Goal: Transaction & Acquisition: Obtain resource

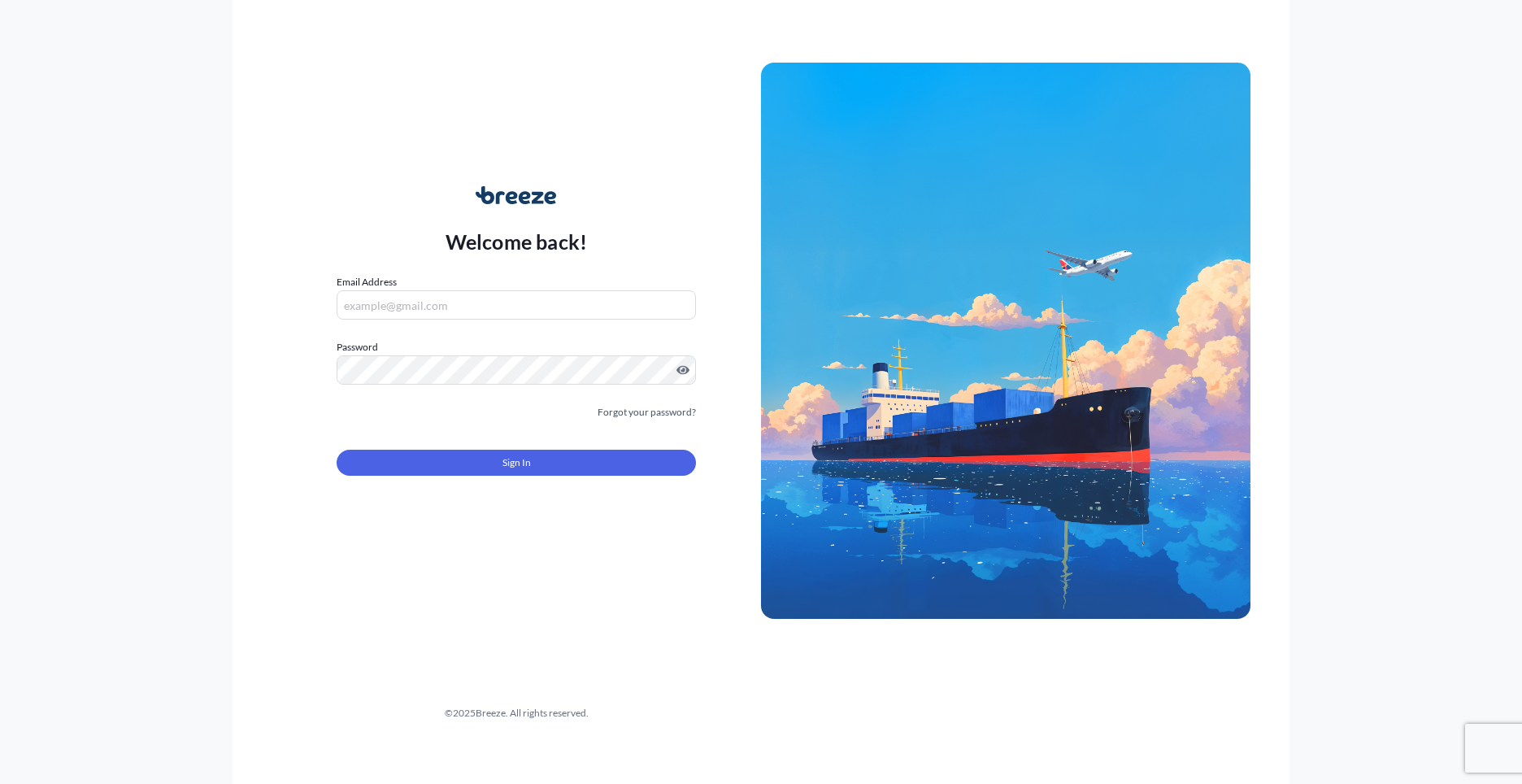
type input "[PERSON_NAME][EMAIL_ADDRESS][PERSON_NAME][DOMAIN_NAME]"
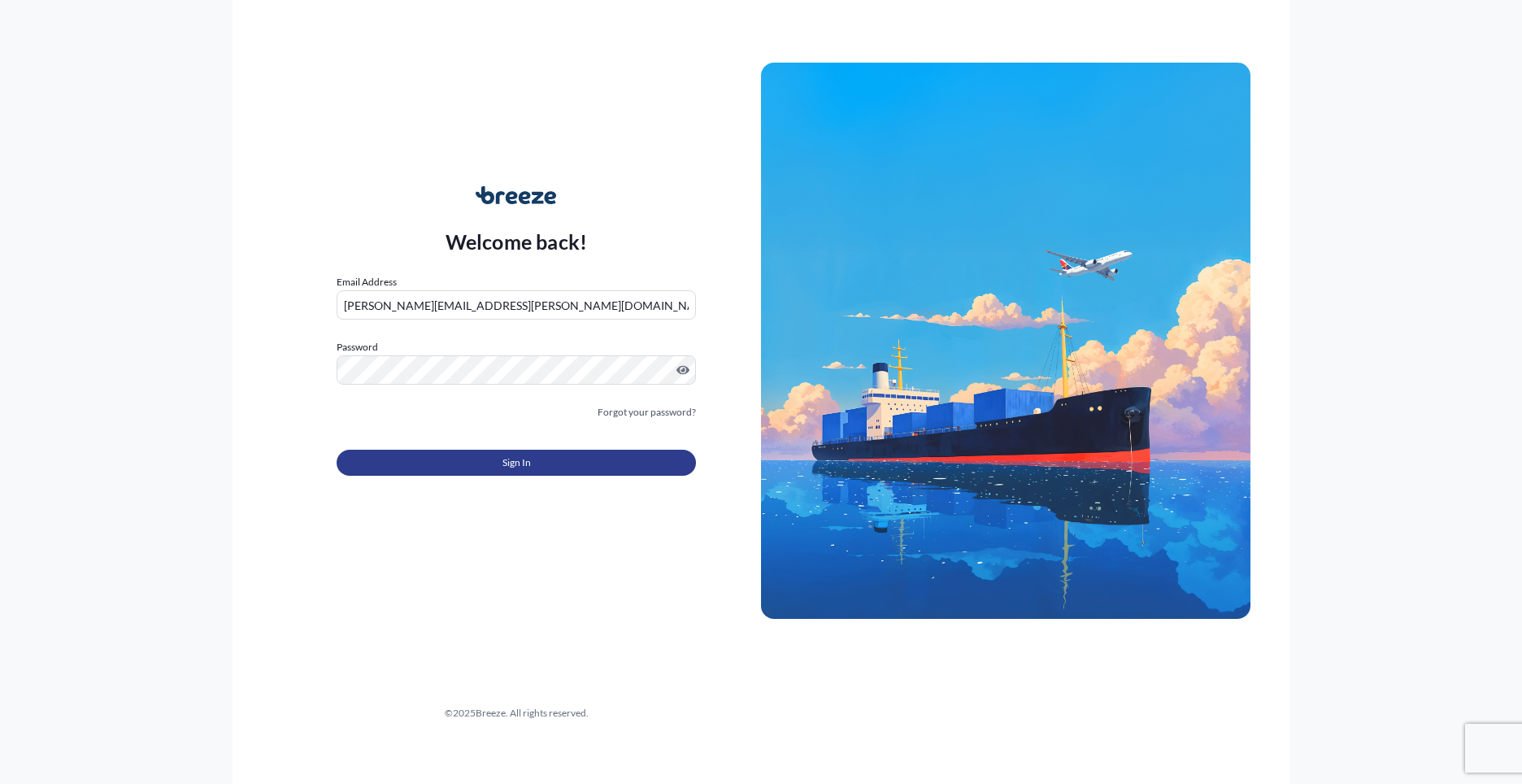
click at [508, 472] on button "Sign In" at bounding box center [516, 462] width 359 height 26
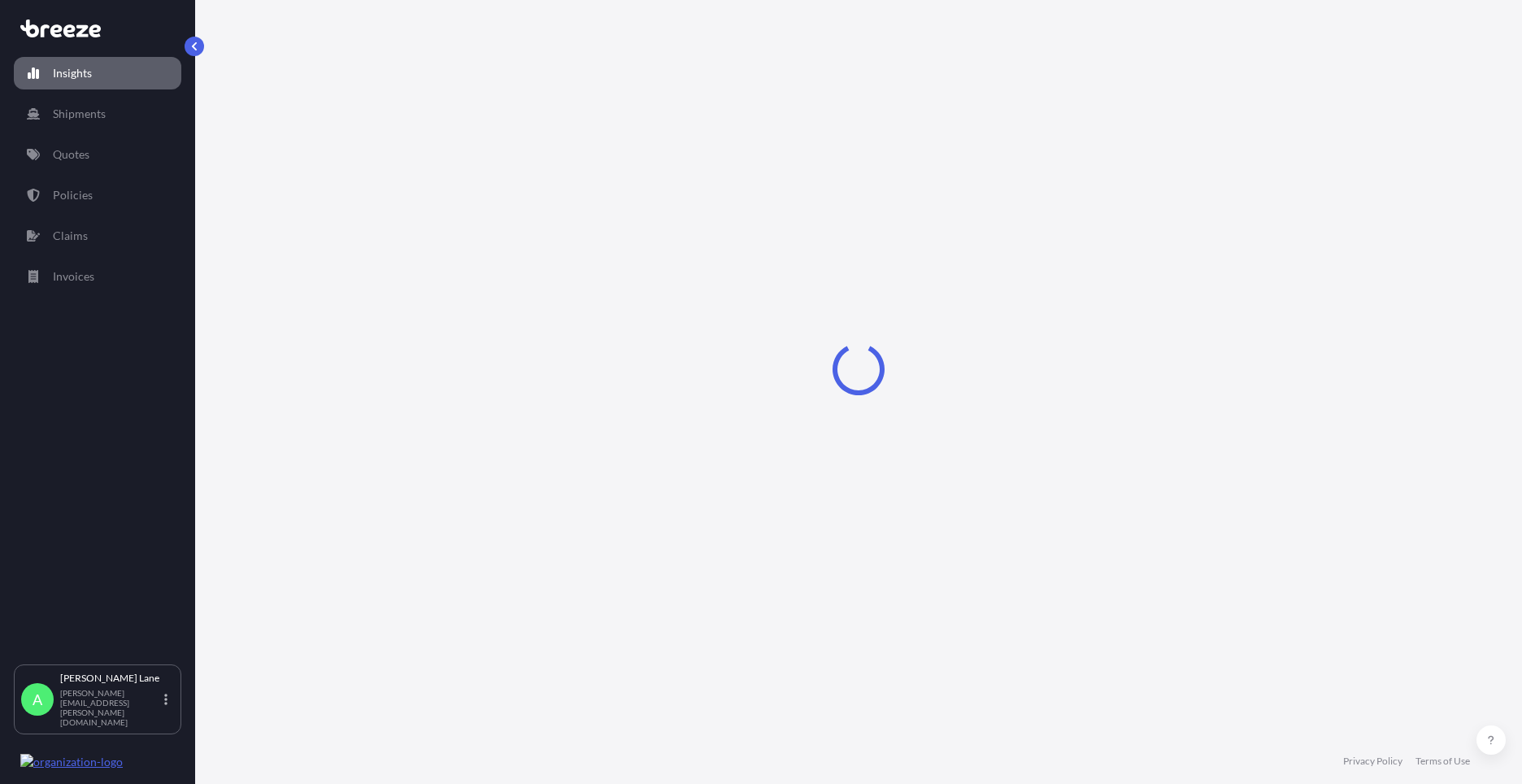
select select "2025"
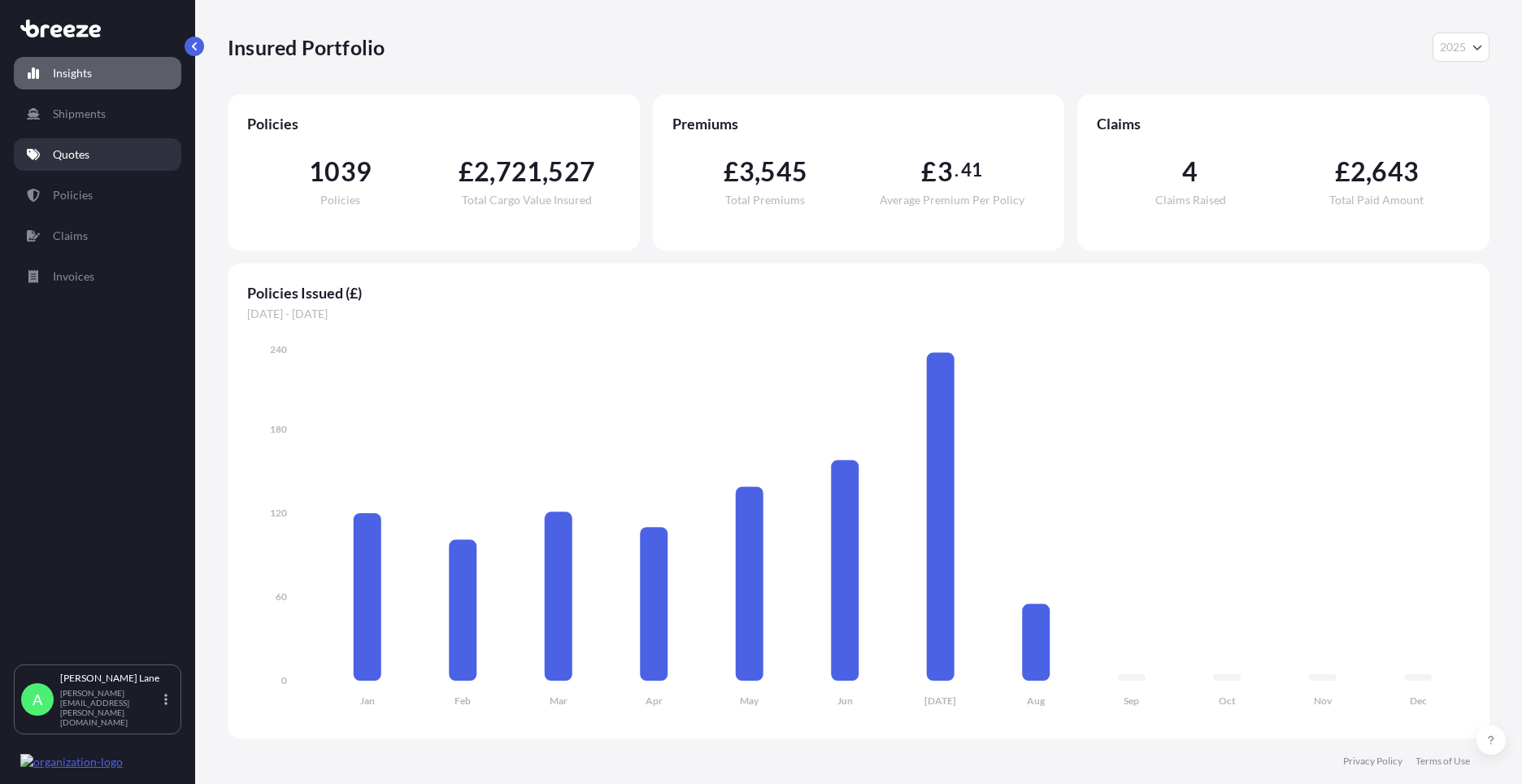
click at [59, 153] on p "Quotes" at bounding box center [71, 154] width 37 height 16
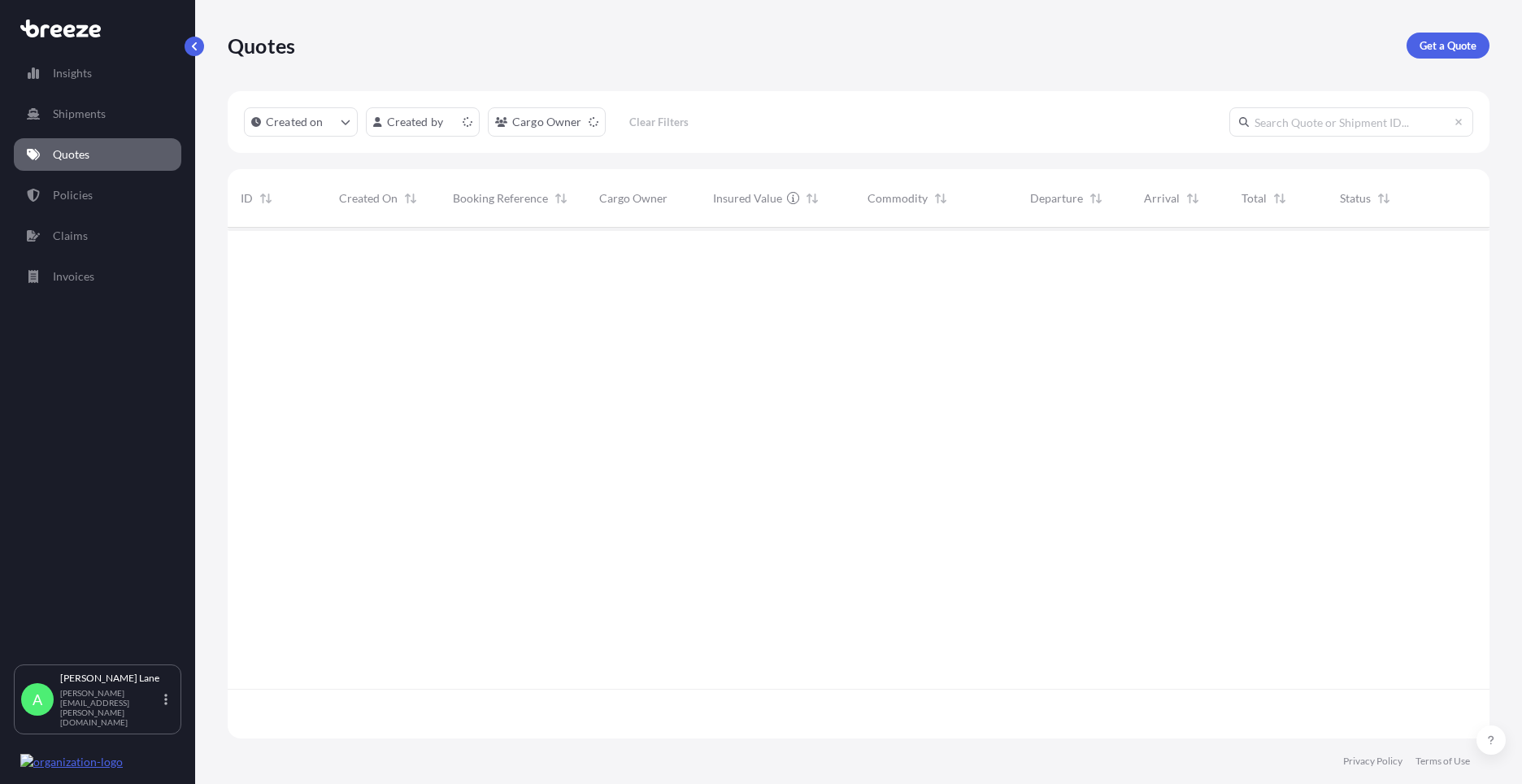
scroll to position [508, 1250]
click at [1465, 40] on p "Get a Quote" at bounding box center [1448, 45] width 57 height 16
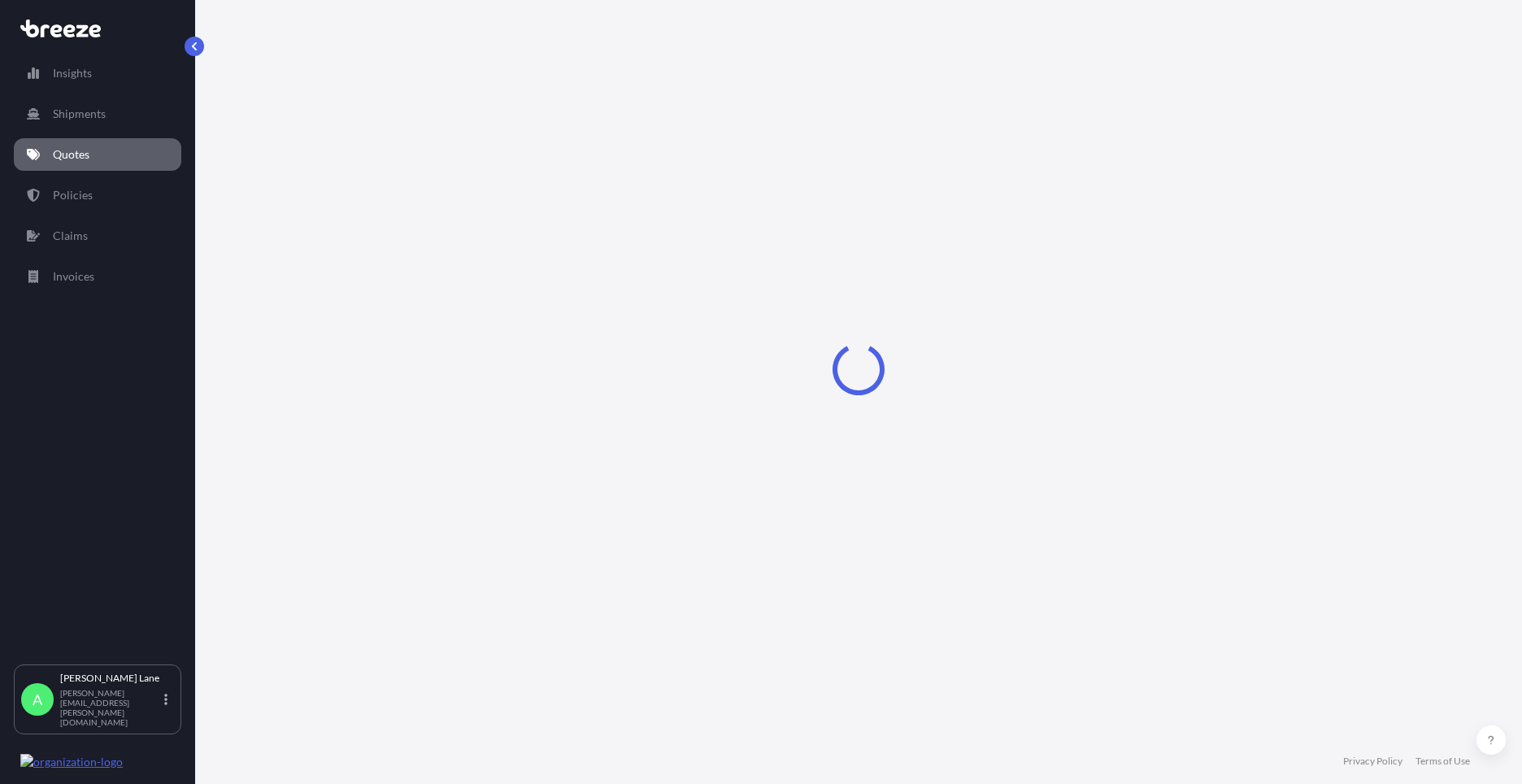
select select "Road"
select select "1"
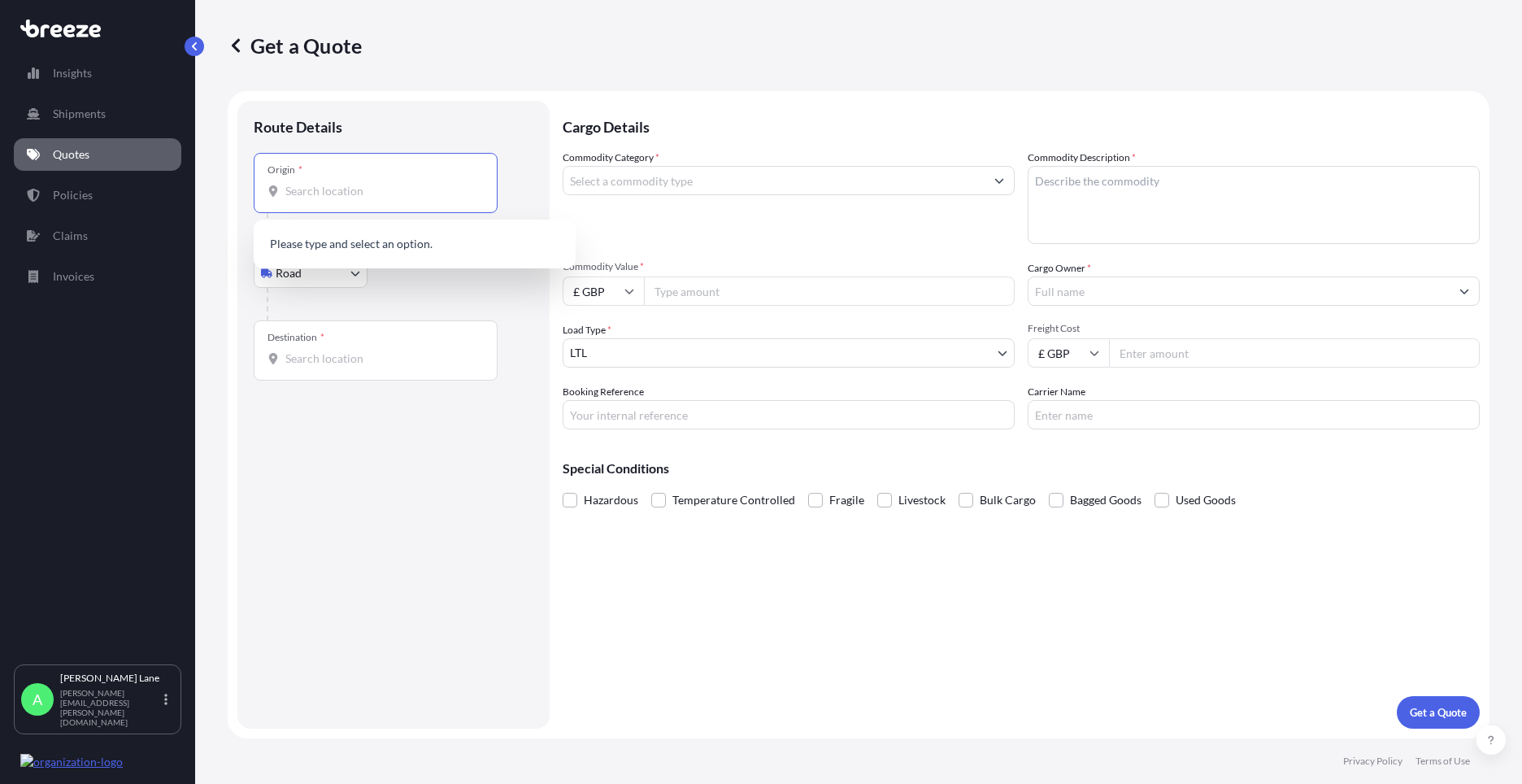
click at [344, 196] on input "Origin *" at bounding box center [380, 191] width 192 height 16
click at [336, 253] on div "London N1 3QP , [GEOGRAPHIC_DATA]" at bounding box center [414, 248] width 309 height 45
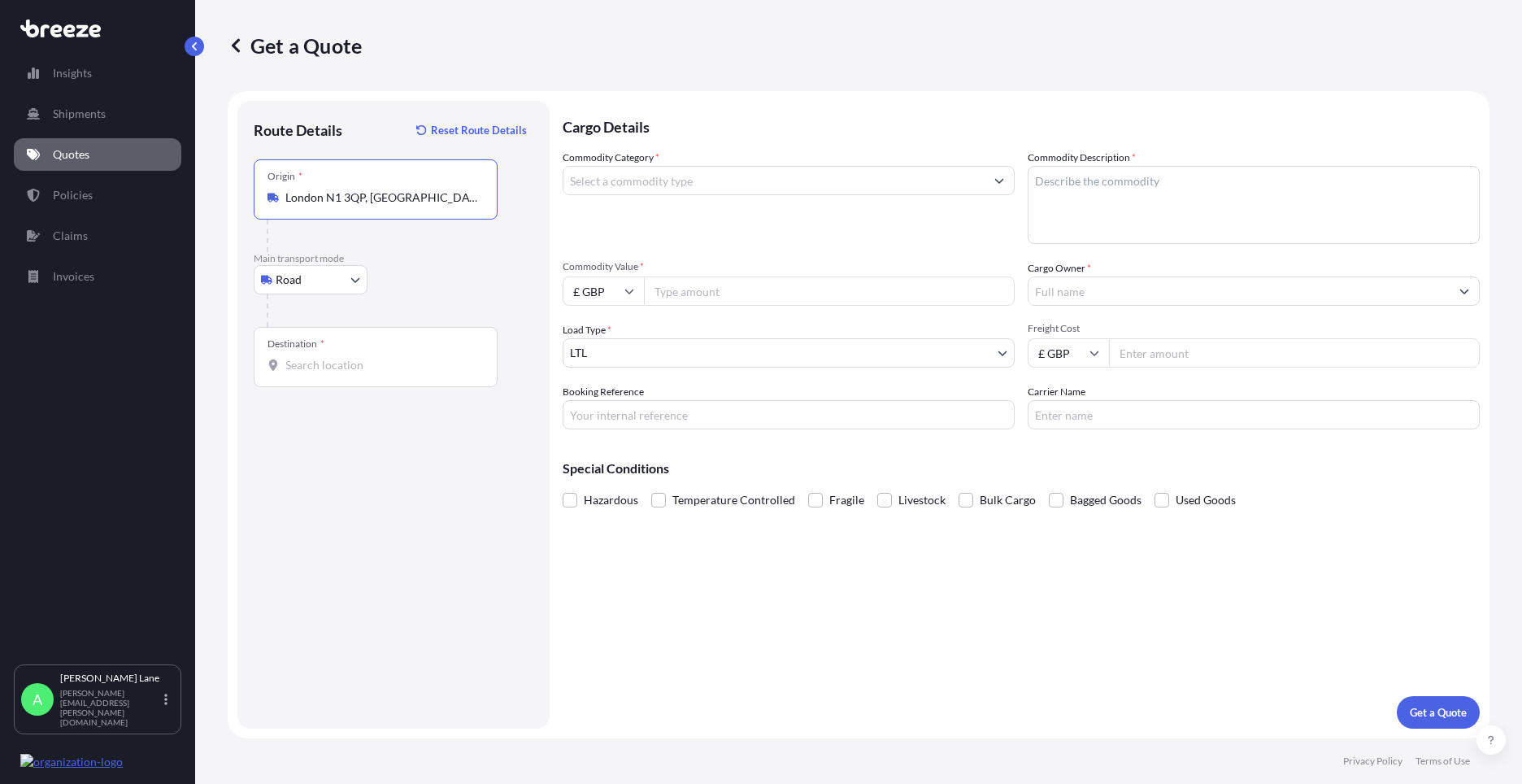
type input "London N1 3QP, [GEOGRAPHIC_DATA]"
click at [353, 368] on input "Destination *" at bounding box center [380, 365] width 192 height 16
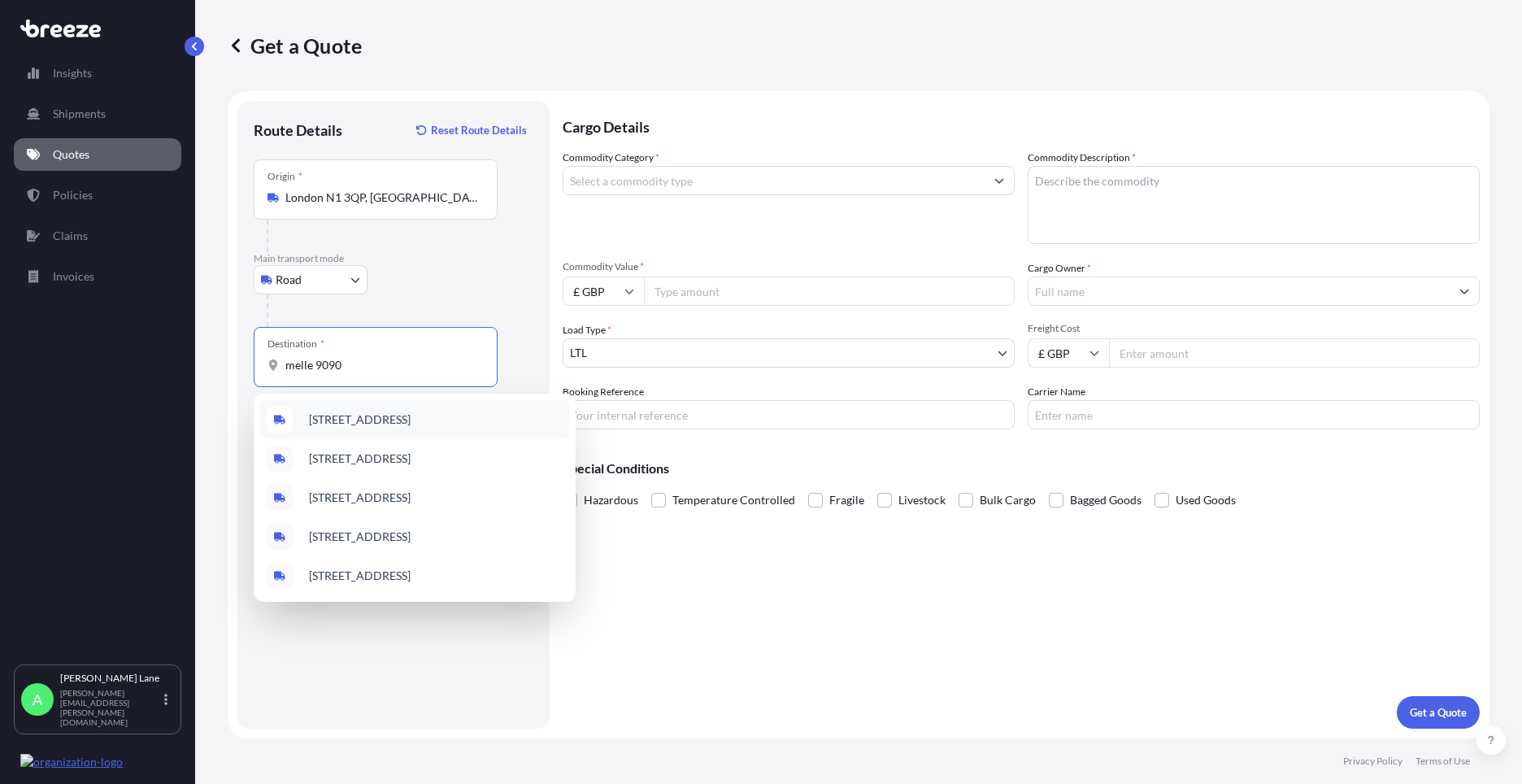
click at [364, 423] on span "[STREET_ADDRESS]" at bounding box center [360, 419] width 102 height 16
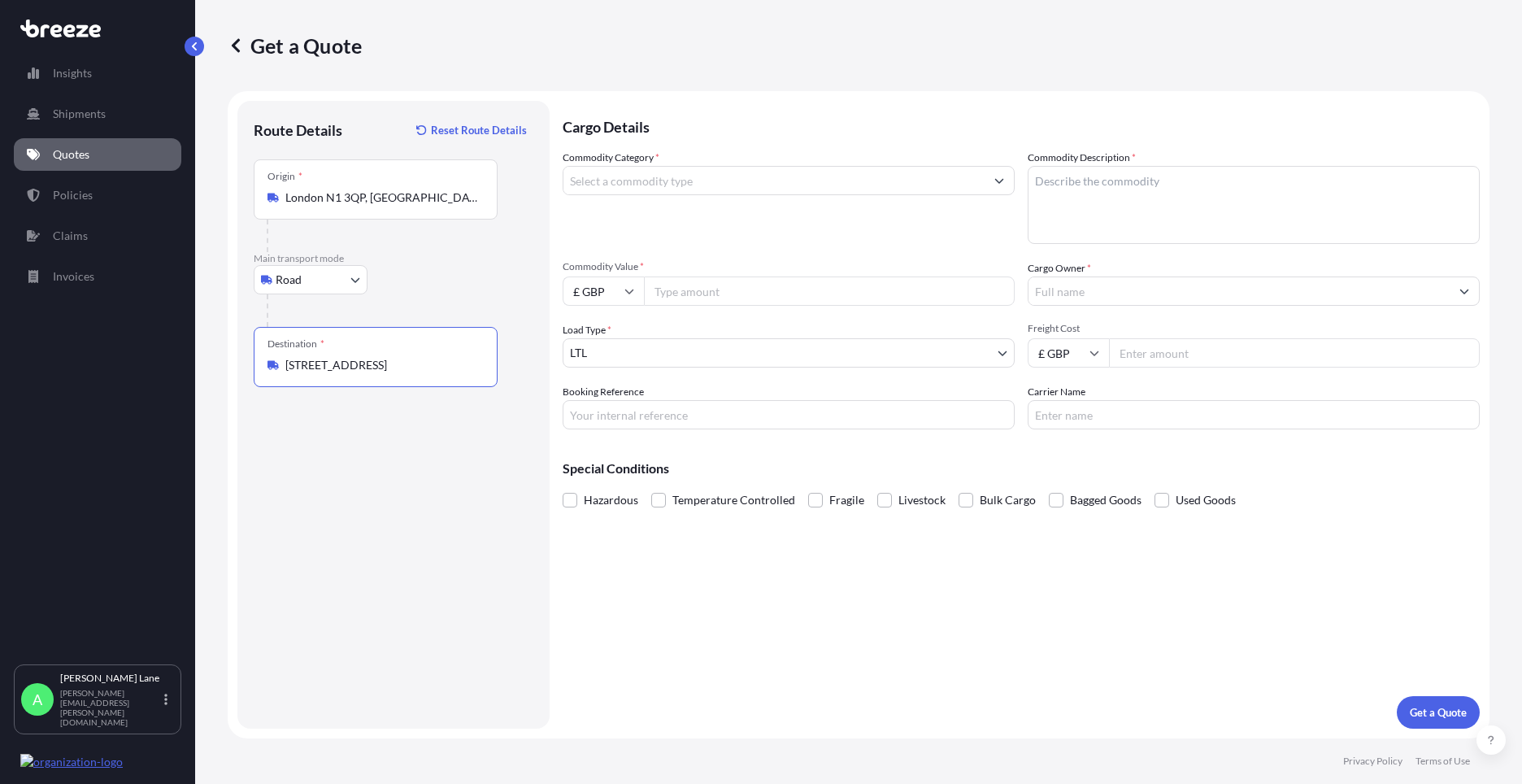
type input "[STREET_ADDRESS]"
click at [711, 185] on input "Commodity Category *" at bounding box center [774, 180] width 421 height 29
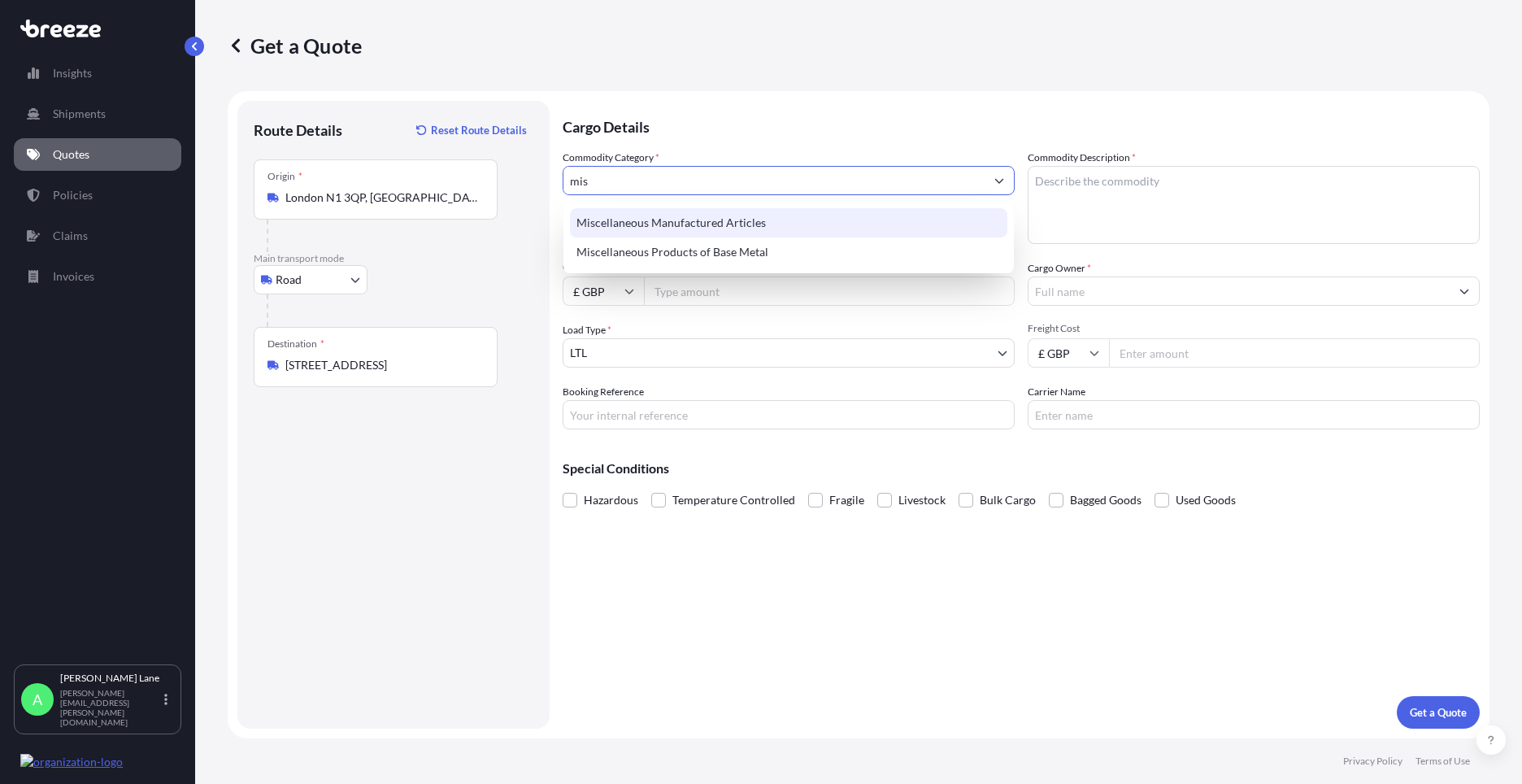
click at [713, 226] on div "Miscellaneous Manufactured Articles" at bounding box center [789, 222] width 437 height 29
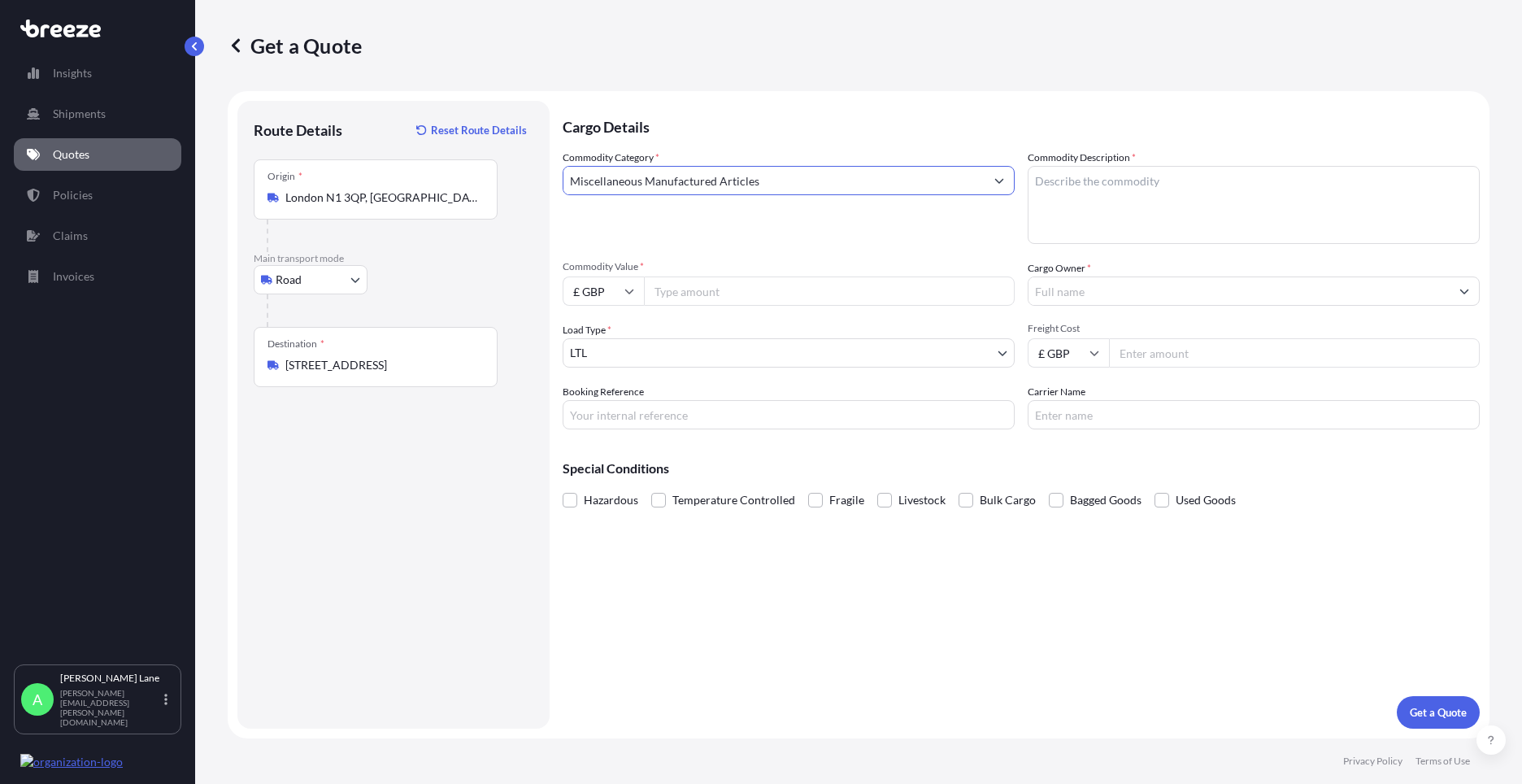
type input "Miscellaneous Manufactured Articles"
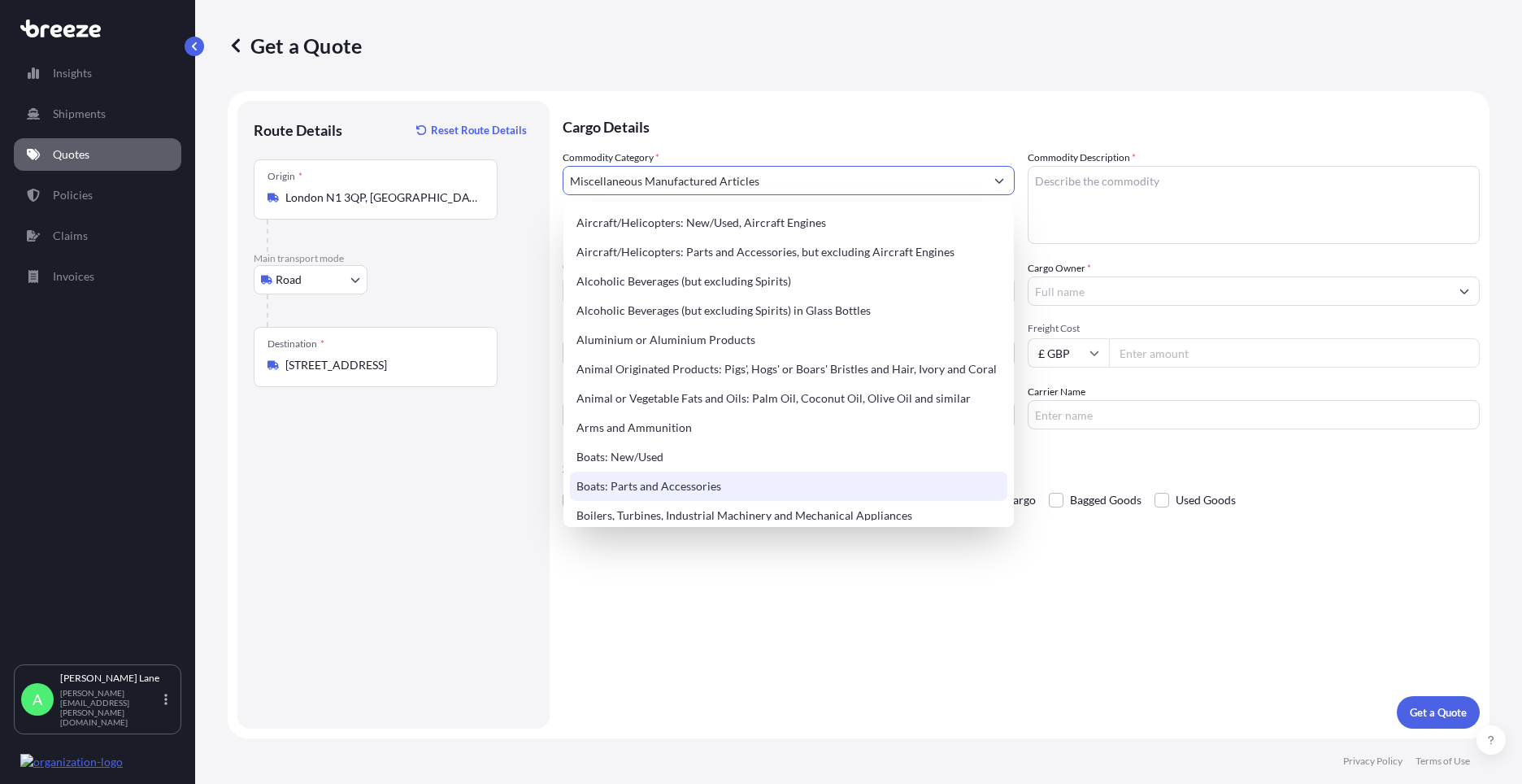
click at [734, 655] on div "Cargo Details Commodity Category * Miscellaneous Manufactured Articles Commodit…" at bounding box center [1021, 415] width 917 height 628
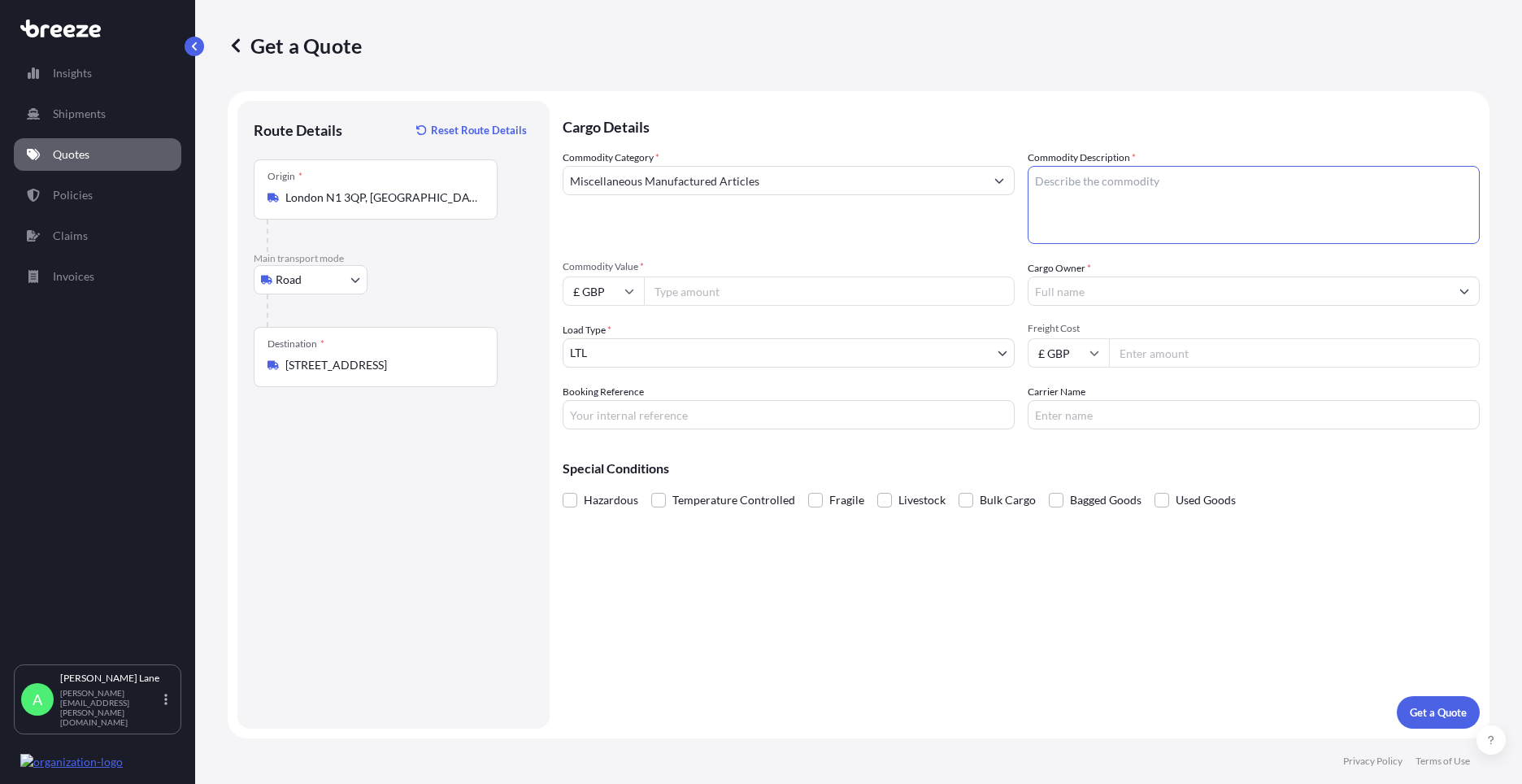
paste textarea "STRAPLESS DRESS WITH FIT AND FLARE SKIRT"
type textarea "STRAPLESS DRESS WITH FIT AND FLARE SKIRT"
click at [618, 420] on input "Booking Reference" at bounding box center [788, 414] width 452 height 29
type input "1887867"
click at [1130, 291] on input "Cargo Owner *" at bounding box center [1239, 291] width 421 height 29
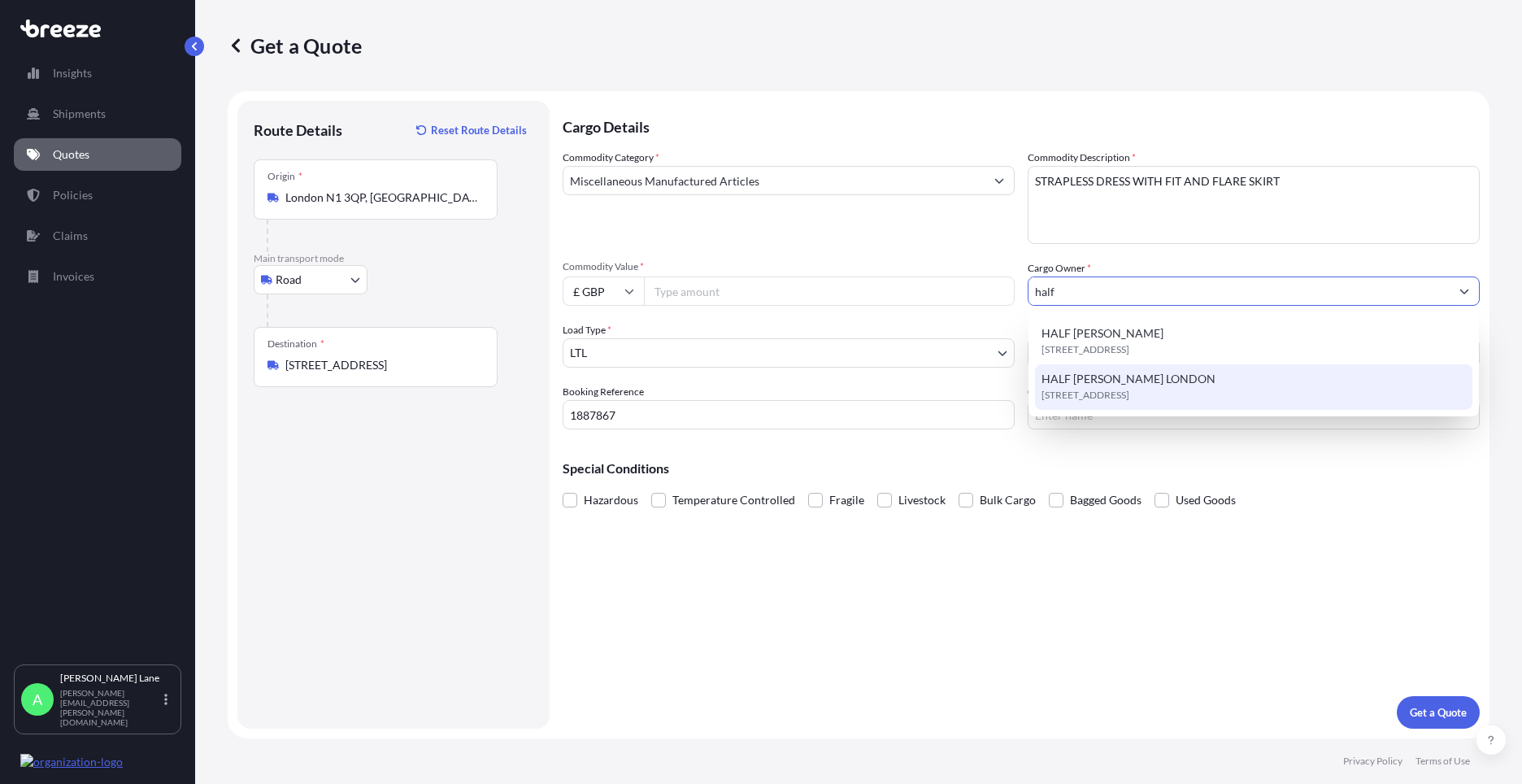
click at [1115, 389] on span "[STREET_ADDRESS]" at bounding box center [1086, 395] width 88 height 16
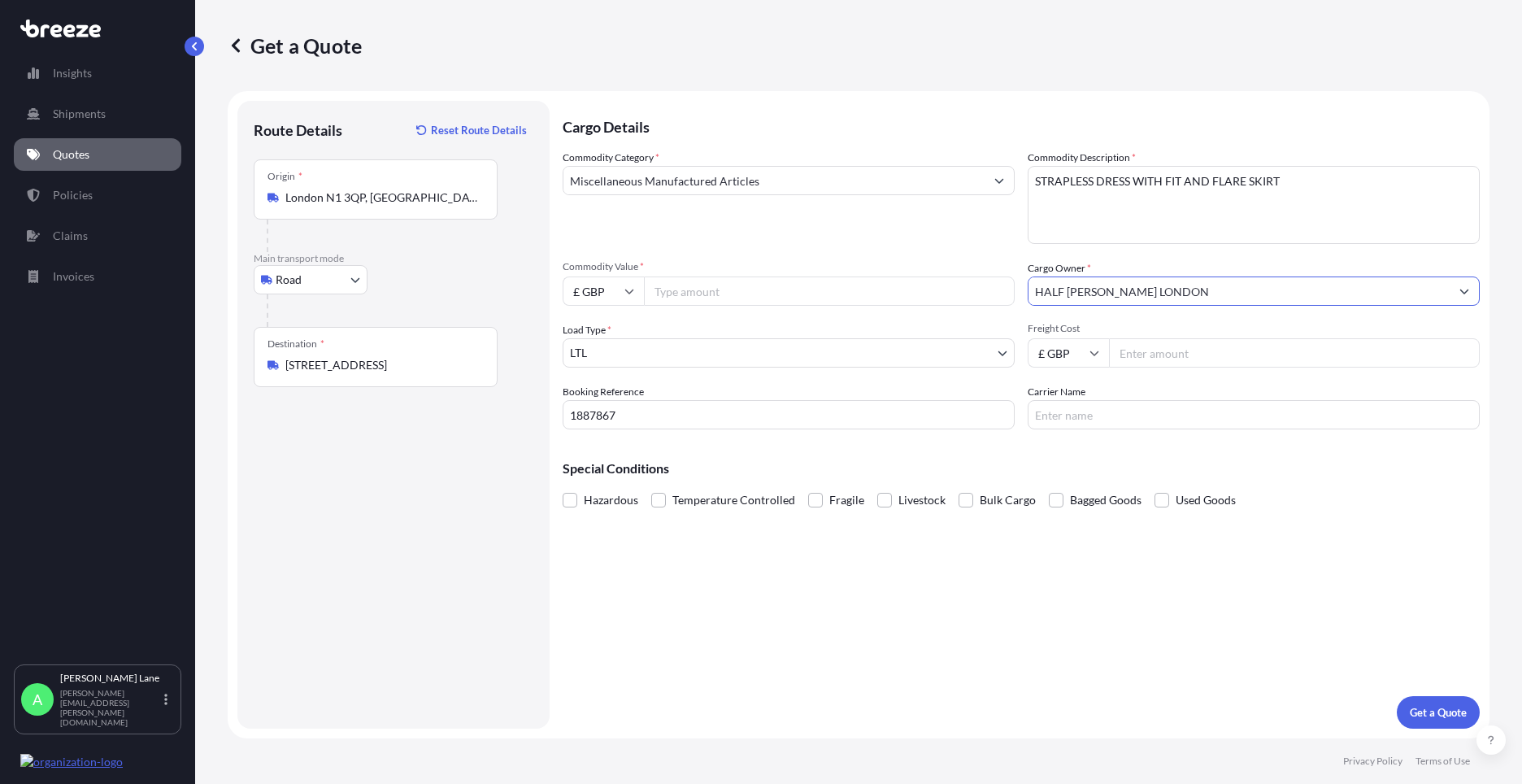
type input "HALF [PERSON_NAME] LONDON"
click at [1223, 351] on input "Freight Cost" at bounding box center [1295, 353] width 371 height 29
type input "18.31"
click at [1102, 424] on input "Carrier Name" at bounding box center [1253, 414] width 452 height 29
type input "FEDEX"
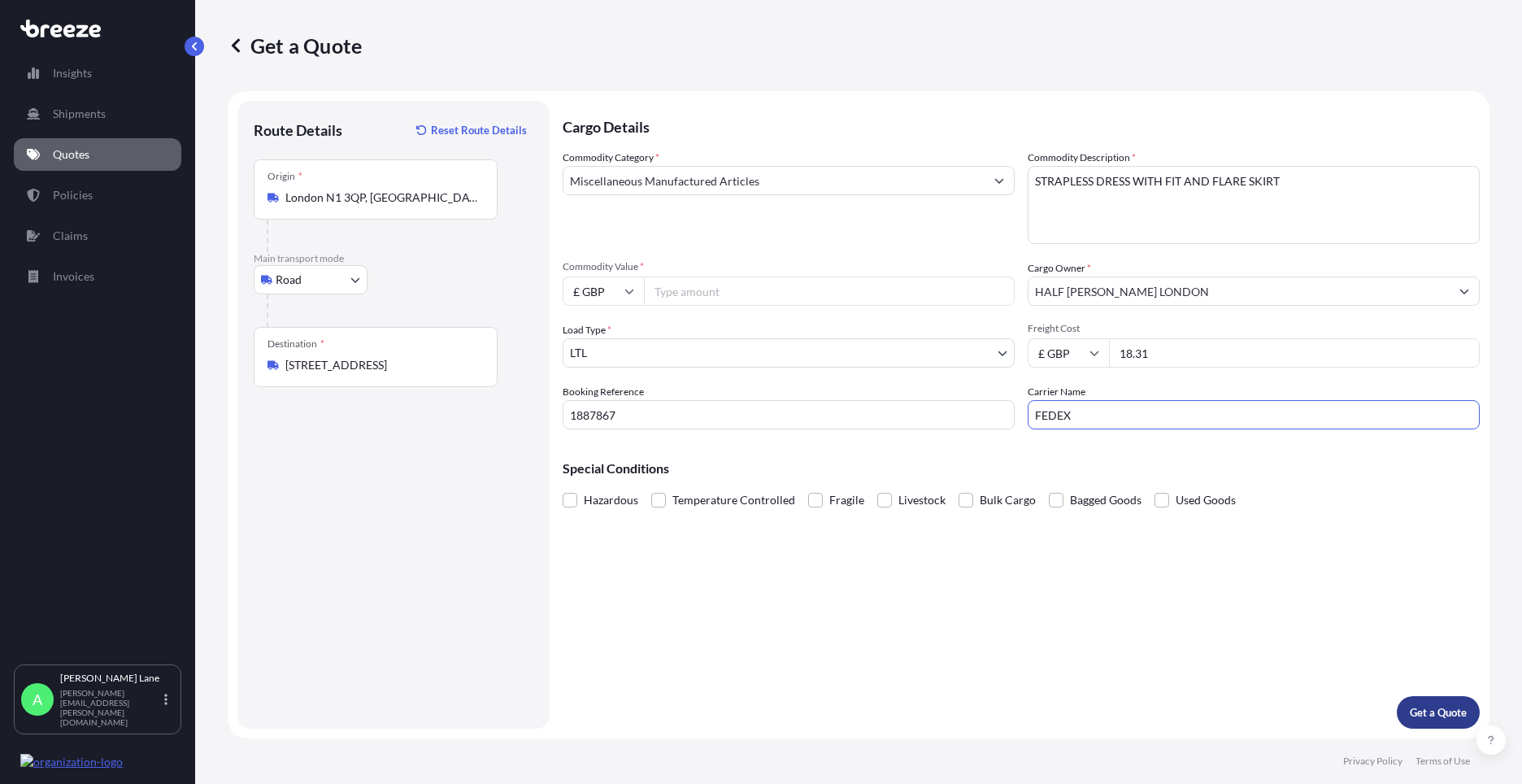
click at [1453, 709] on p "Get a Quote" at bounding box center [1438, 712] width 57 height 16
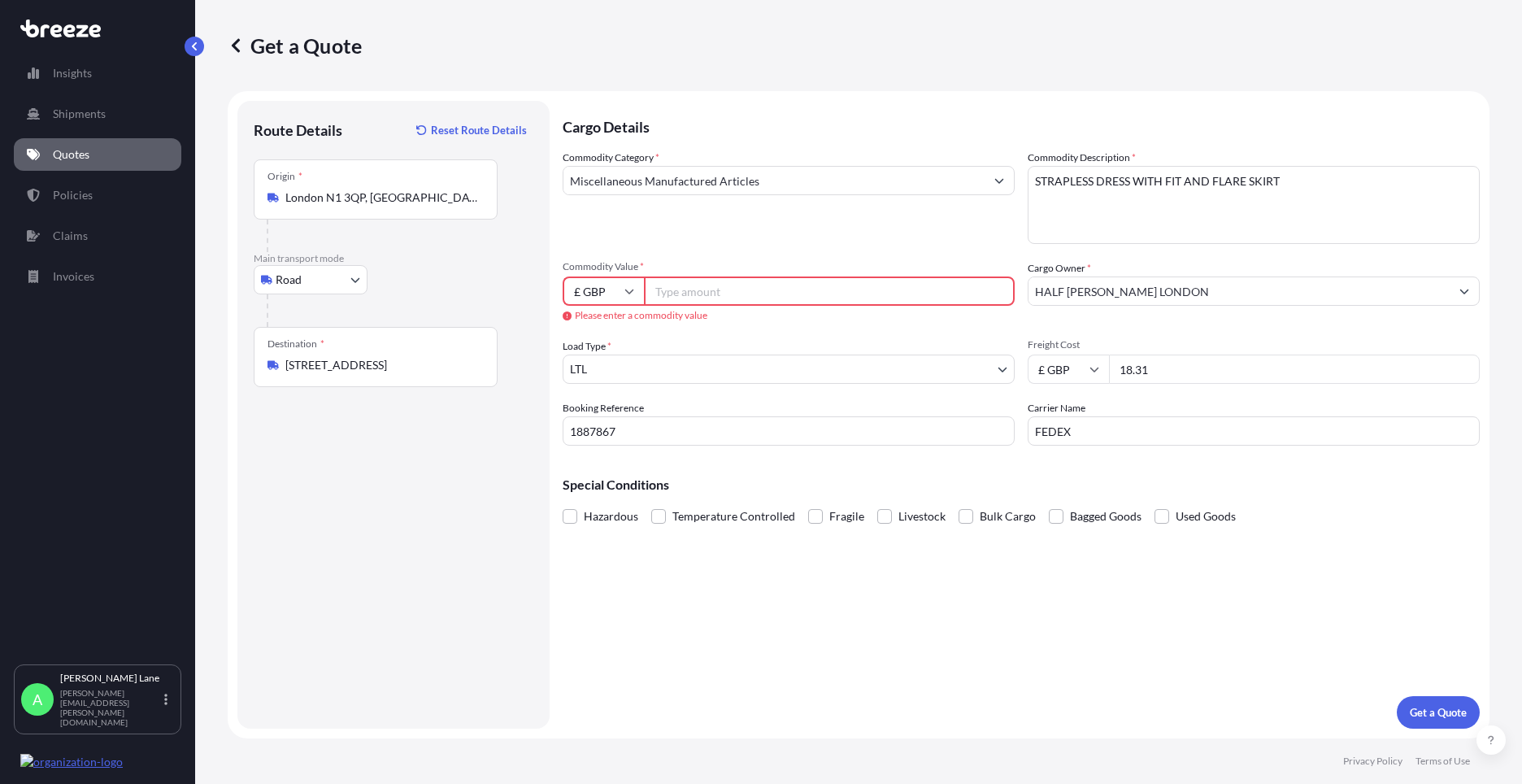
click at [819, 303] on input "Commodity Value *" at bounding box center [829, 291] width 371 height 29
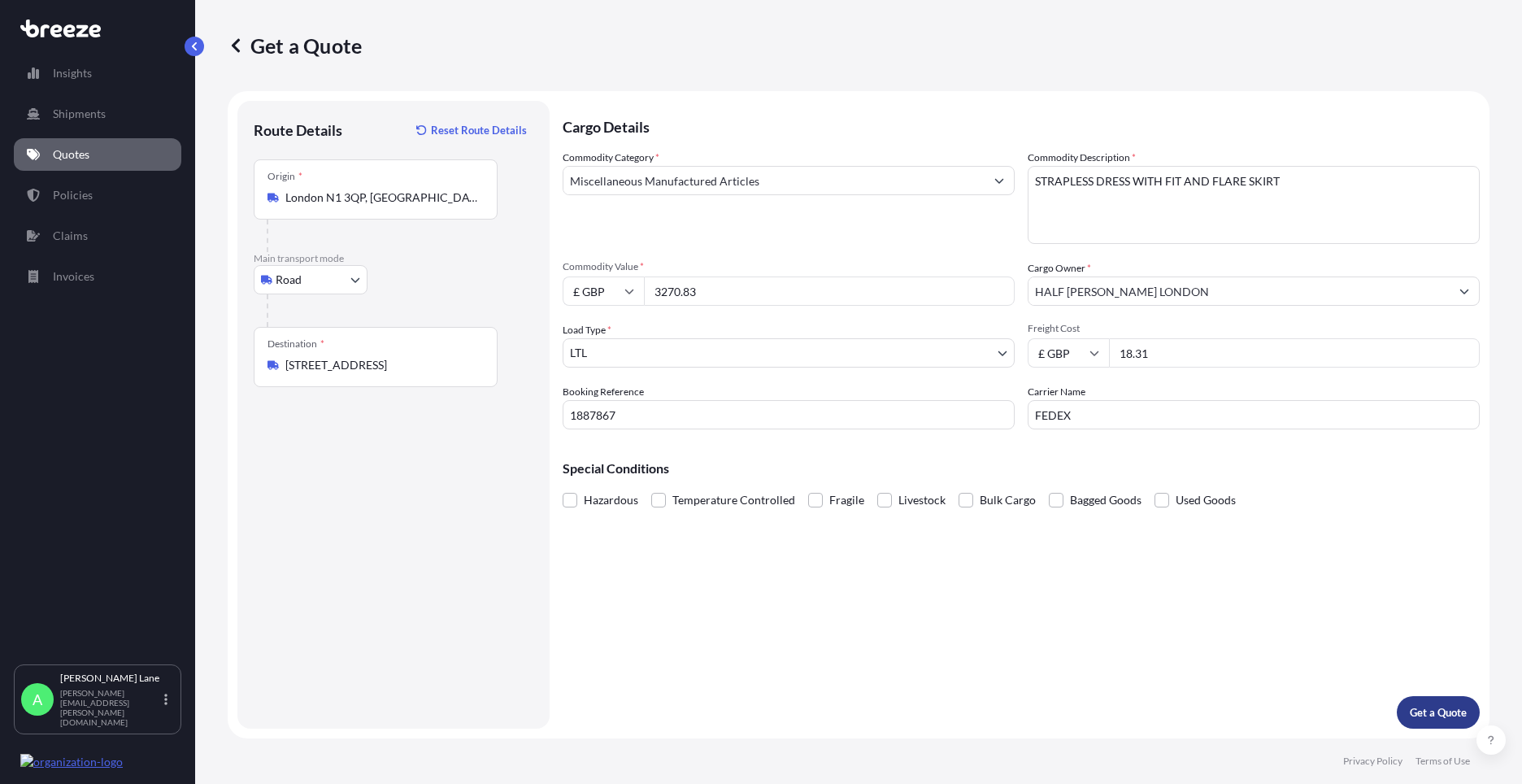
type input "3270.83"
click at [1466, 712] on button "Get a Quote" at bounding box center [1438, 713] width 83 height 33
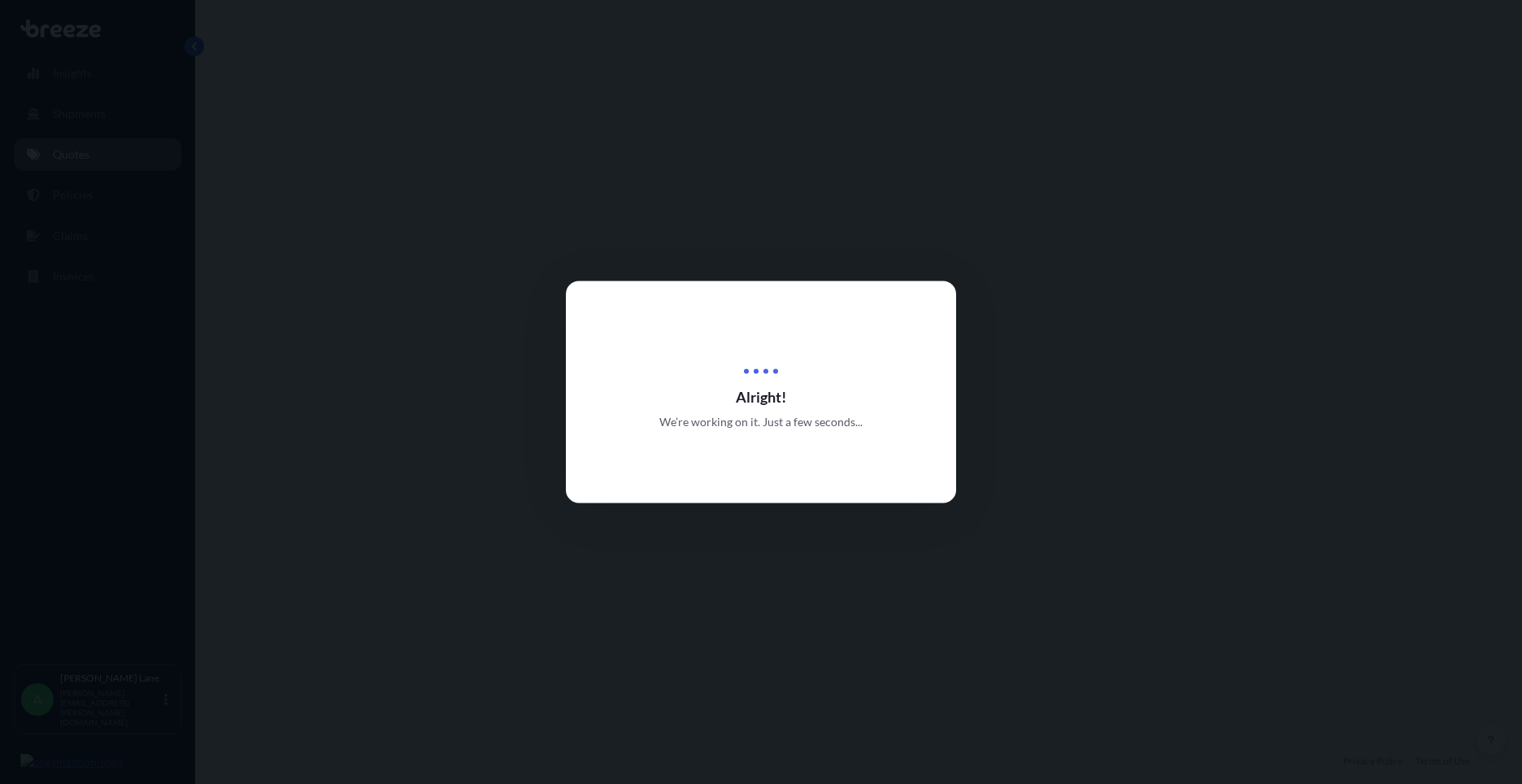
select select "Road"
select select "1"
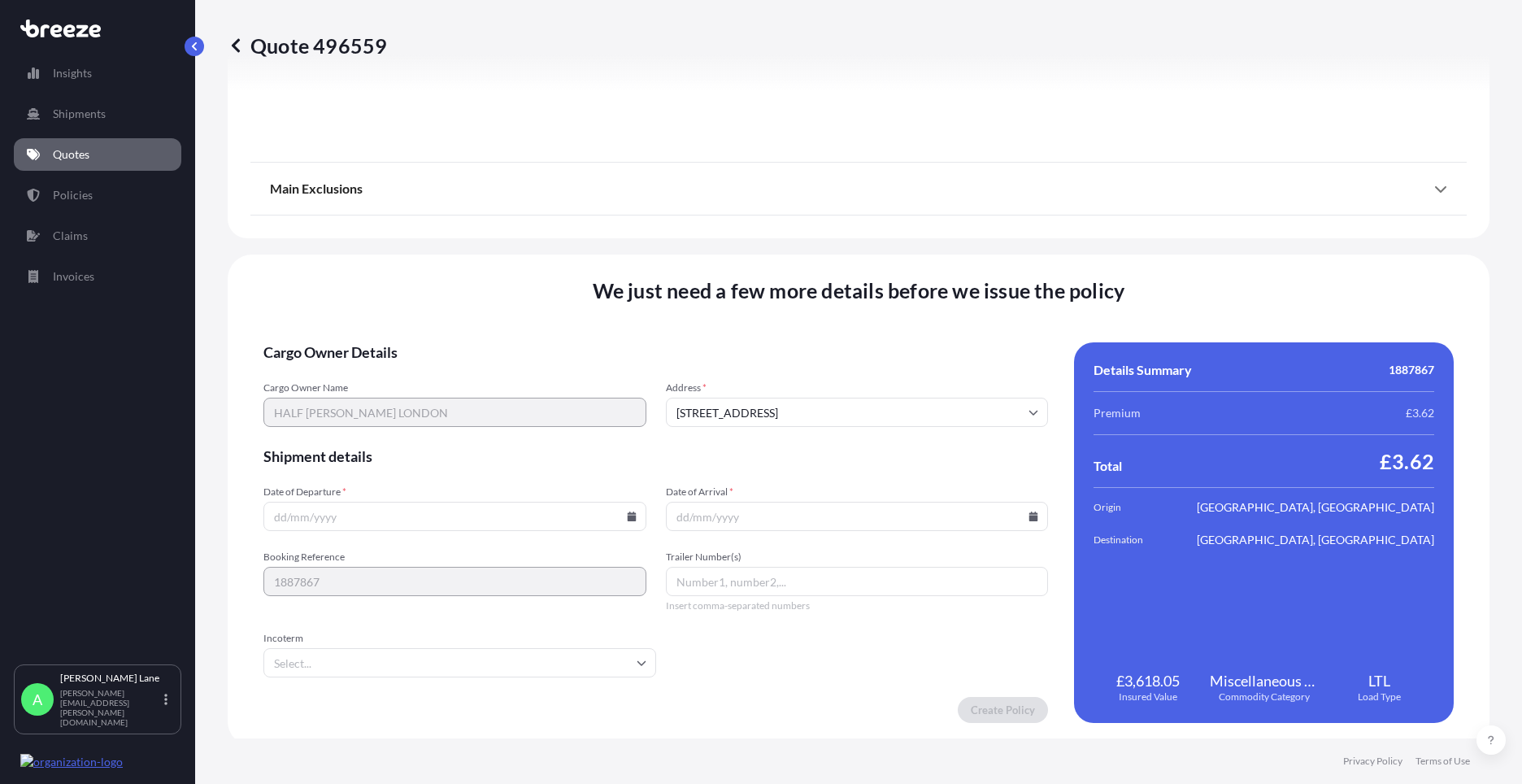
scroll to position [1797, 0]
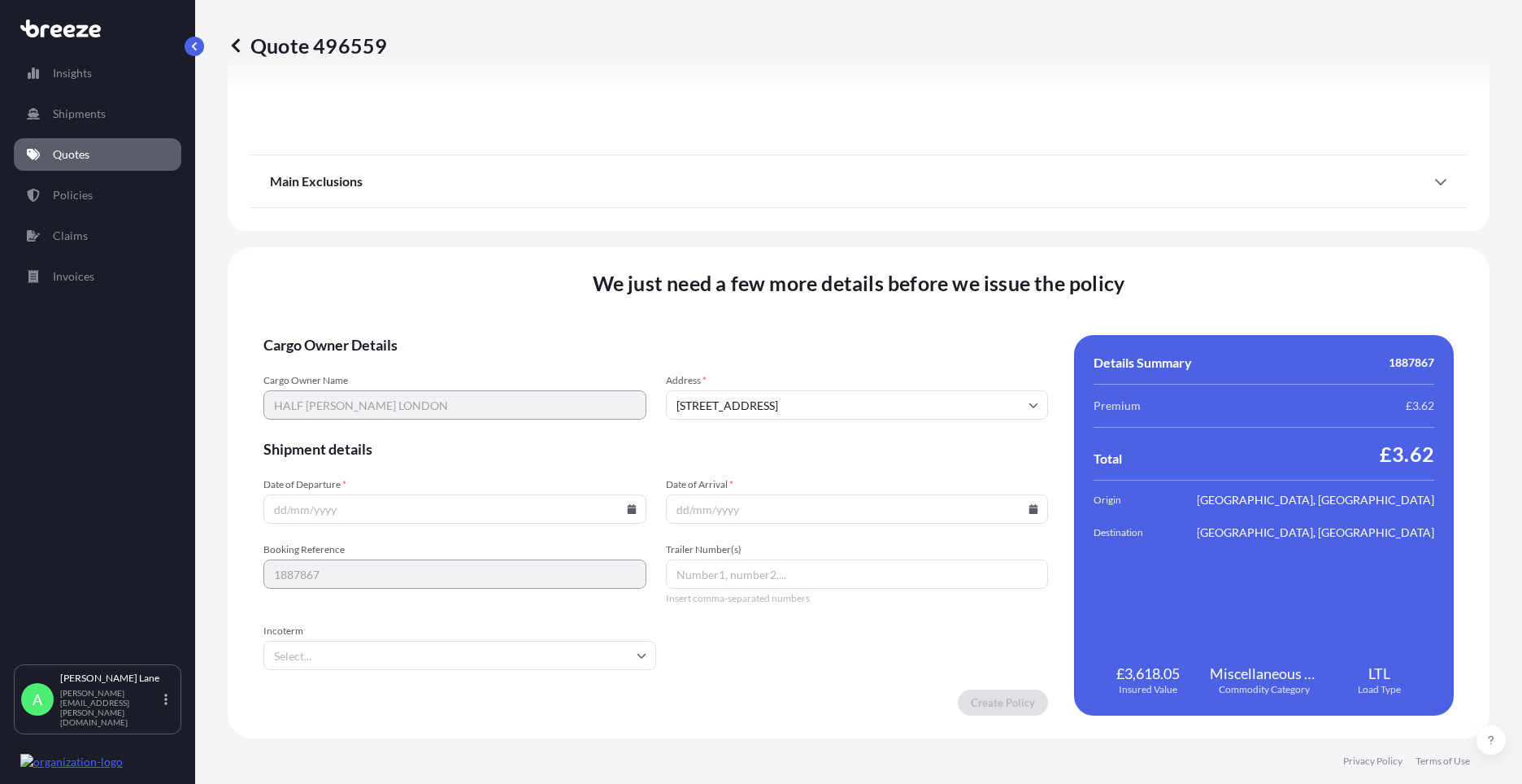
click at [627, 506] on icon at bounding box center [631, 509] width 9 height 10
click at [382, 361] on button "12" at bounding box center [377, 364] width 26 height 26
type input "[DATE]"
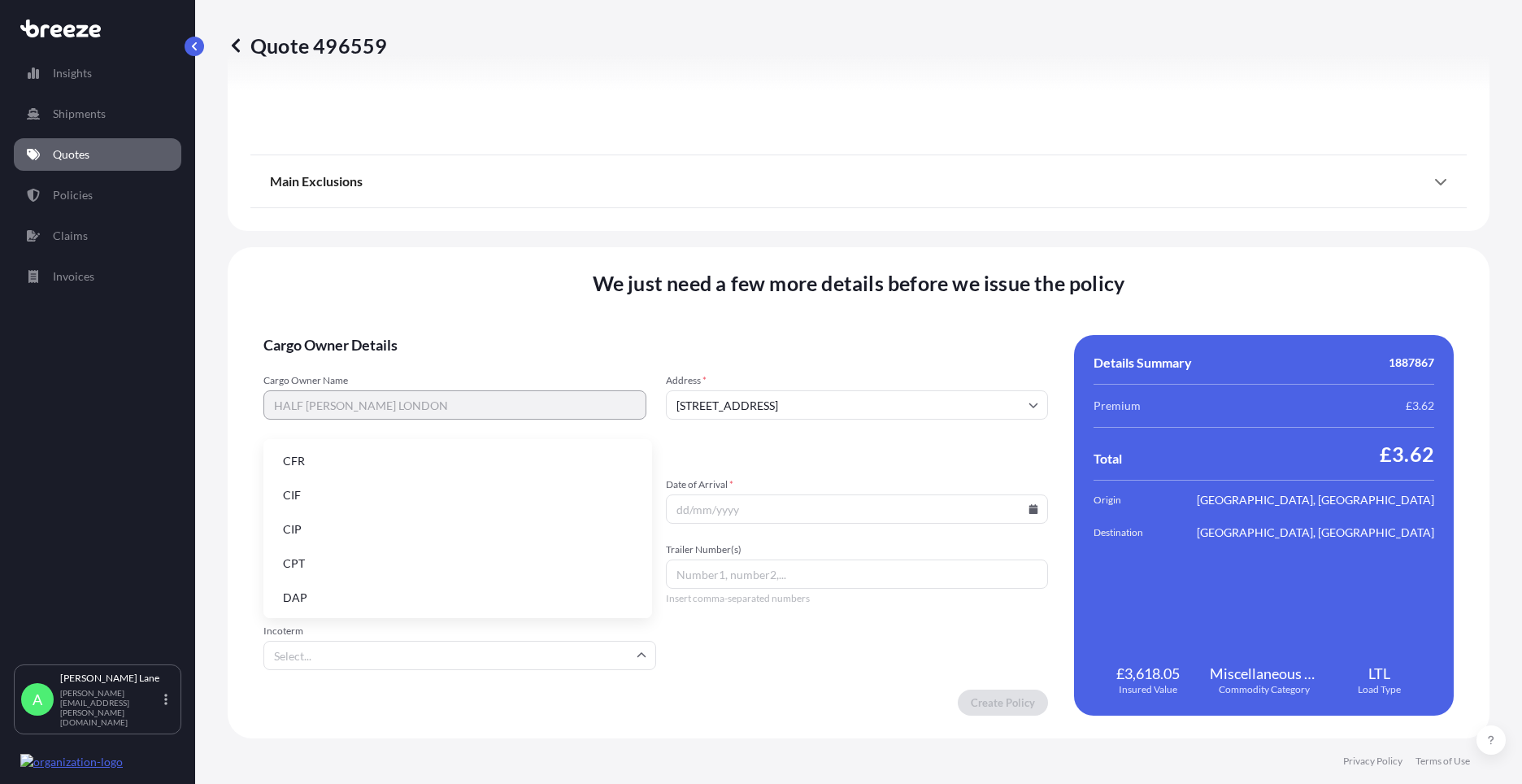
click at [353, 654] on input "Incoterm" at bounding box center [460, 655] width 393 height 29
click at [349, 592] on li "DAP" at bounding box center [458, 597] width 376 height 31
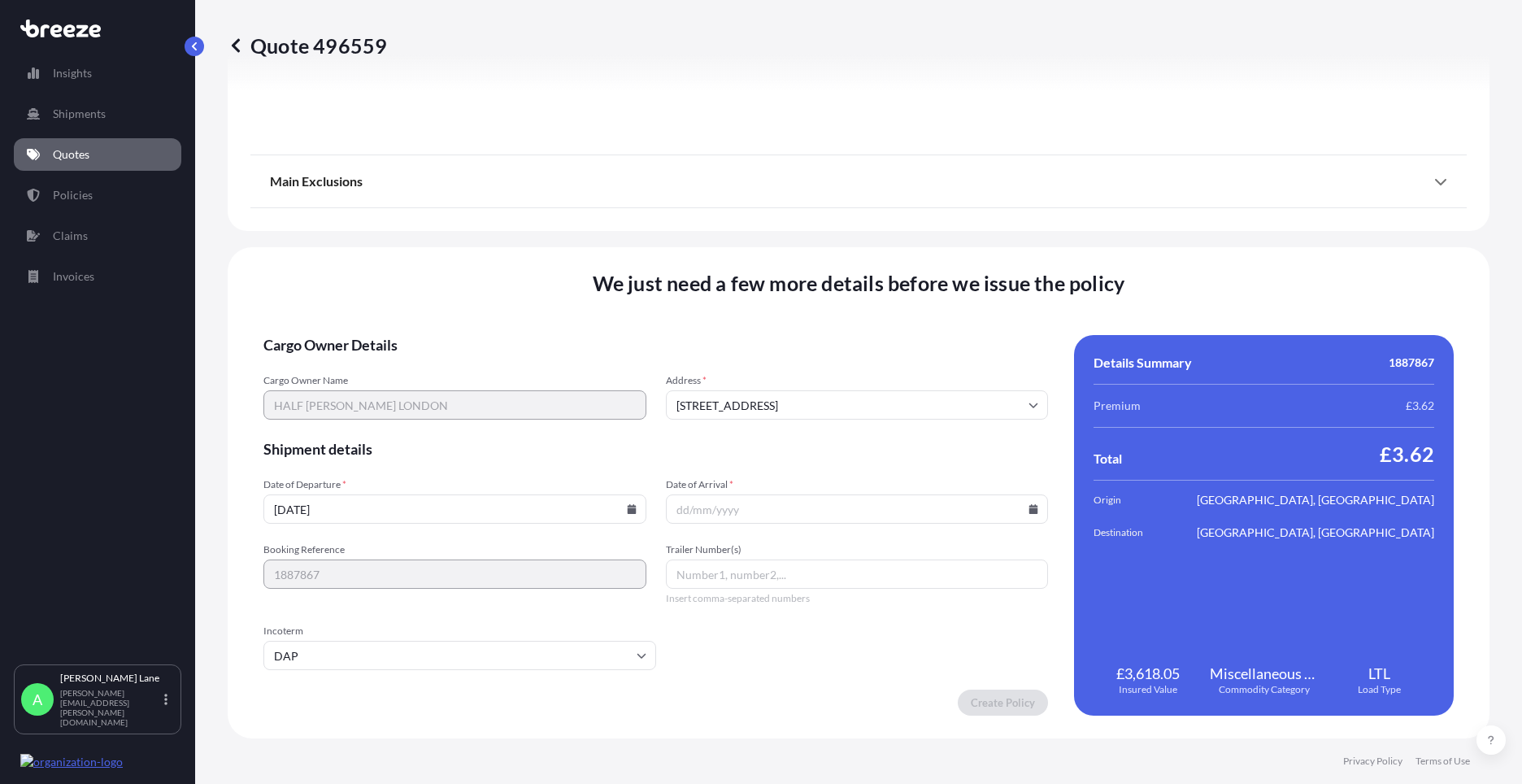
click at [943, 409] on input "[STREET_ADDRESS]" at bounding box center [857, 405] width 383 height 29
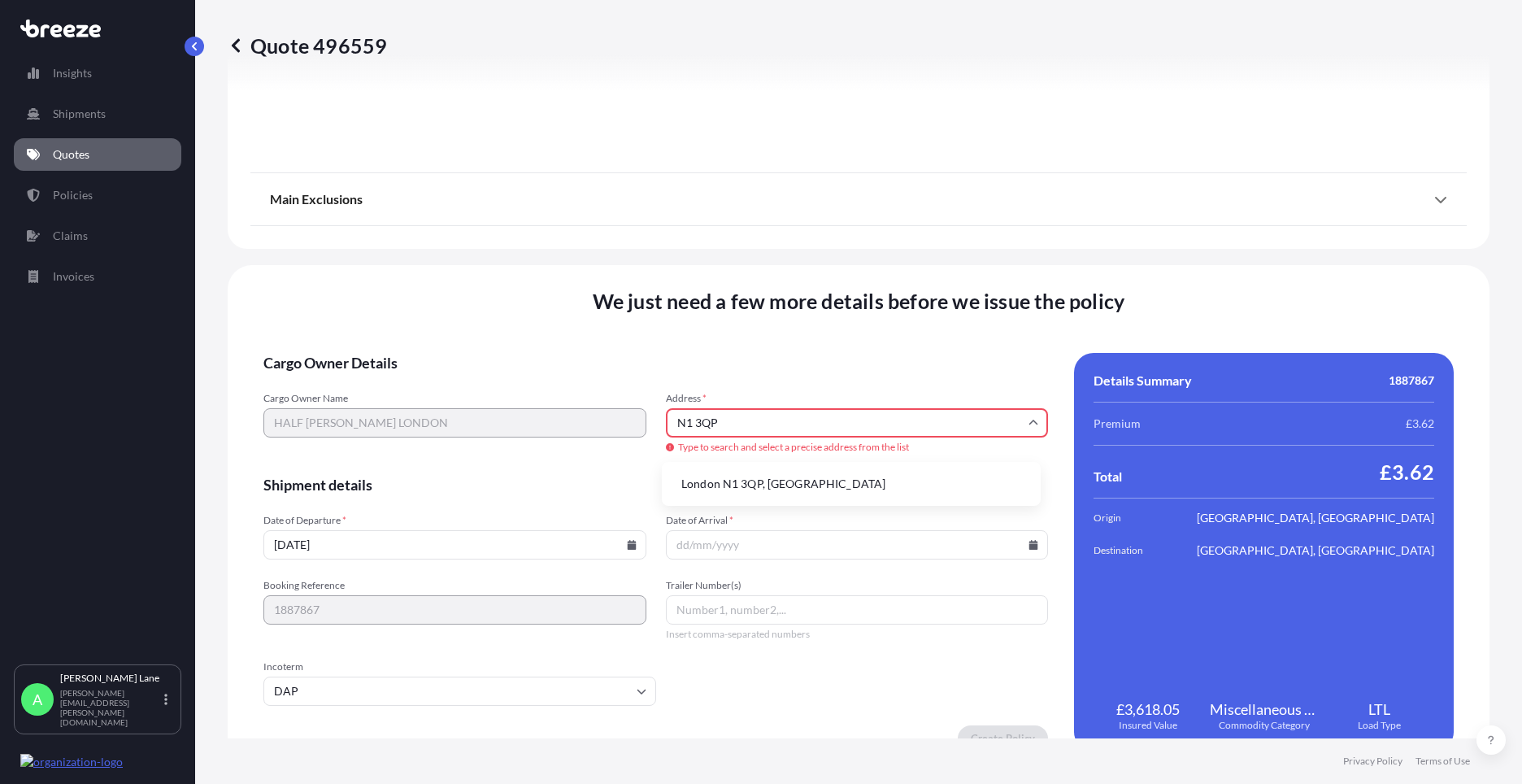
click at [771, 483] on li "London N1 3QP, [GEOGRAPHIC_DATA]" at bounding box center [852, 483] width 366 height 31
type input "London N1 3QP, [GEOGRAPHIC_DATA]"
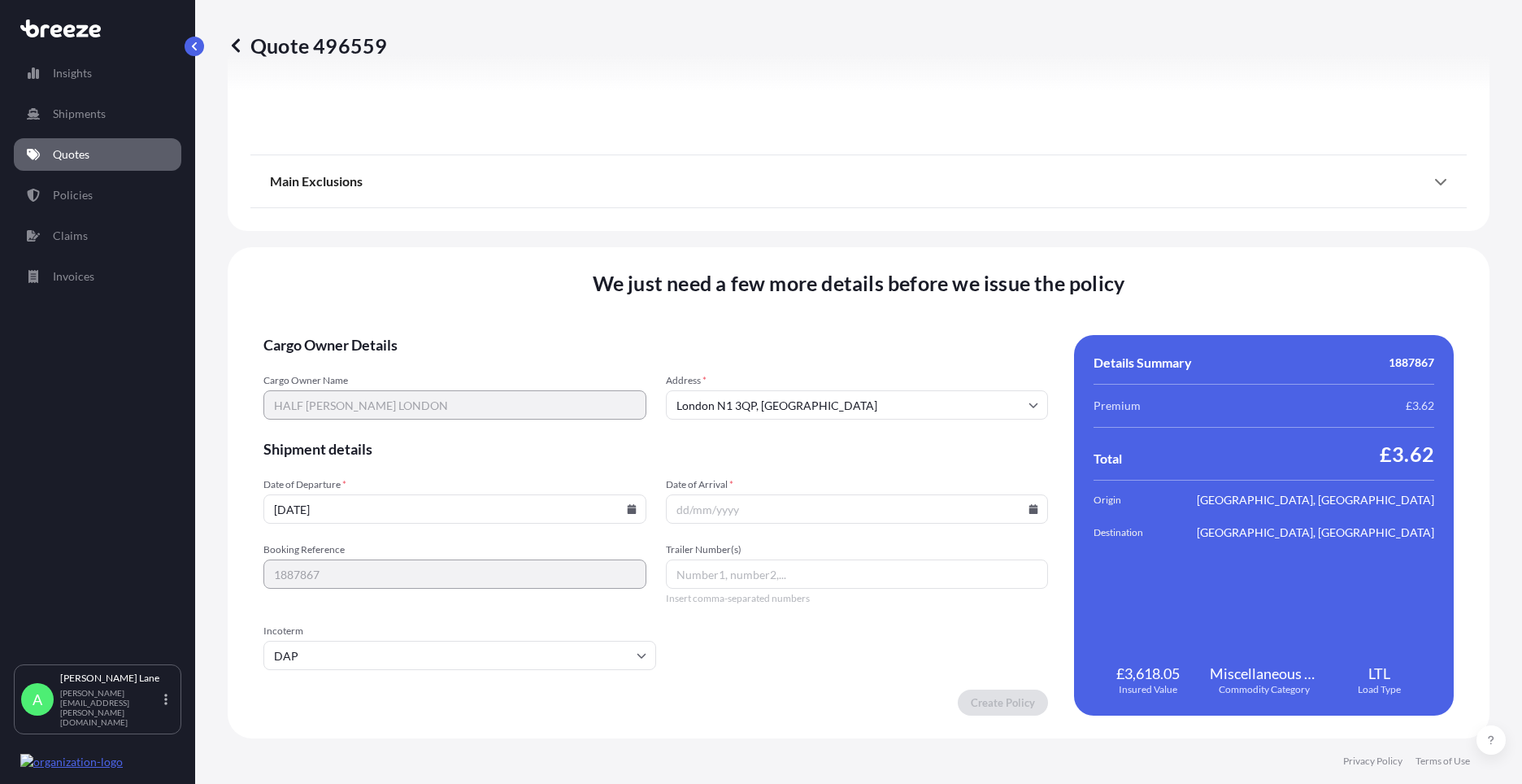
click at [767, 502] on input "Date of Arrival *" at bounding box center [857, 509] width 383 height 29
click at [1029, 508] on icon at bounding box center [1034, 509] width 10 height 10
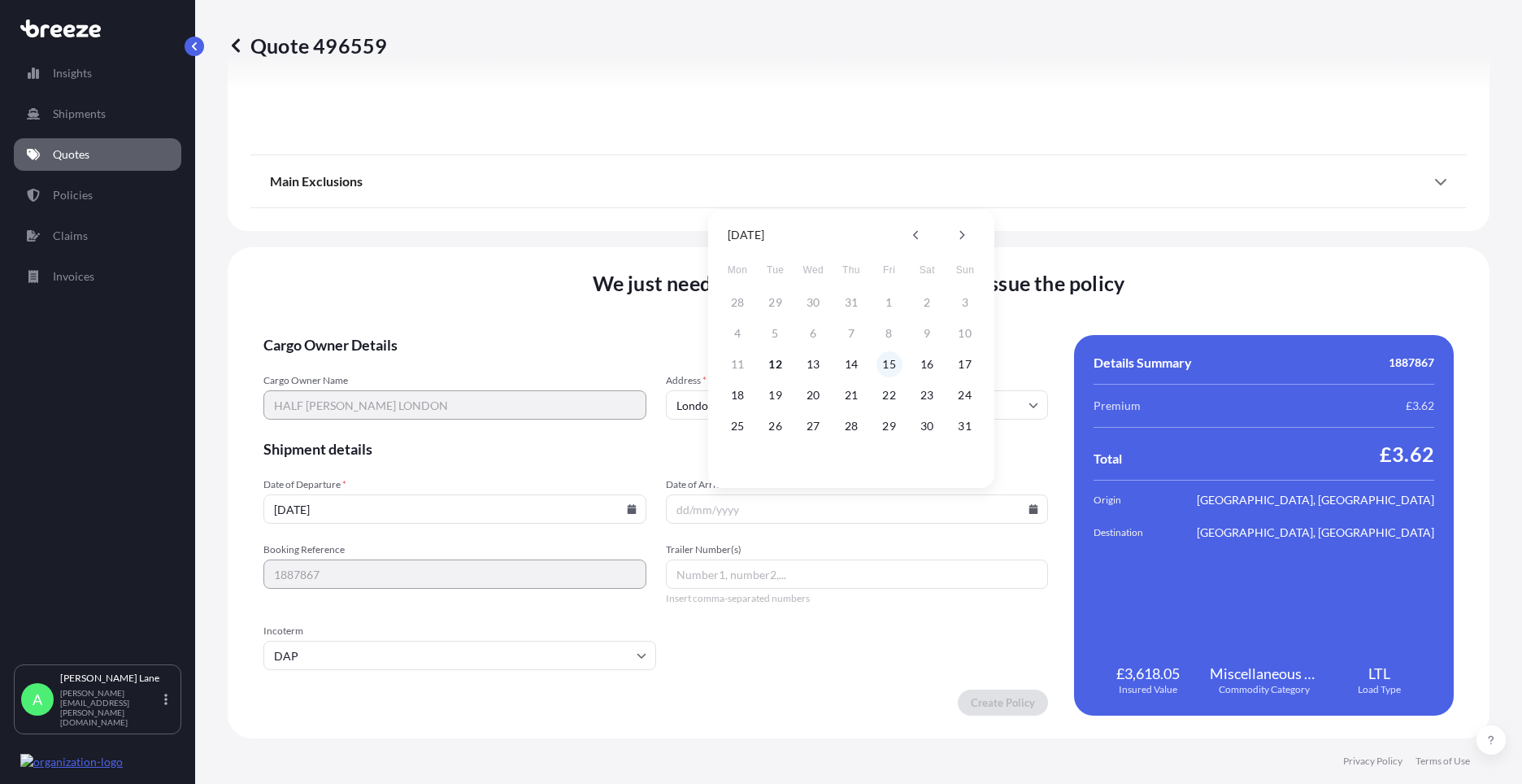
click at [893, 363] on button "15" at bounding box center [889, 364] width 26 height 26
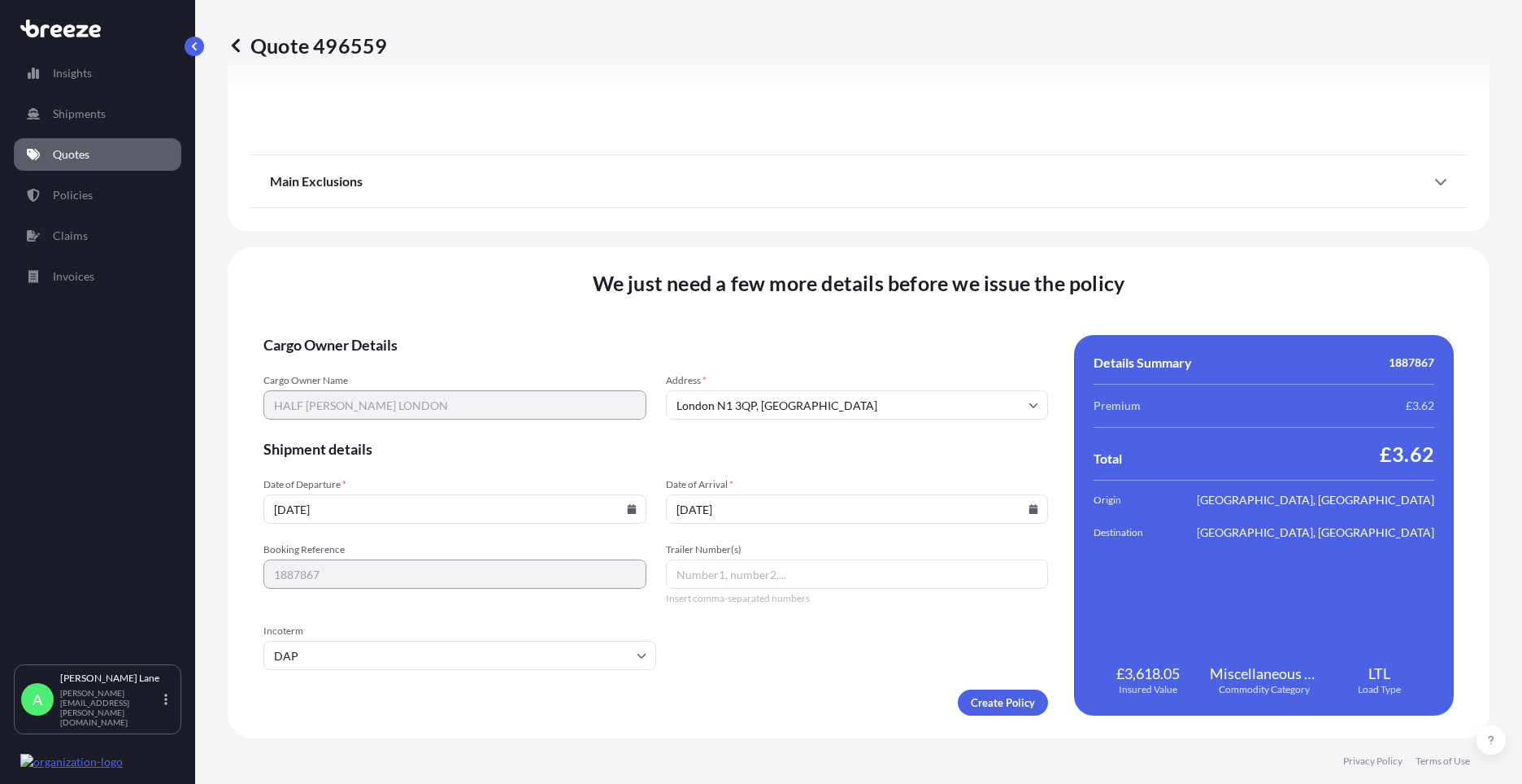
type input "[DATE]"
click at [726, 582] on input "Trailer Number(s)" at bounding box center [857, 574] width 383 height 29
paste input "391972183565"
type input "391972183565"
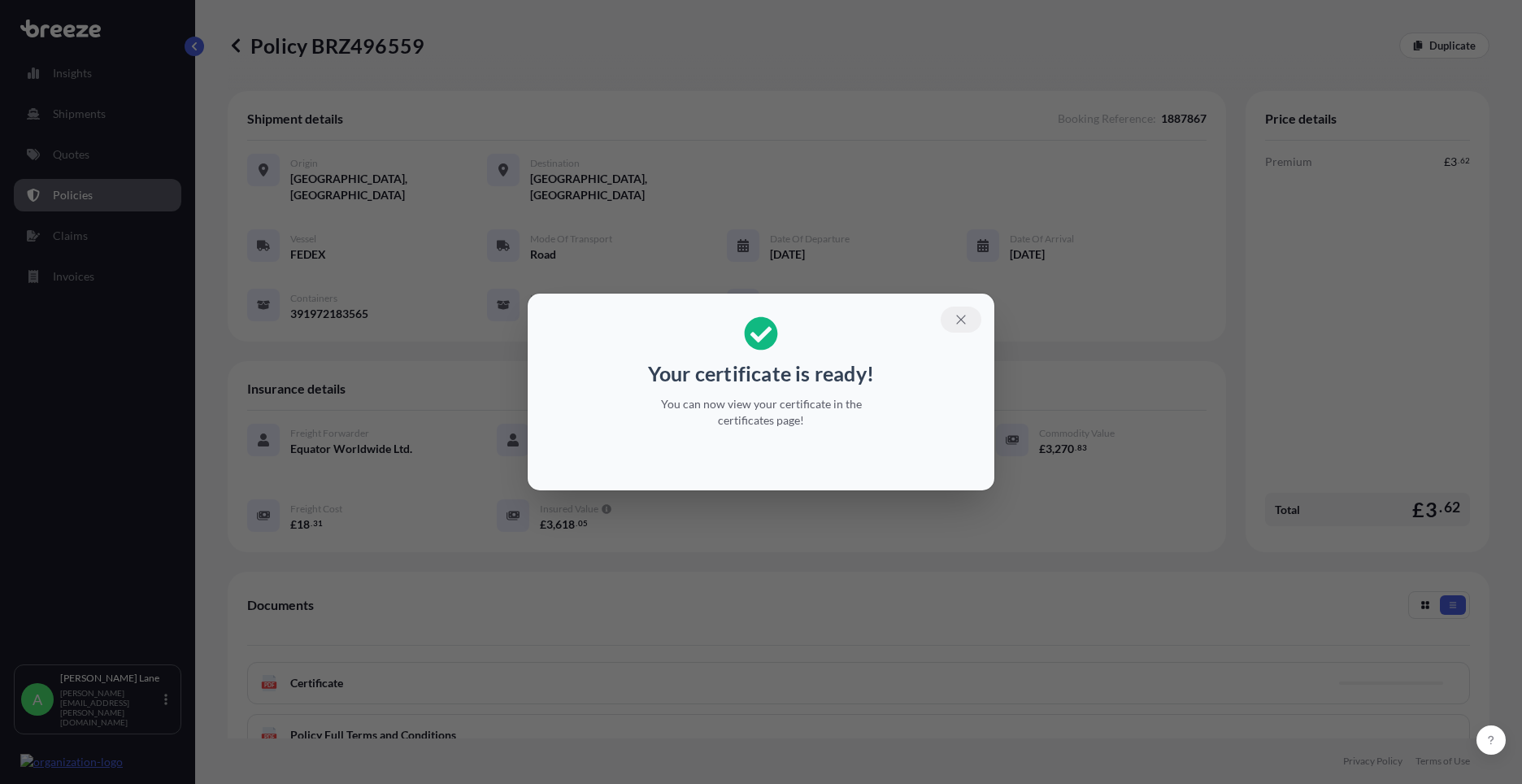
click at [956, 324] on icon "button" at bounding box center [960, 319] width 14 height 14
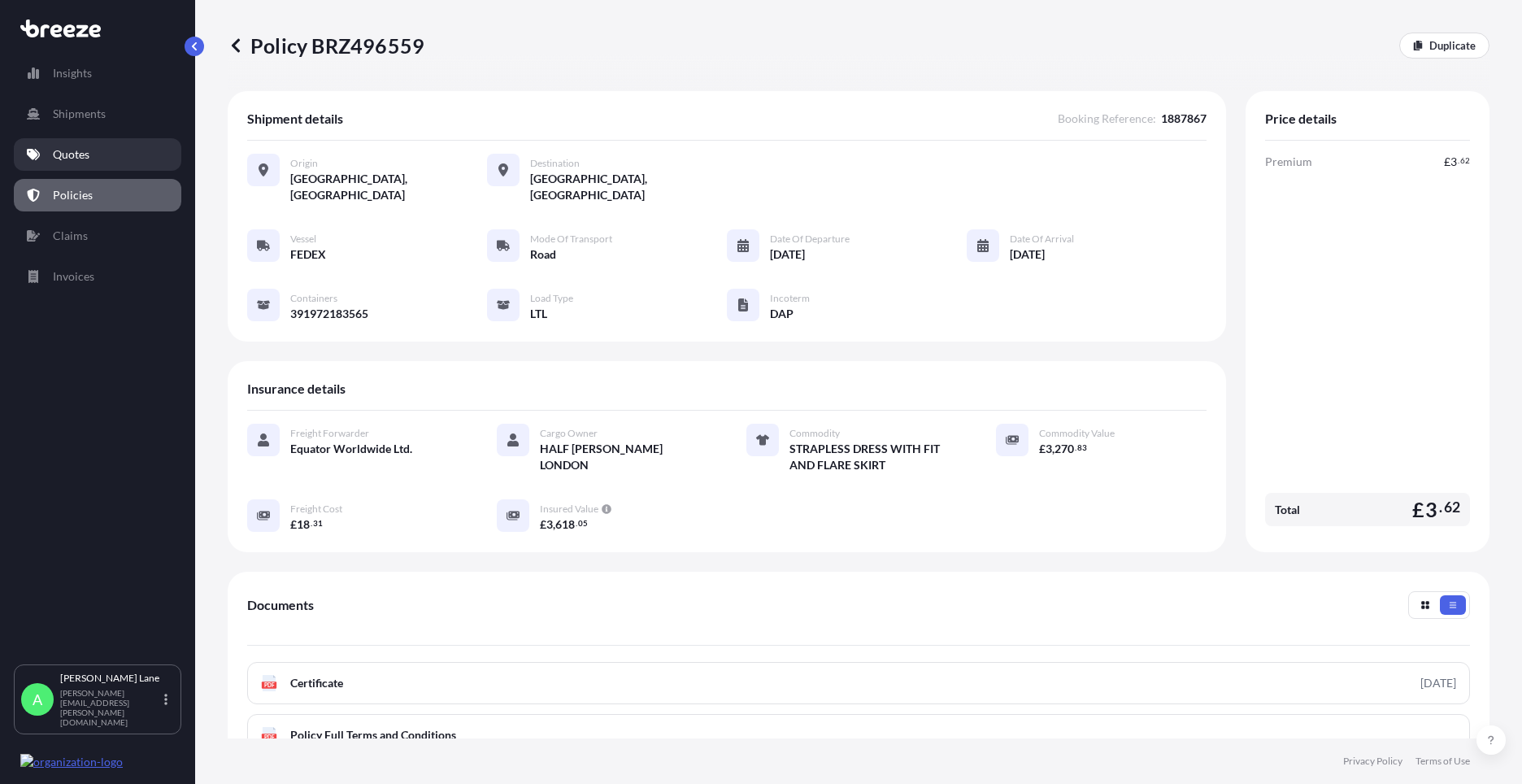
click at [97, 159] on link "Quotes" at bounding box center [97, 155] width 168 height 33
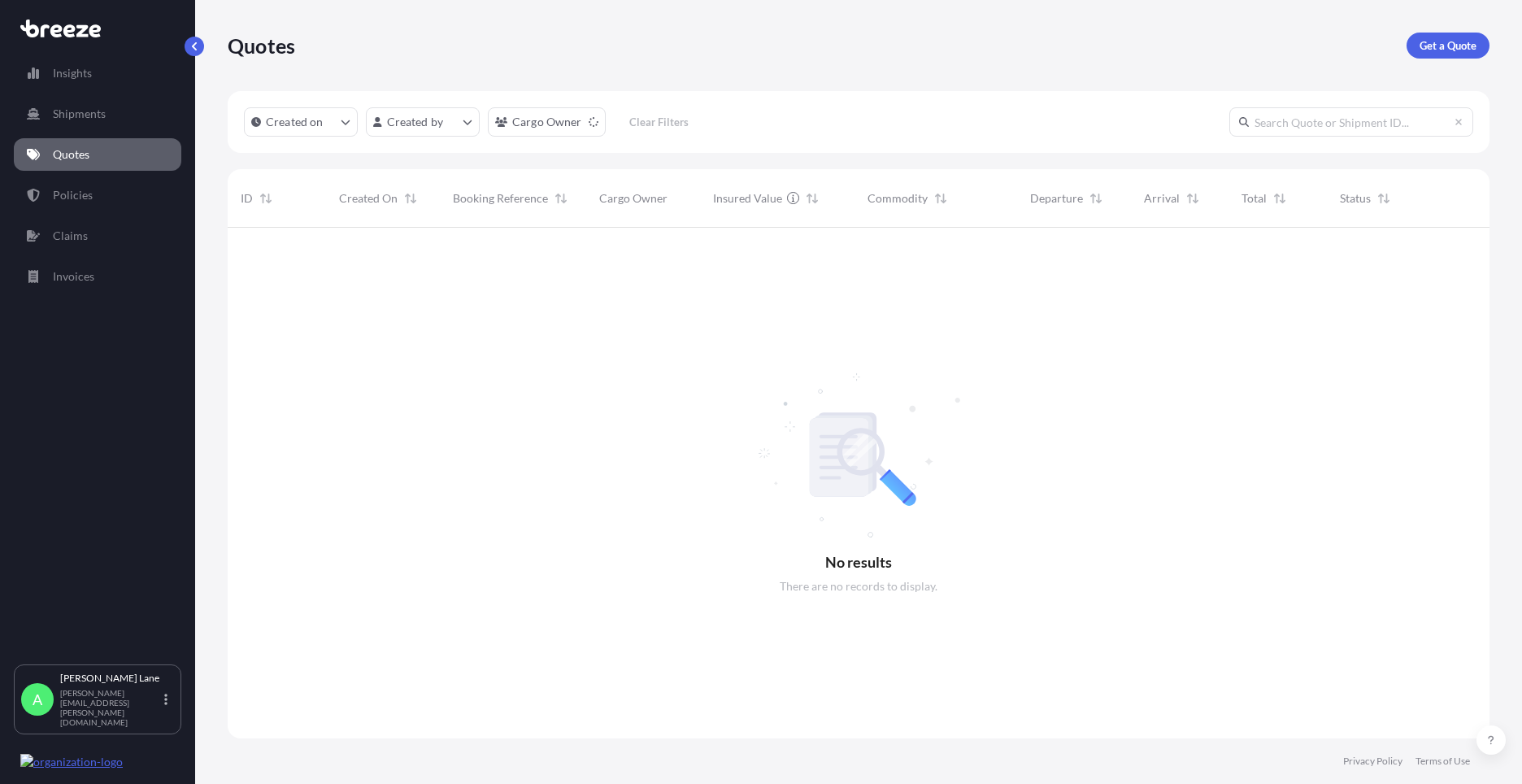
scroll to position [557, 1250]
click at [1444, 52] on p "Get a Quote" at bounding box center [1448, 45] width 57 height 16
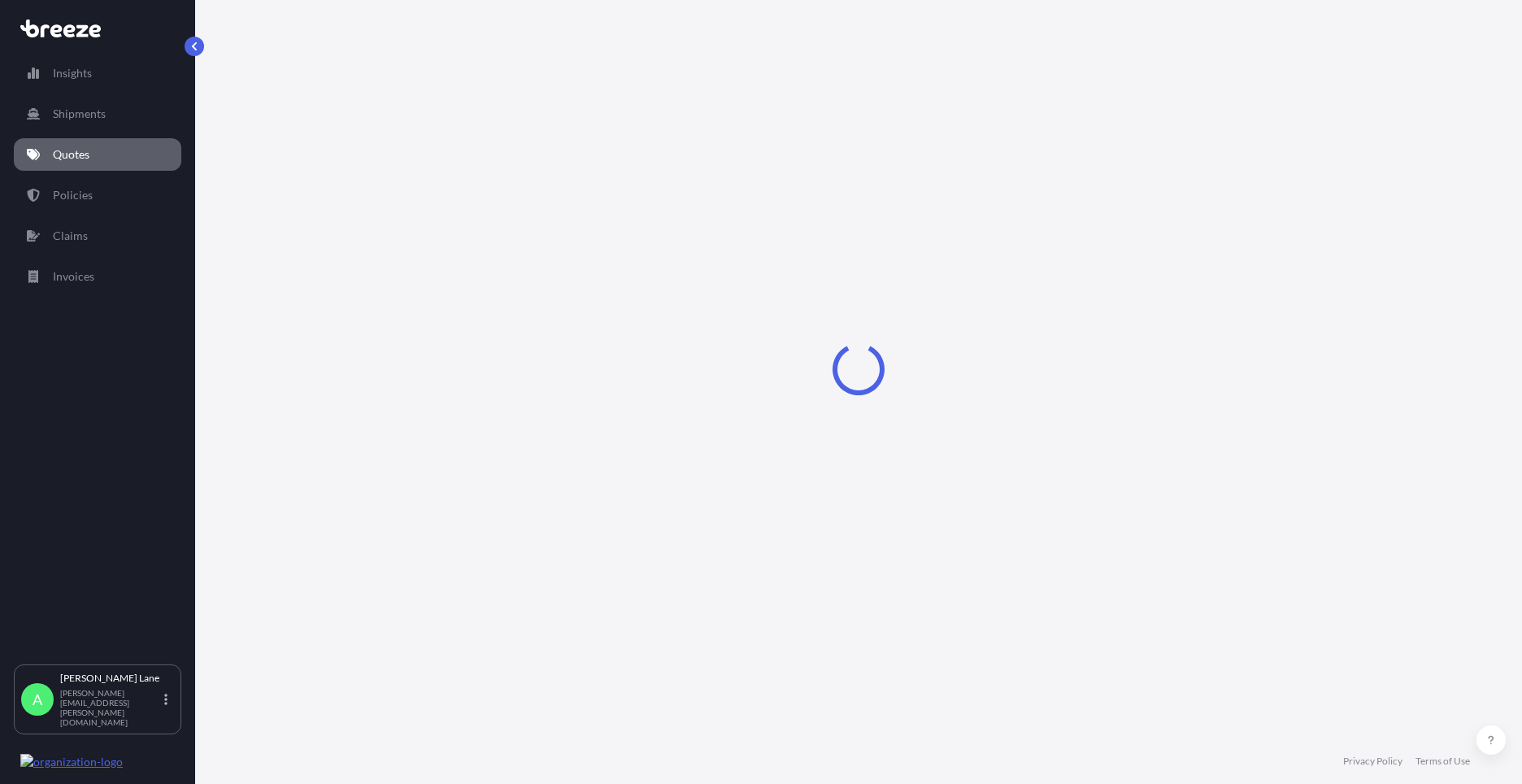
select select "Road"
select select "1"
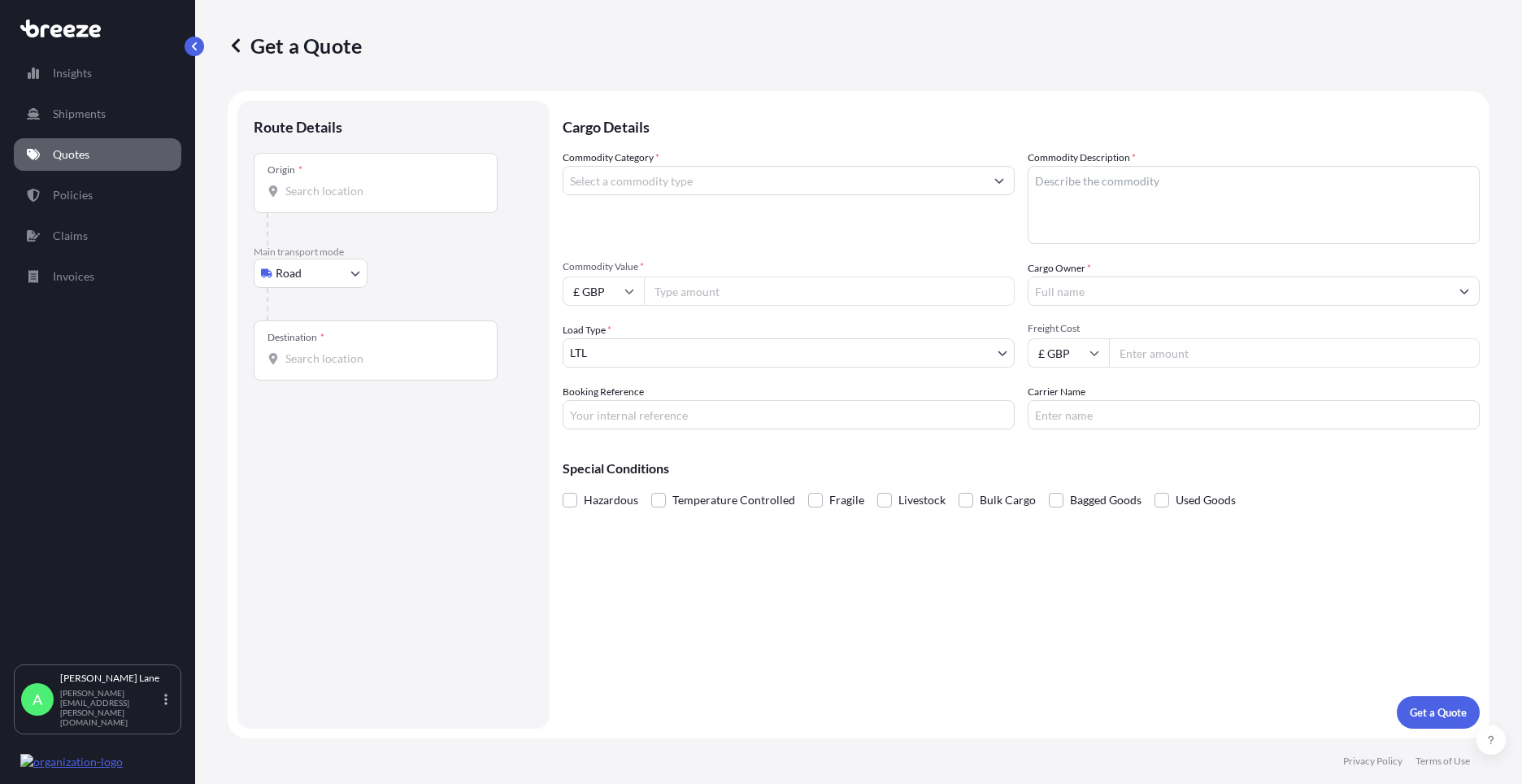
click at [342, 196] on input "Origin *" at bounding box center [380, 191] width 192 height 16
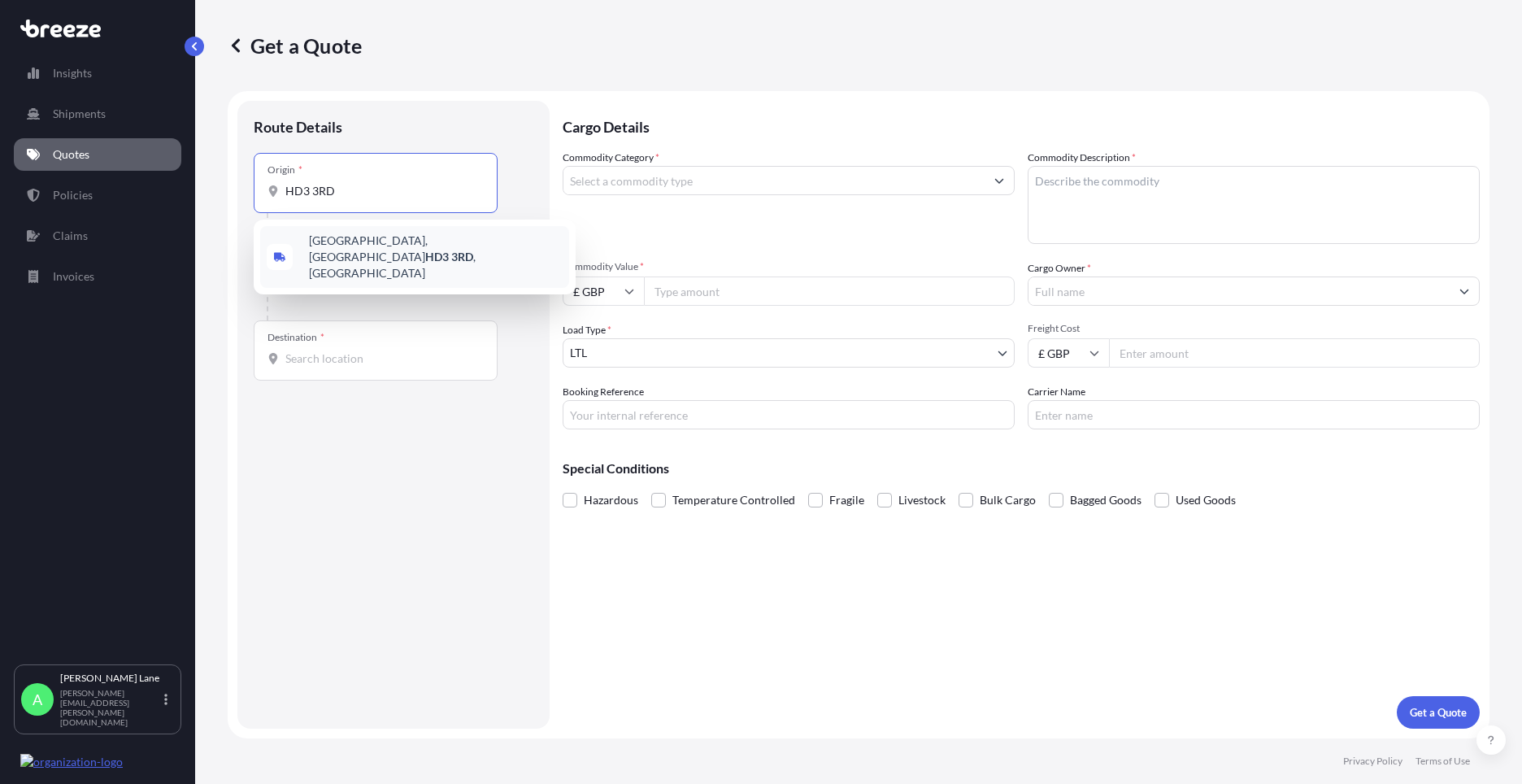
click at [325, 248] on span "[GEOGRAPHIC_DATA] HD3 3RD , [GEOGRAPHIC_DATA]" at bounding box center [435, 256] width 253 height 49
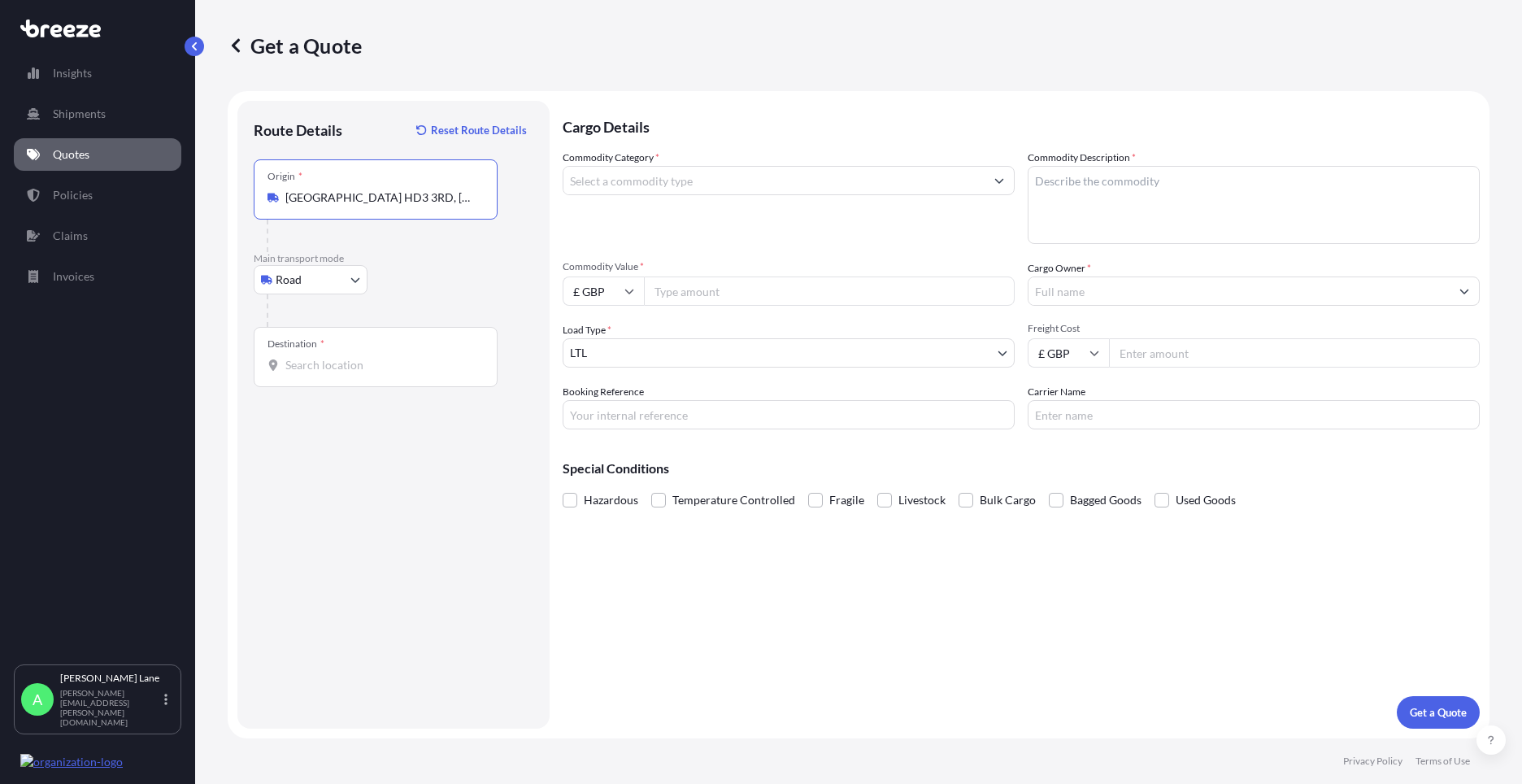
type input "[GEOGRAPHIC_DATA] HD3 3RD, [GEOGRAPHIC_DATA]"
click at [349, 363] on input "Destination *" at bounding box center [380, 365] width 192 height 16
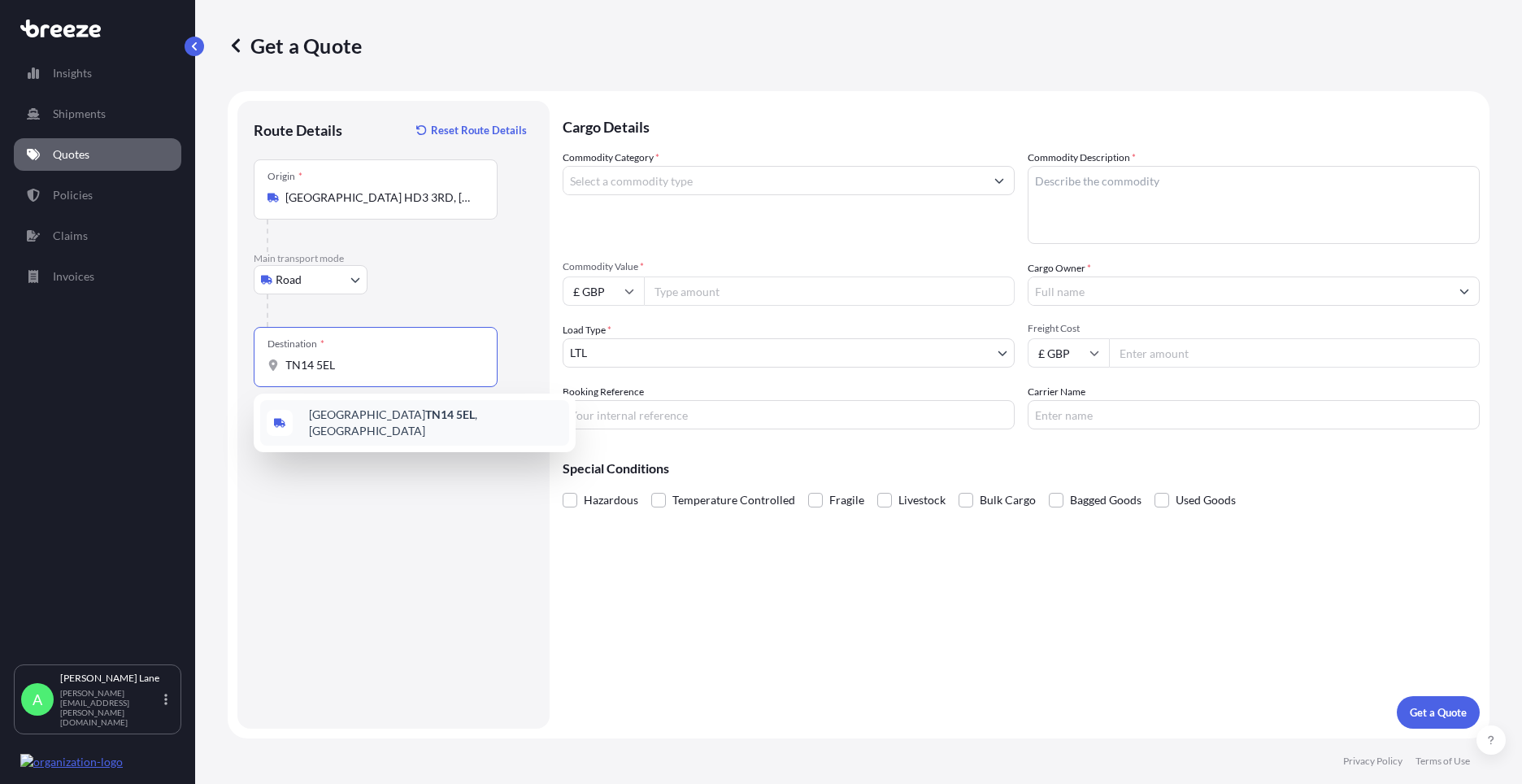
click at [357, 421] on span "[STREET_ADDRESS]" at bounding box center [435, 423] width 253 height 33
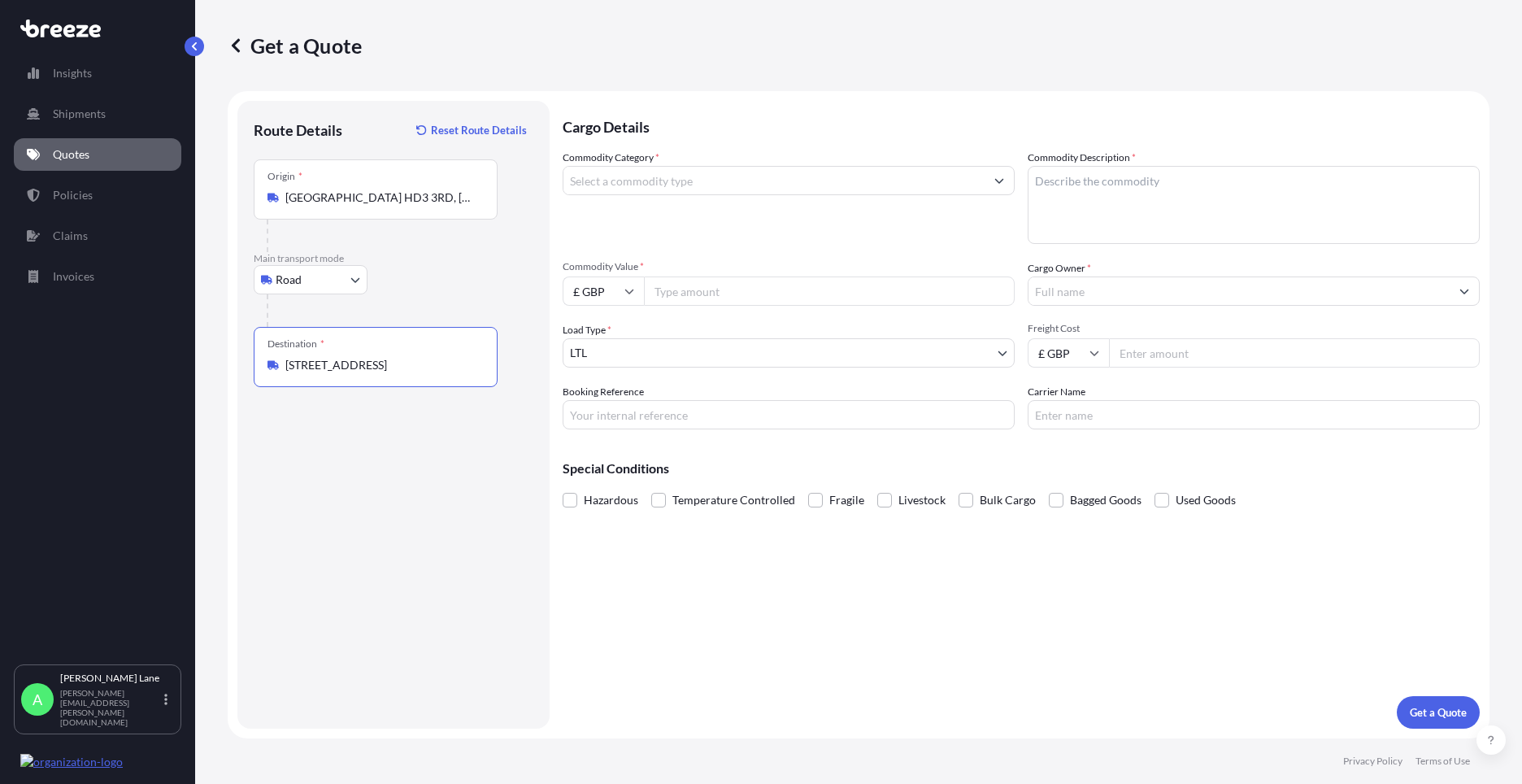
type input "[STREET_ADDRESS]"
click at [411, 418] on b "[STREET_ADDRESS]" at bounding box center [360, 419] width 102 height 13
click at [722, 185] on input "Commodity Category *" at bounding box center [774, 180] width 421 height 29
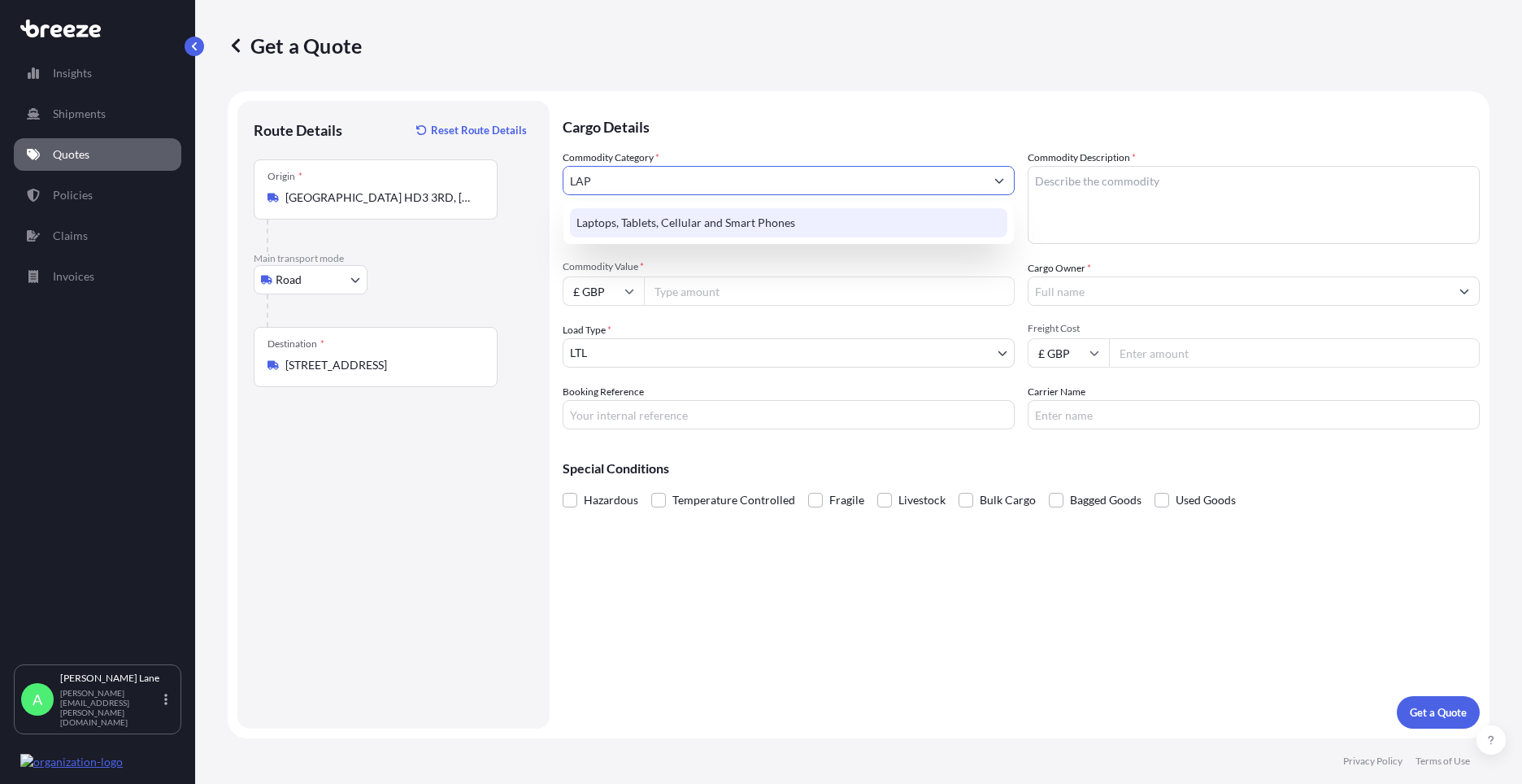
click at [723, 222] on div "Laptops, Tablets, Cellular and Smart Phones" at bounding box center [789, 222] width 437 height 29
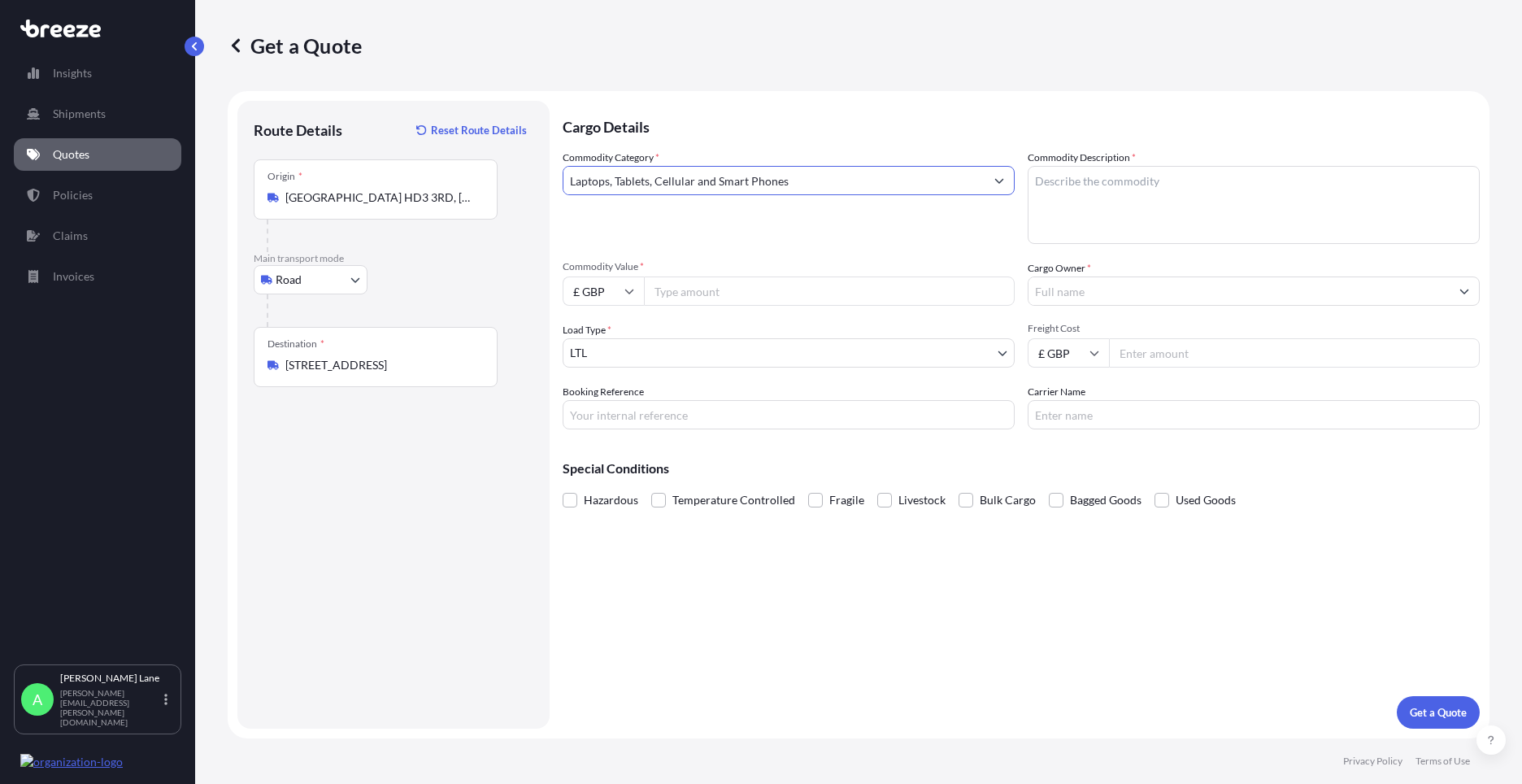
type input "Laptops, Tablets, Cellular and Smart Phones"
paste textarea "IPAD,IPAD CASE IPENCIL & CHARGER"
type textarea "IPAD,IPAD CASE IPENCIL & CHARGER"
click at [832, 296] on input "Commodity Value *" at bounding box center [829, 291] width 371 height 29
type input "1000"
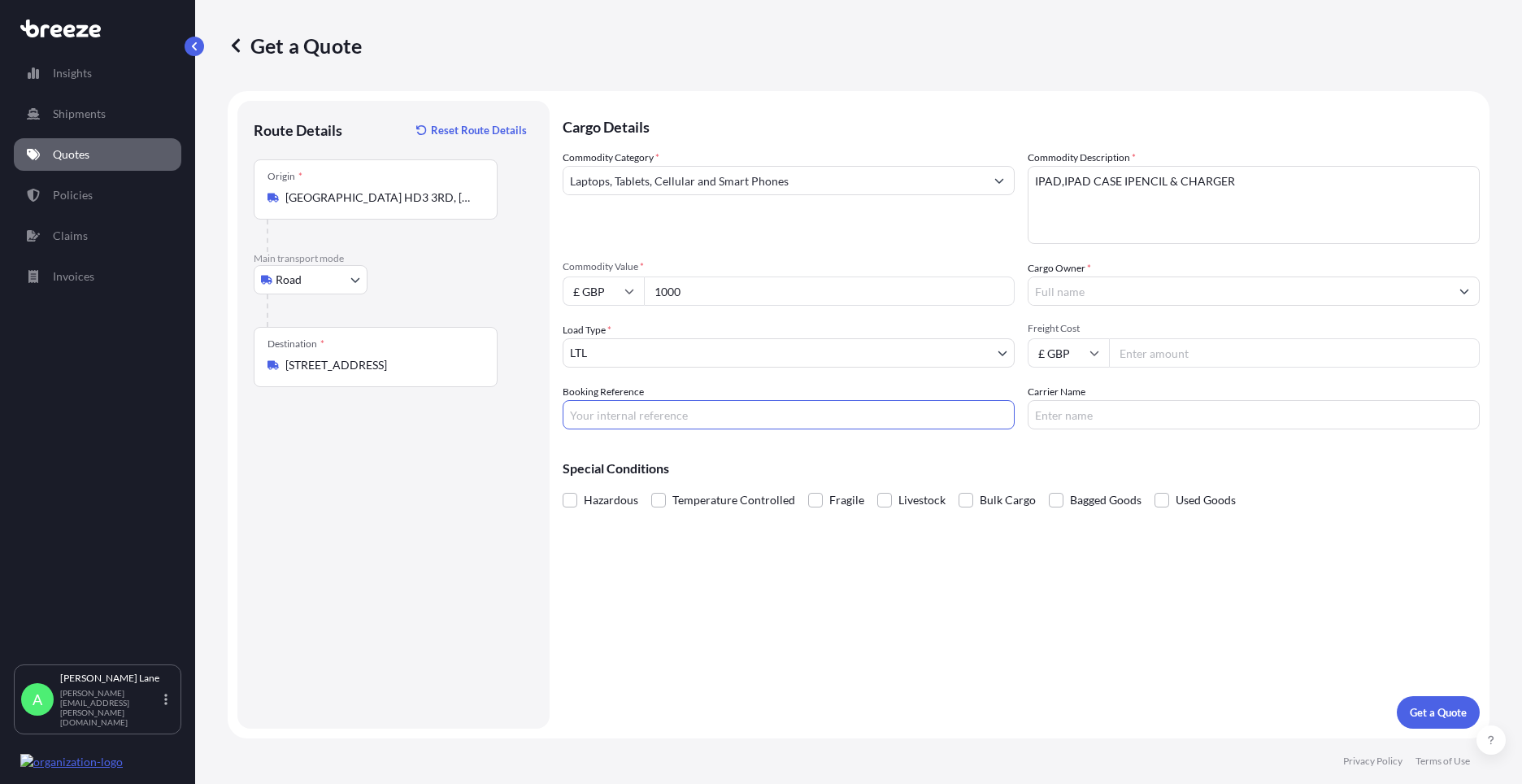
click at [754, 427] on input "Booking Reference" at bounding box center [788, 414] width 452 height 29
type input "1885335"
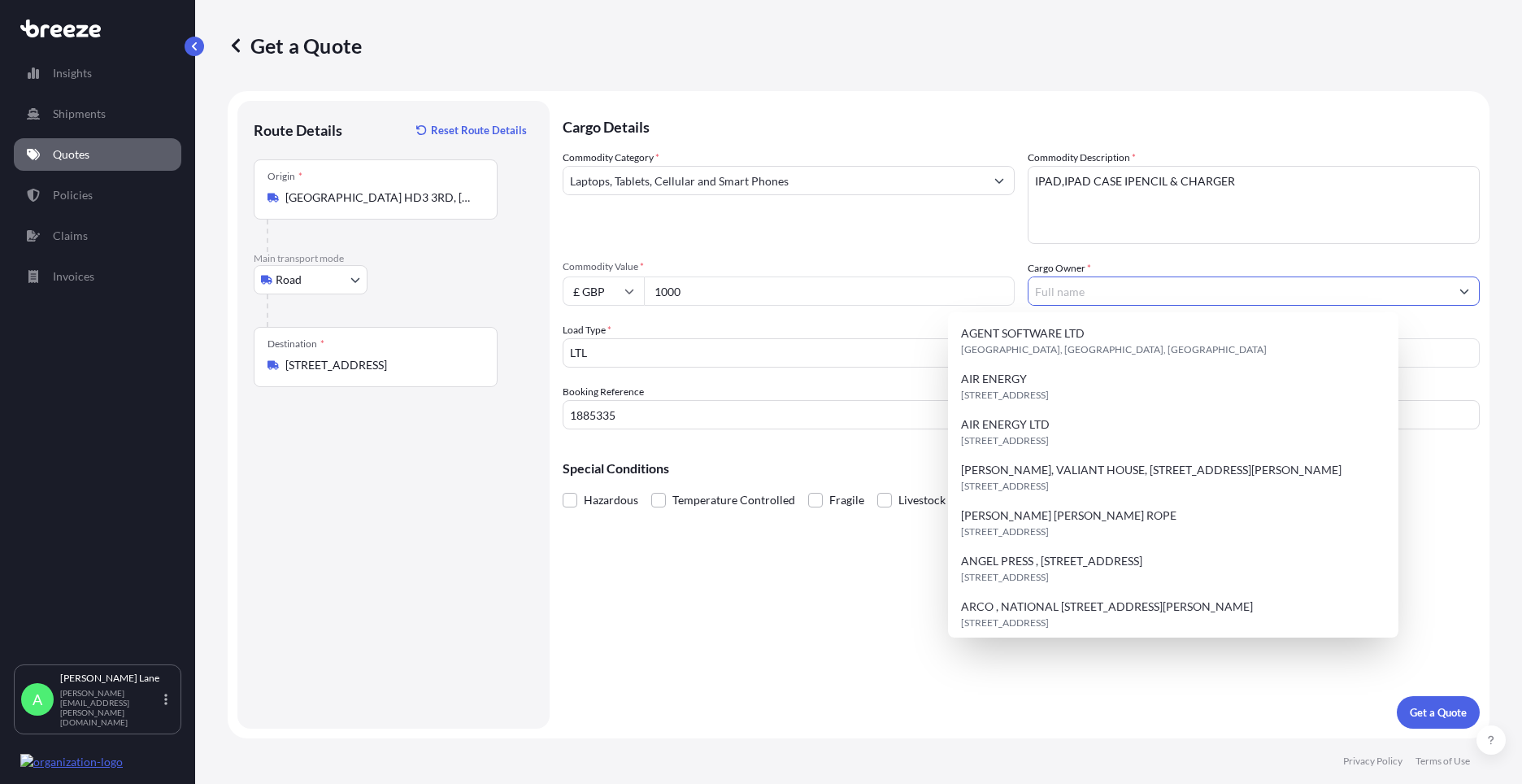
click at [1119, 302] on input "Cargo Owner *" at bounding box center [1239, 291] width 421 height 29
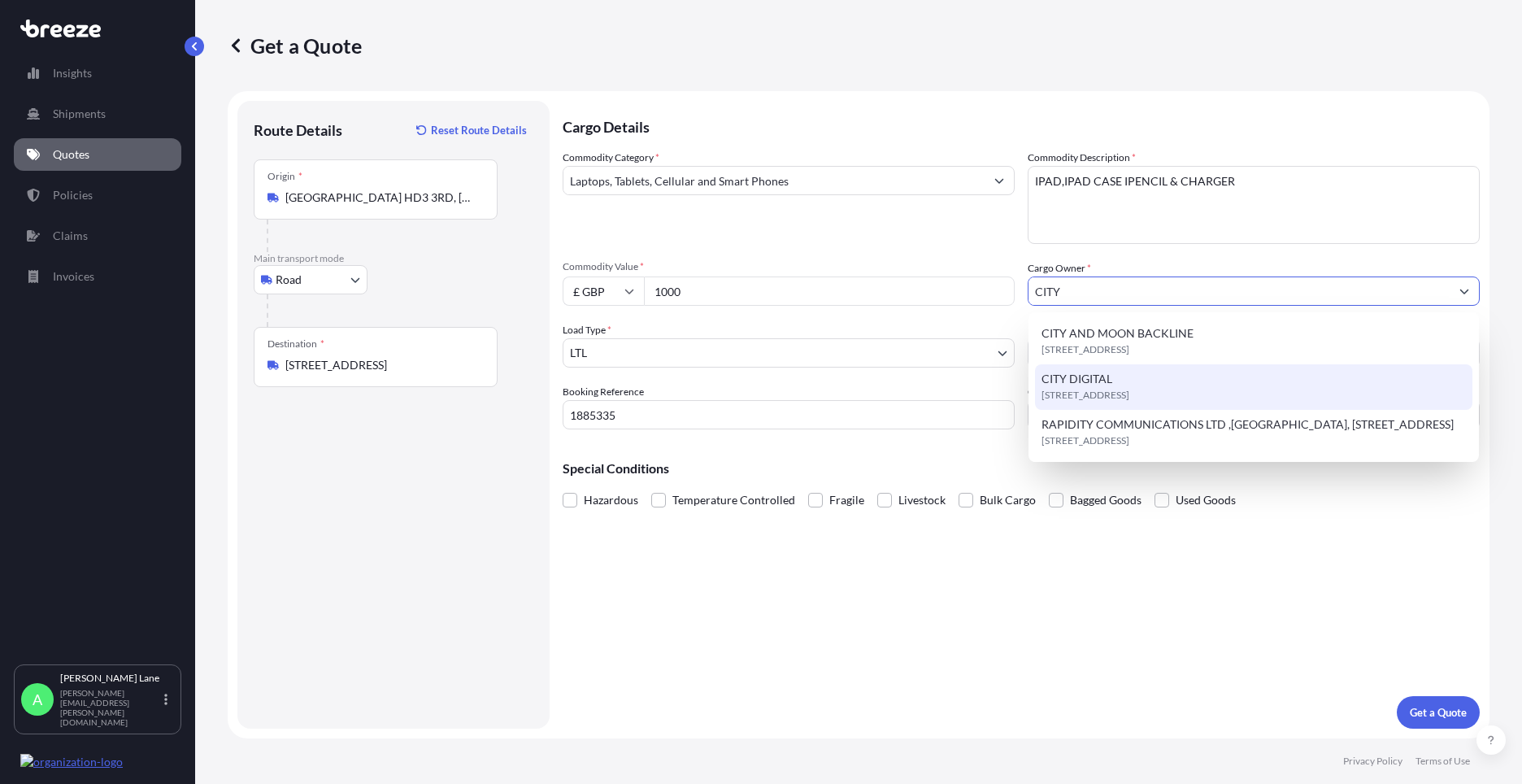
click at [1130, 390] on span "[STREET_ADDRESS]" at bounding box center [1086, 395] width 88 height 16
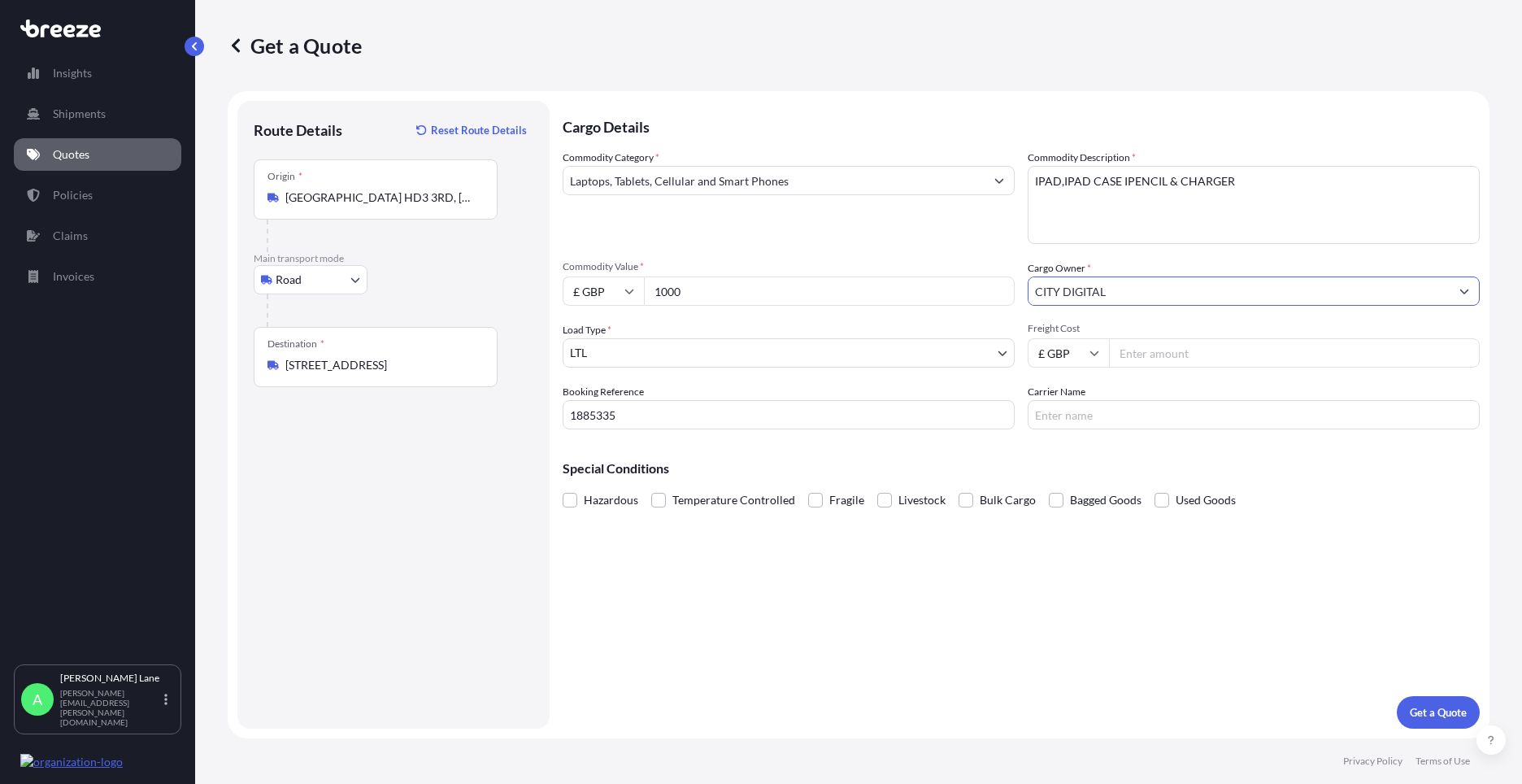
type input "CITY DIGITAL"
click at [1197, 362] on input "Freight Cost" at bounding box center [1295, 353] width 371 height 29
type input "28.10"
click at [1114, 430] on div "Cargo Details Commodity Category * Laptops, Tablets, Cellular and Smart Phones …" at bounding box center [1021, 415] width 917 height 628
click at [1112, 421] on input "Carrier Name" at bounding box center [1253, 414] width 452 height 29
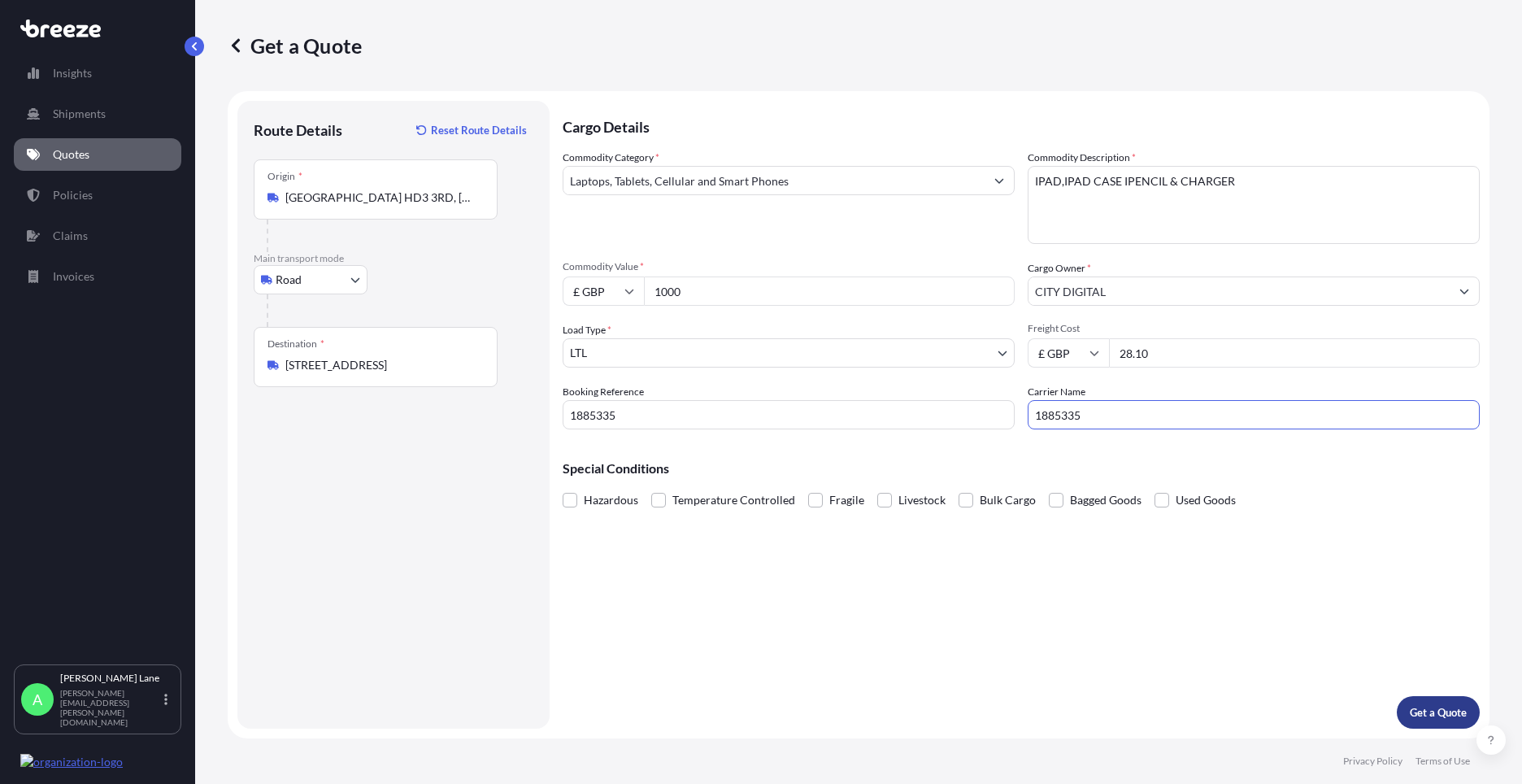
type input "1885335"
click at [1454, 718] on p "Get a Quote" at bounding box center [1438, 712] width 57 height 16
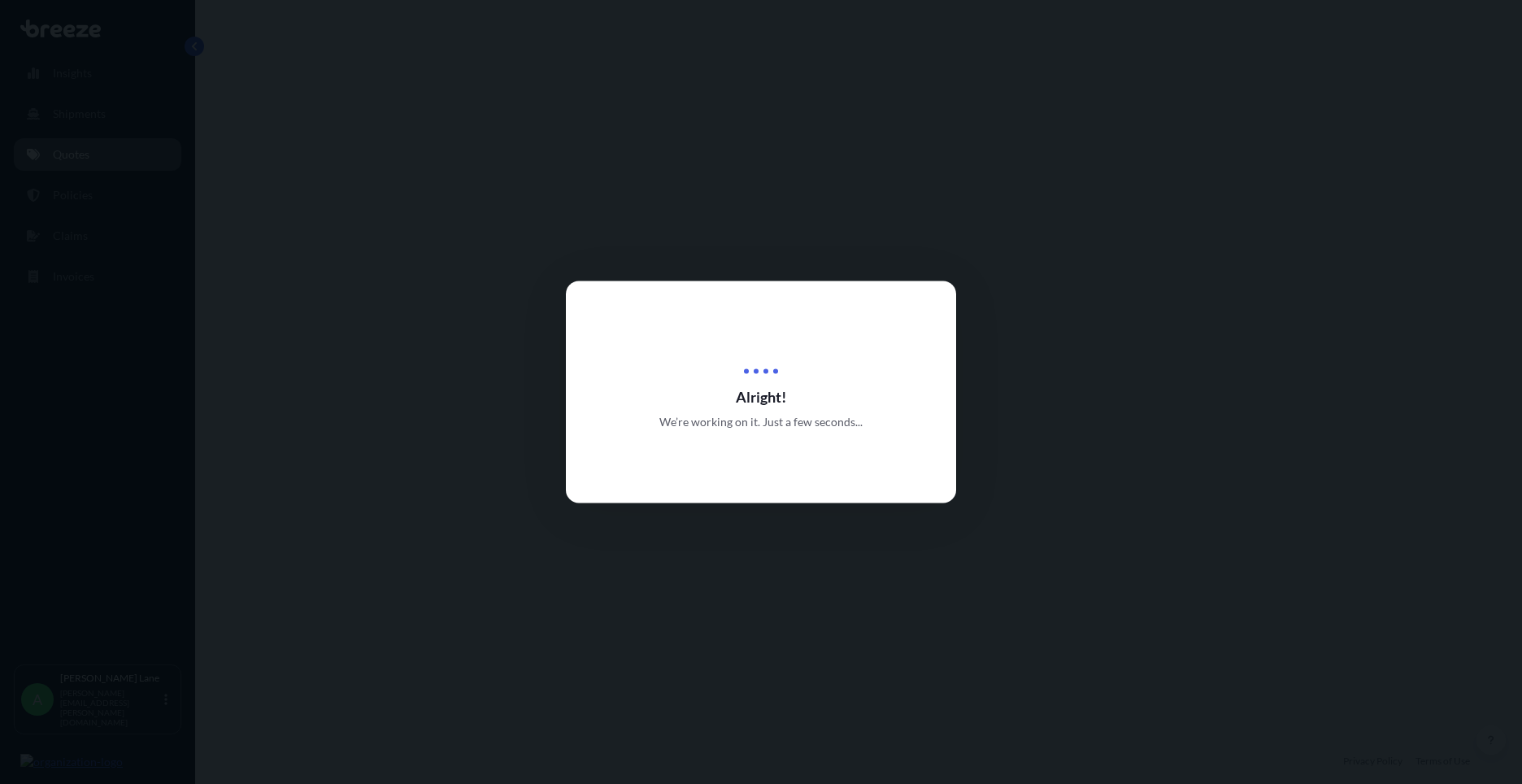
select select "Road"
select select "1"
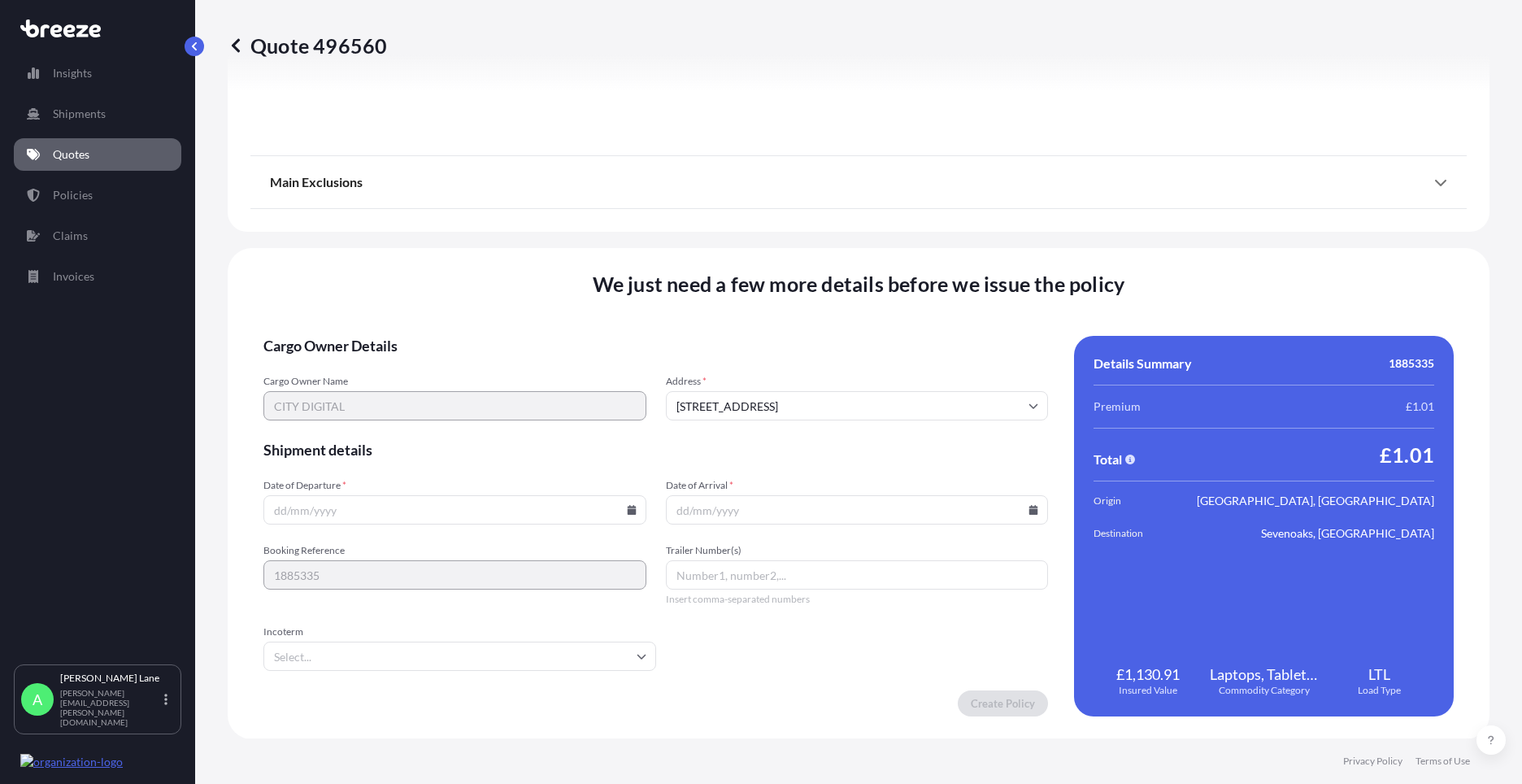
scroll to position [1797, 0]
click at [627, 504] on icon at bounding box center [632, 509] width 10 height 10
drag, startPoint x: 453, startPoint y: 363, endPoint x: 337, endPoint y: 598, distance: 262.1
click at [452, 363] on button "14" at bounding box center [453, 364] width 26 height 26
type input "[DATE]"
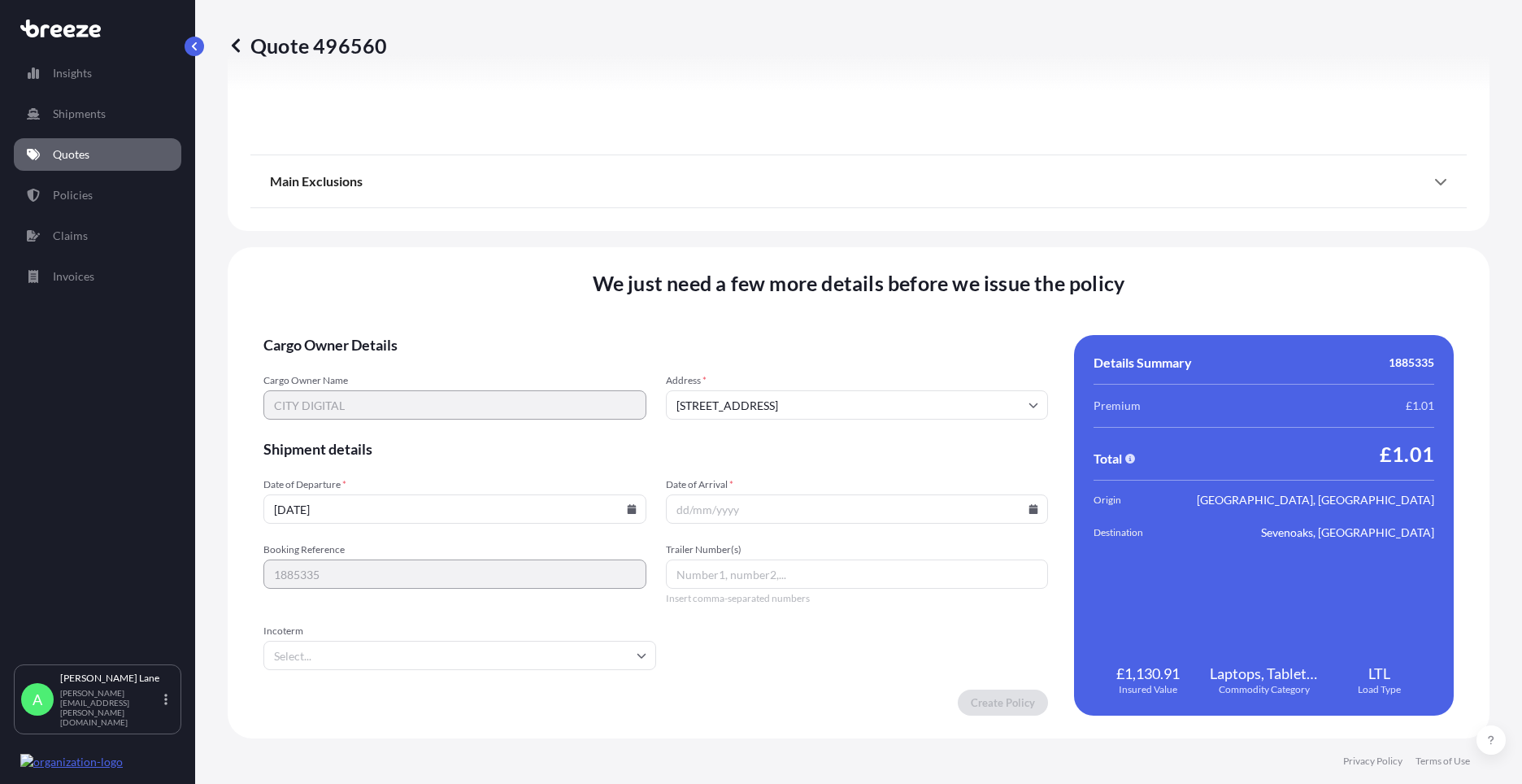
click at [311, 656] on input "Incoterm" at bounding box center [460, 655] width 393 height 29
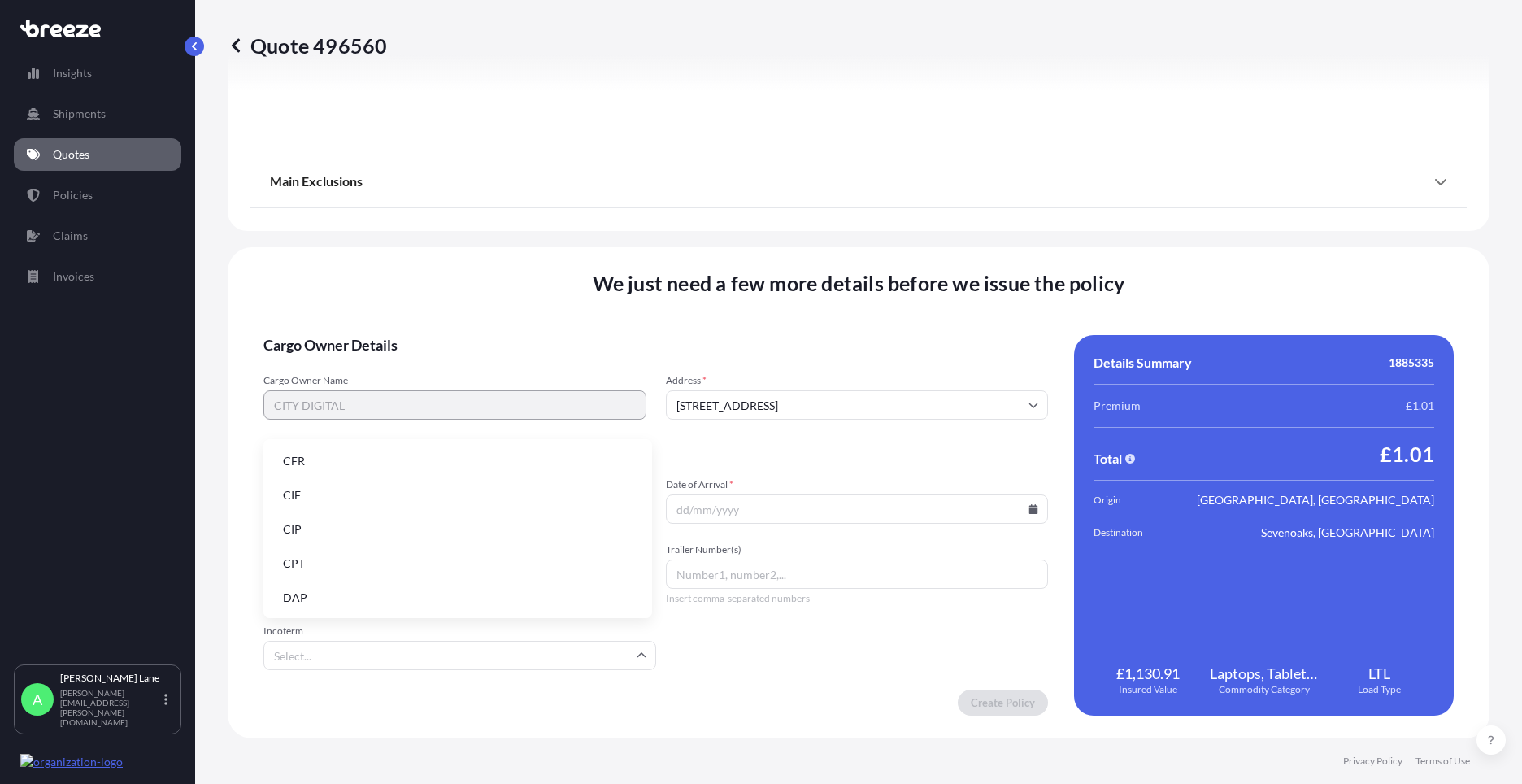
click at [324, 599] on li "DAP" at bounding box center [458, 597] width 376 height 31
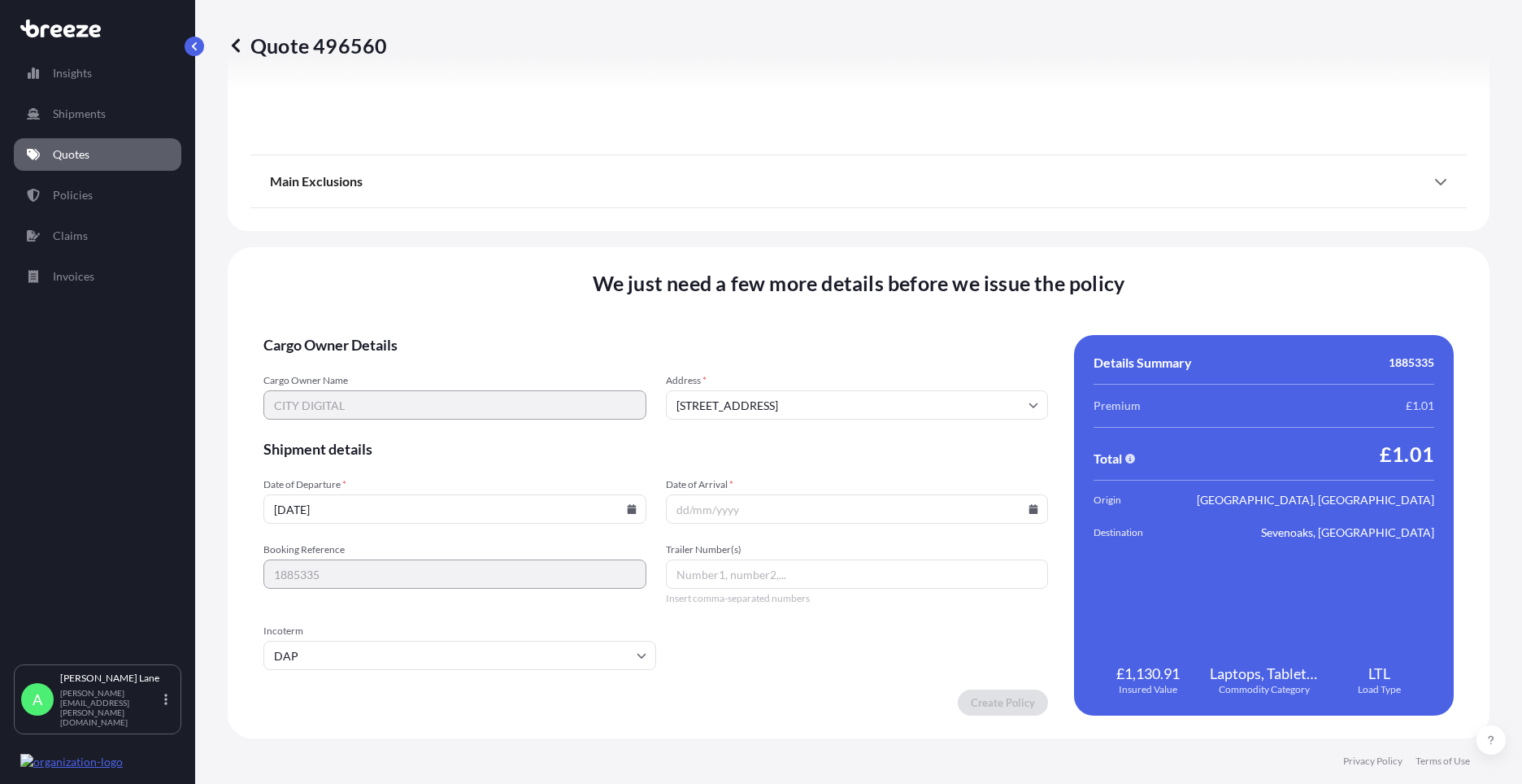
click at [1030, 510] on icon at bounding box center [1034, 509] width 9 height 10
click at [884, 359] on button "15" at bounding box center [889, 364] width 26 height 26
type input "[DATE]"
click at [732, 586] on input "Trailer Number(s)" at bounding box center [857, 574] width 383 height 29
paste input "0011 630 837 1"
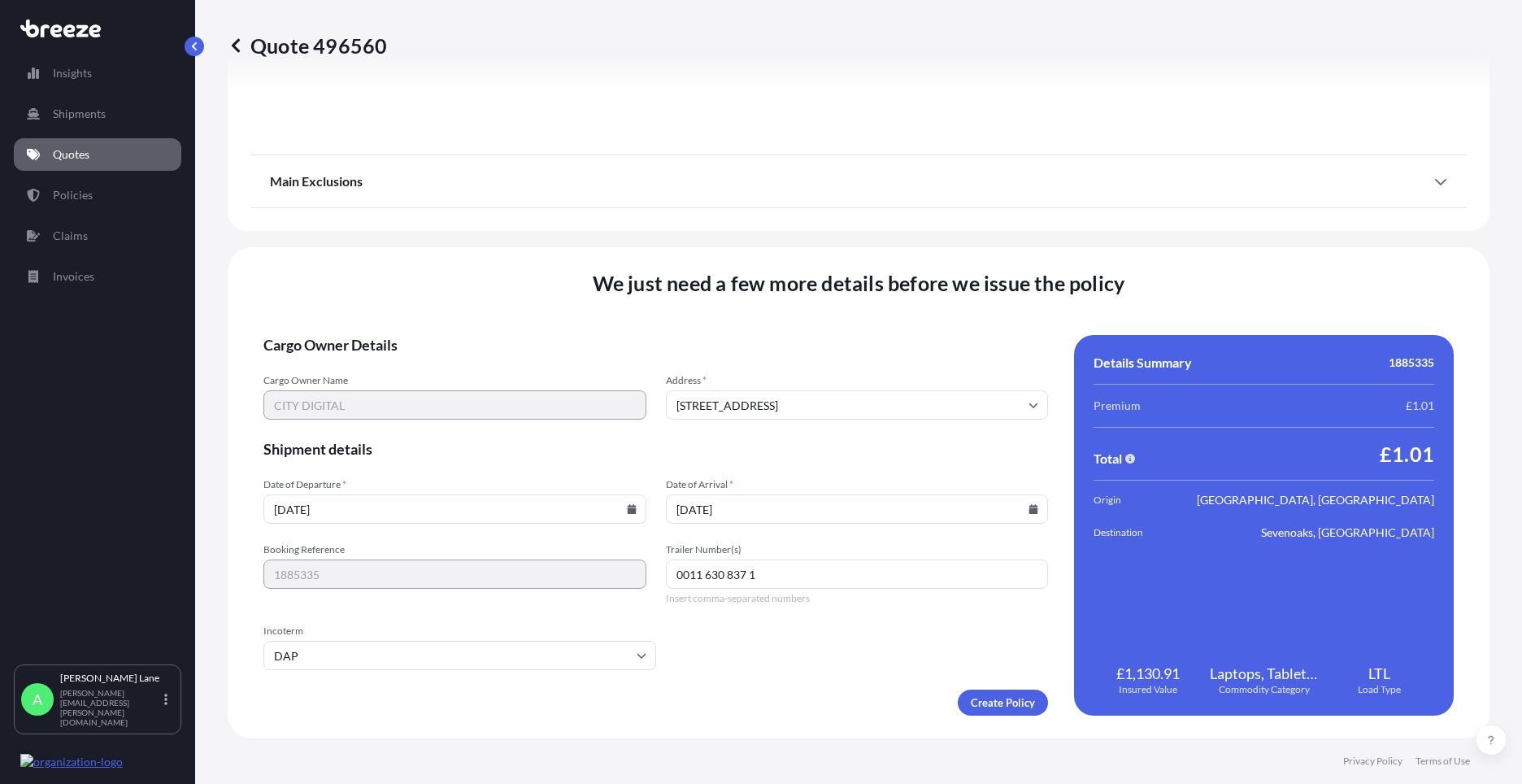
type input "0011 630 837 1"
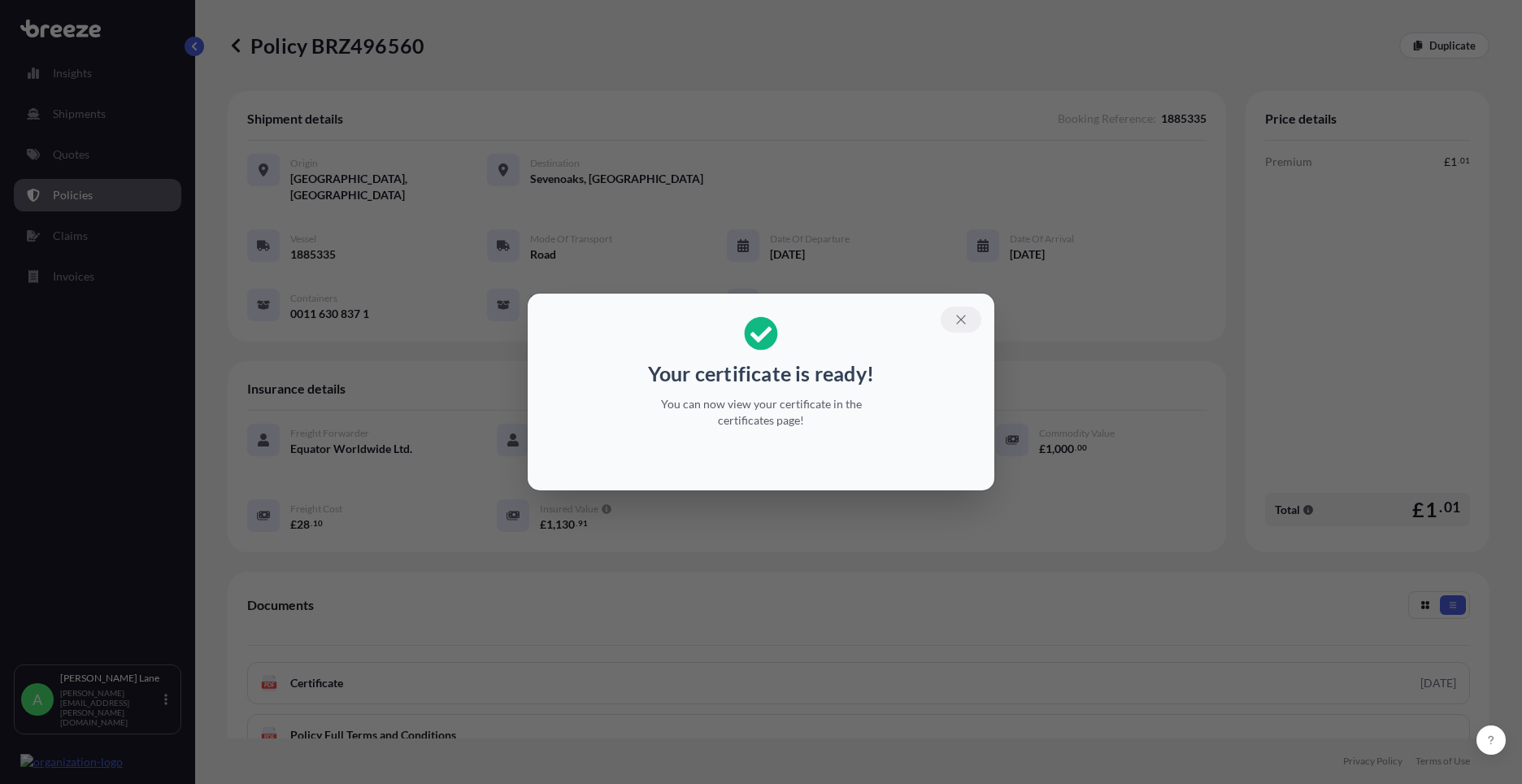
click at [954, 314] on icon "button" at bounding box center [960, 319] width 14 height 14
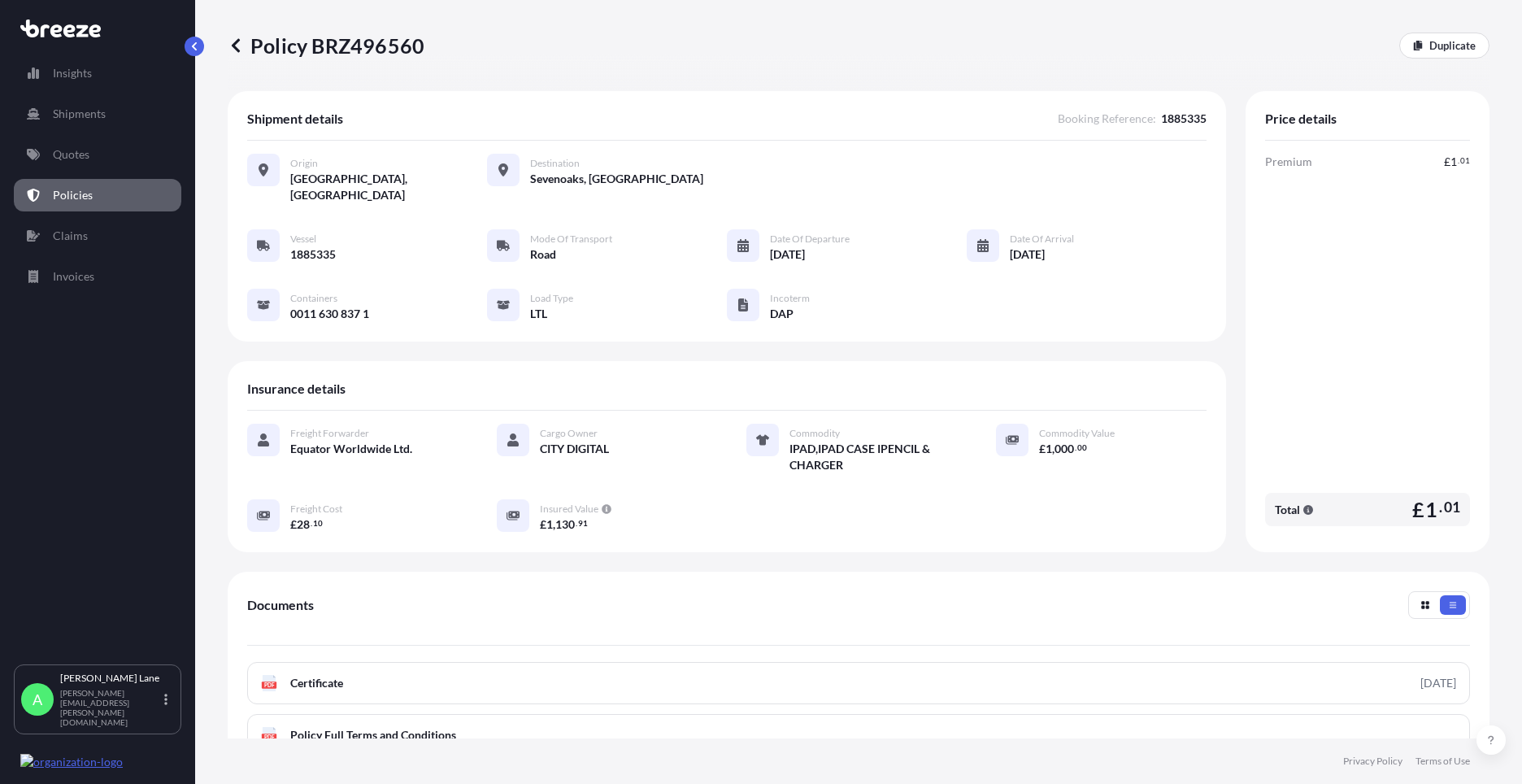
click at [1459, 34] on link "Duplicate" at bounding box center [1445, 45] width 91 height 26
select select "Road"
select select "1"
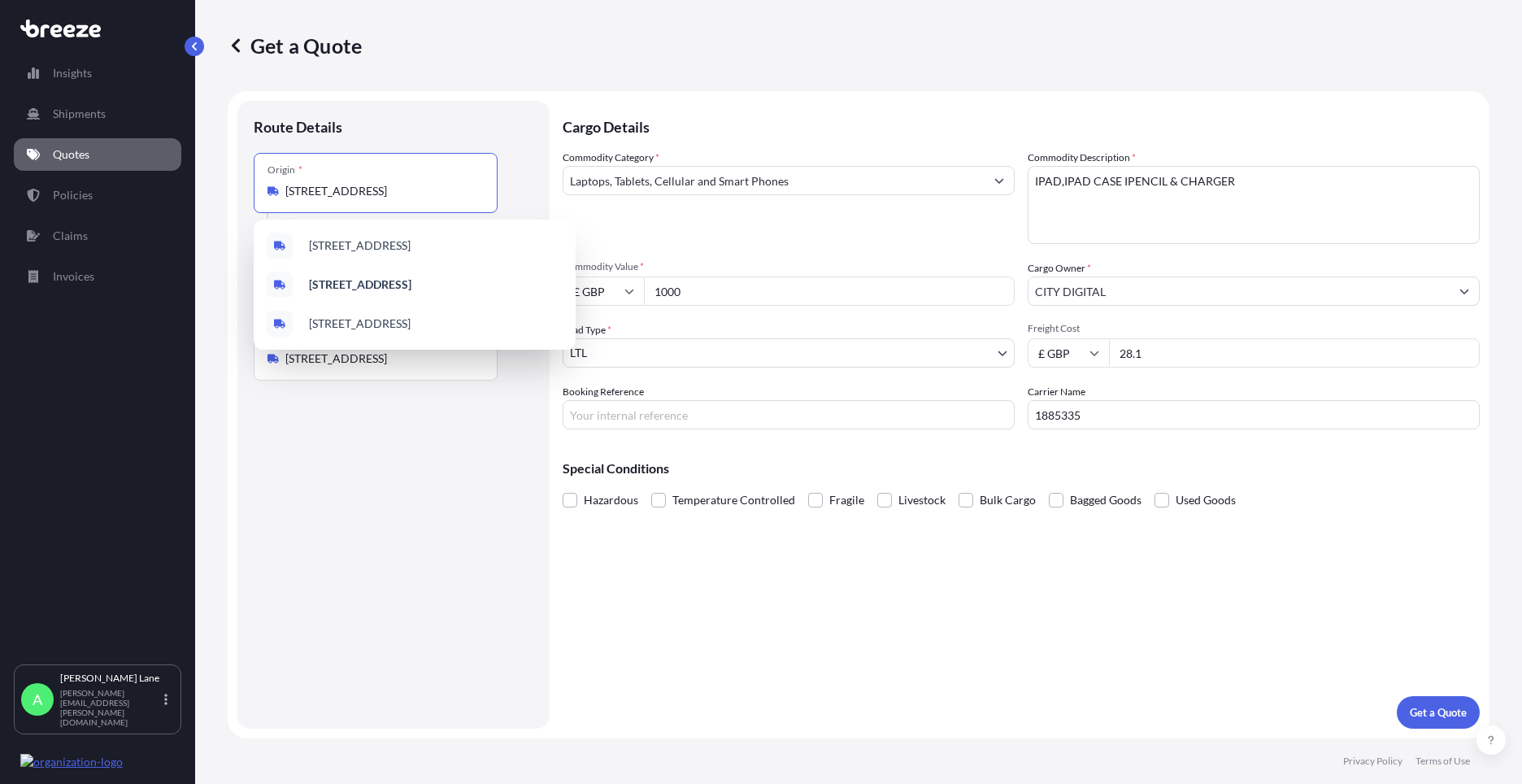
drag, startPoint x: 467, startPoint y: 192, endPoint x: 216, endPoint y: 202, distance: 251.2
click at [216, 202] on div "Get a Quote Route Details Place of loading Road Road Rail Origin * [GEOGRAPHIC_…" at bounding box center [859, 369] width 1327 height 739
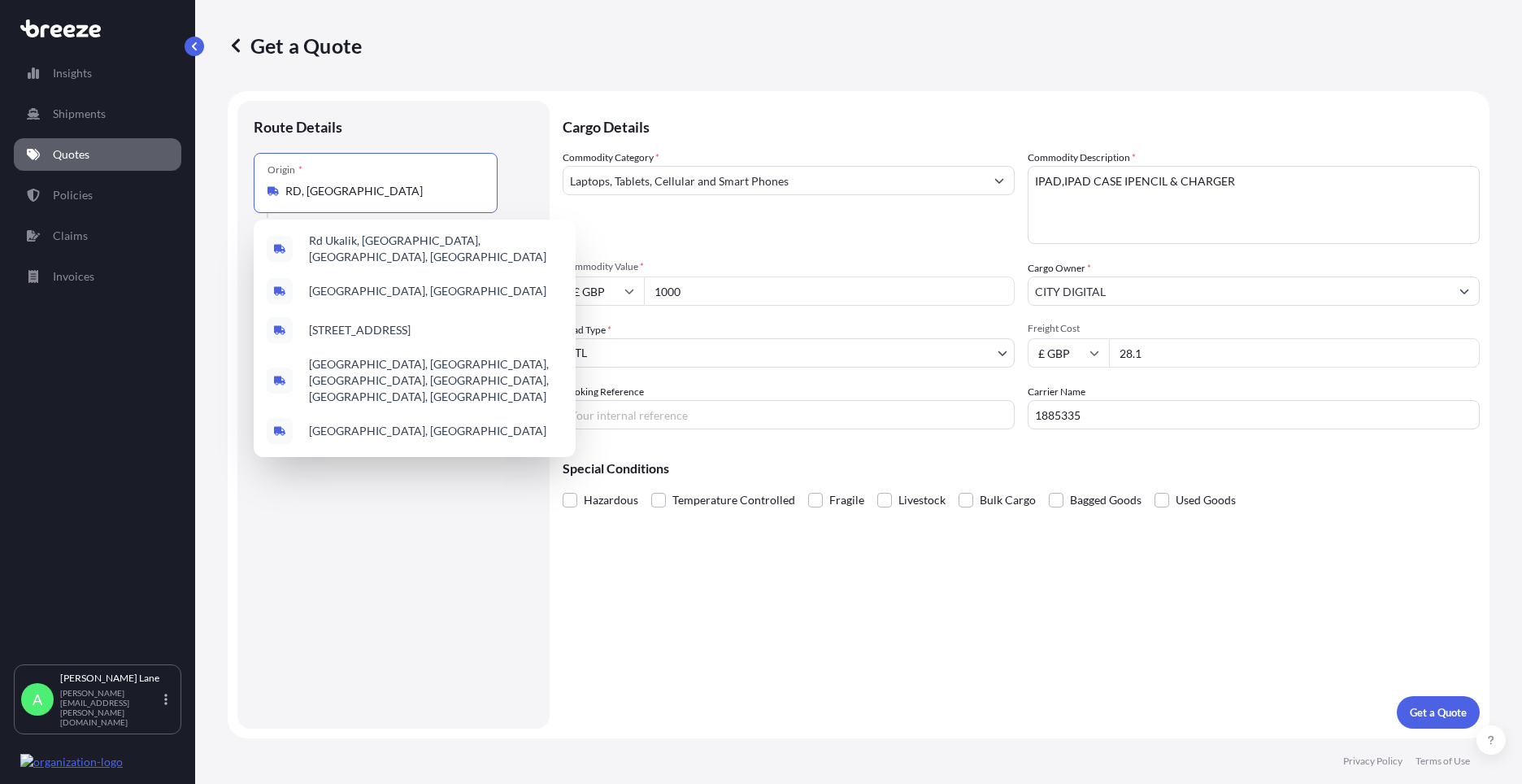
drag, startPoint x: 331, startPoint y: 186, endPoint x: 259, endPoint y: 198, distance: 73.0
click at [259, 198] on div "Origin * RD, [GEOGRAPHIC_DATA]" at bounding box center [375, 183] width 244 height 60
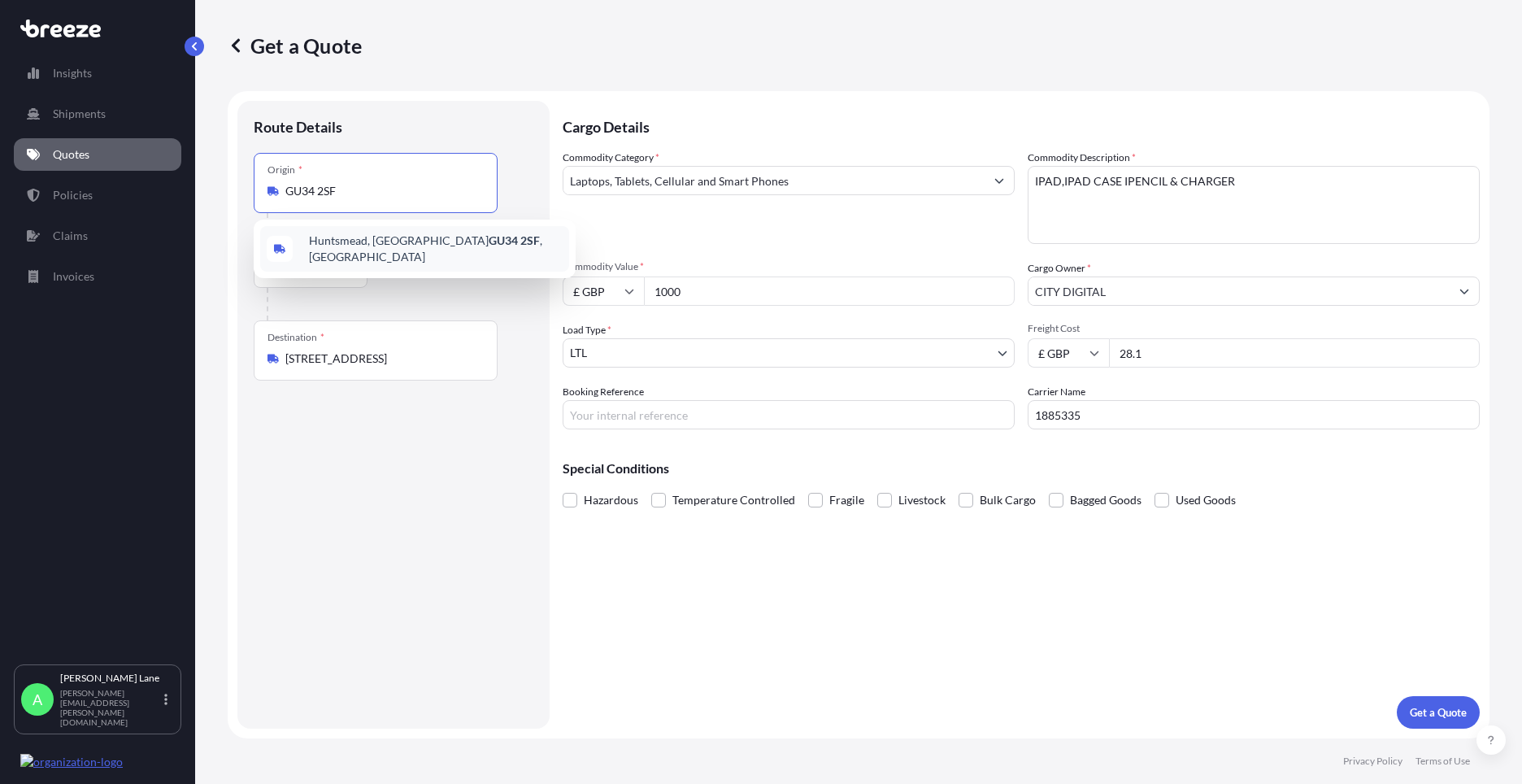
click at [344, 250] on span "[STREET_ADDRESS][PERSON_NAME]" at bounding box center [435, 248] width 253 height 33
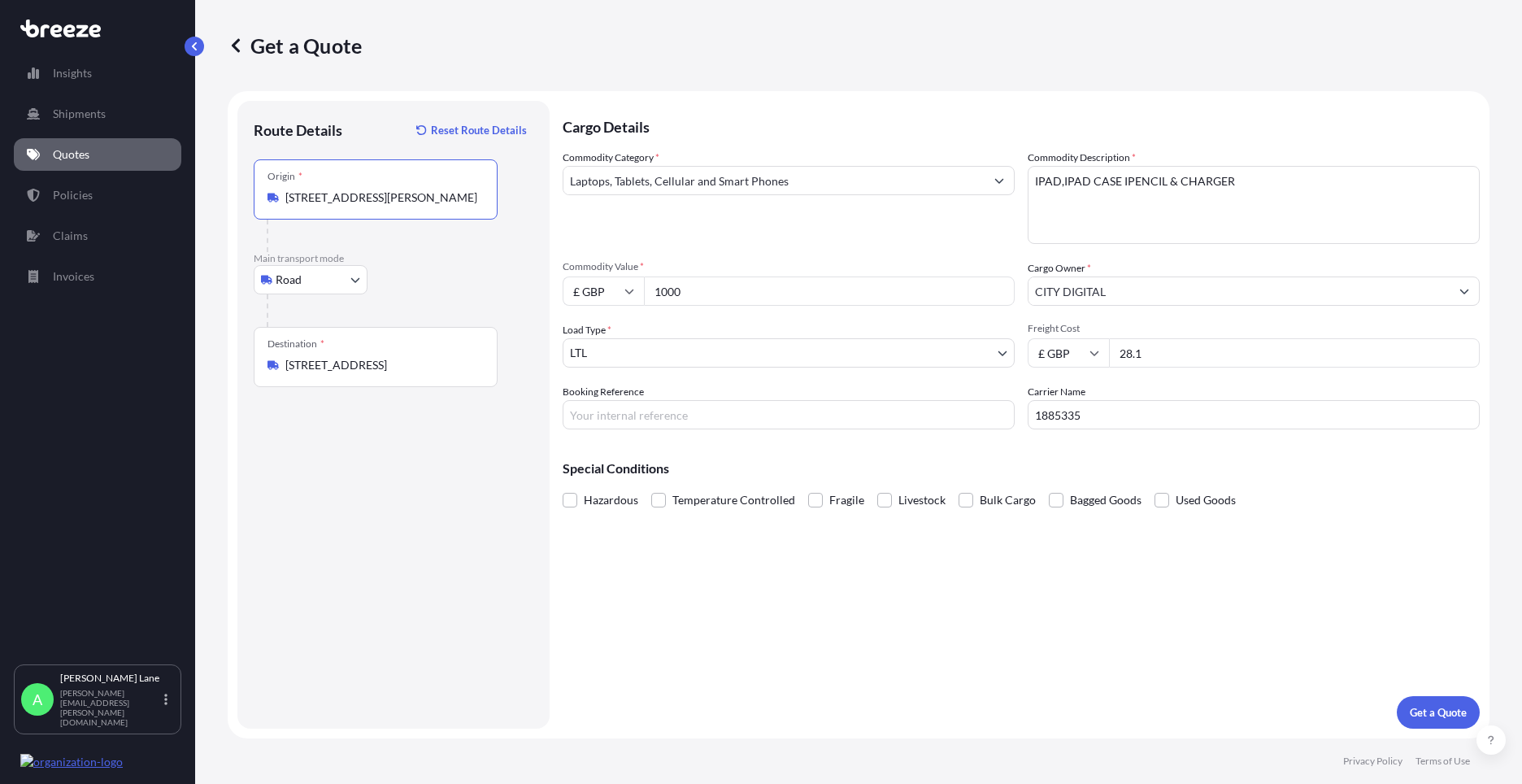
type input "[STREET_ADDRESS][PERSON_NAME]"
click at [772, 408] on input "Booking Reference" at bounding box center [788, 414] width 452 height 29
type input "1885744"
drag, startPoint x: 655, startPoint y: 301, endPoint x: 646, endPoint y: 300, distance: 9.1
click at [646, 300] on input "1000" at bounding box center [829, 291] width 371 height 29
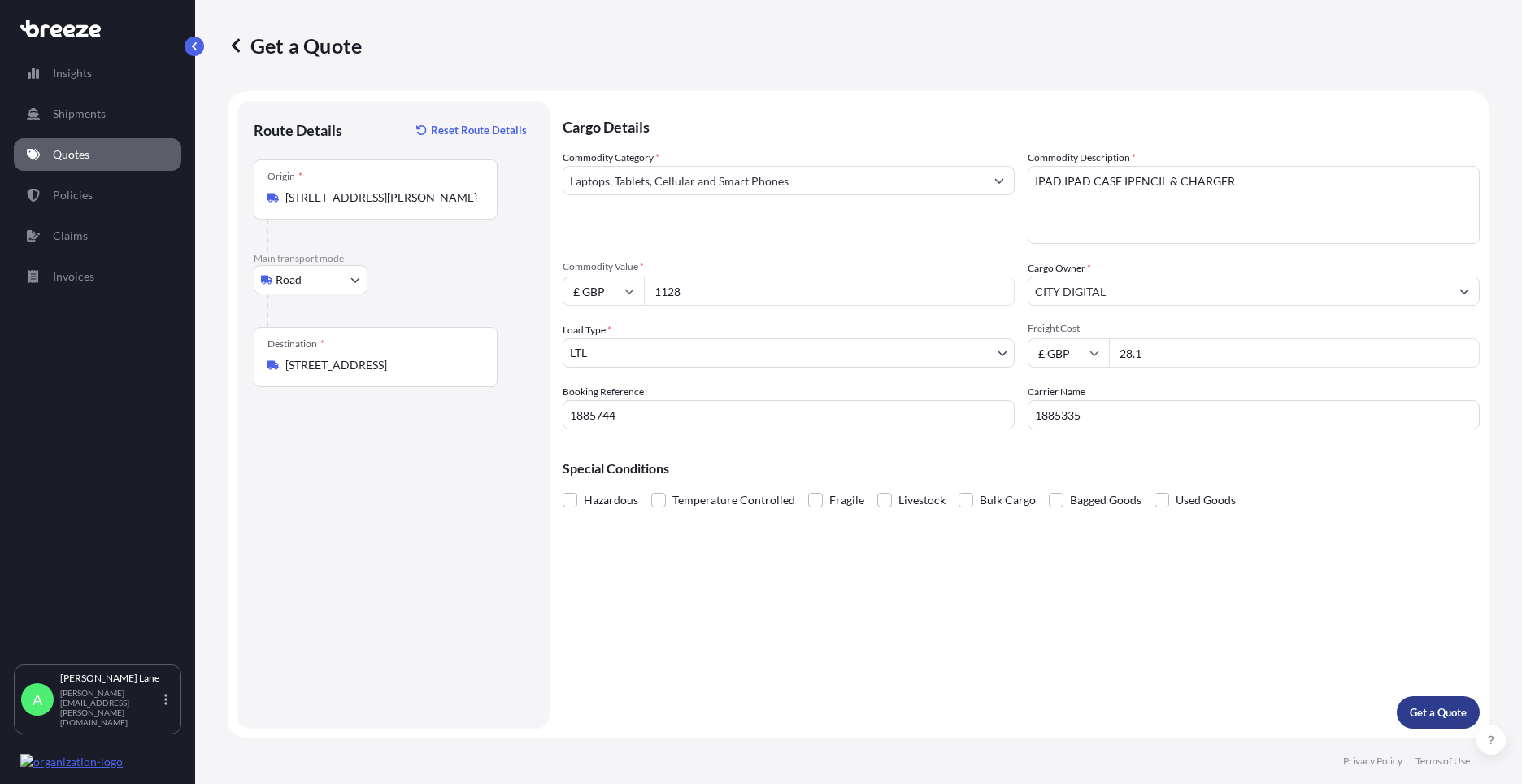
type input "1128"
click at [1419, 708] on p "Get a Quote" at bounding box center [1438, 712] width 57 height 16
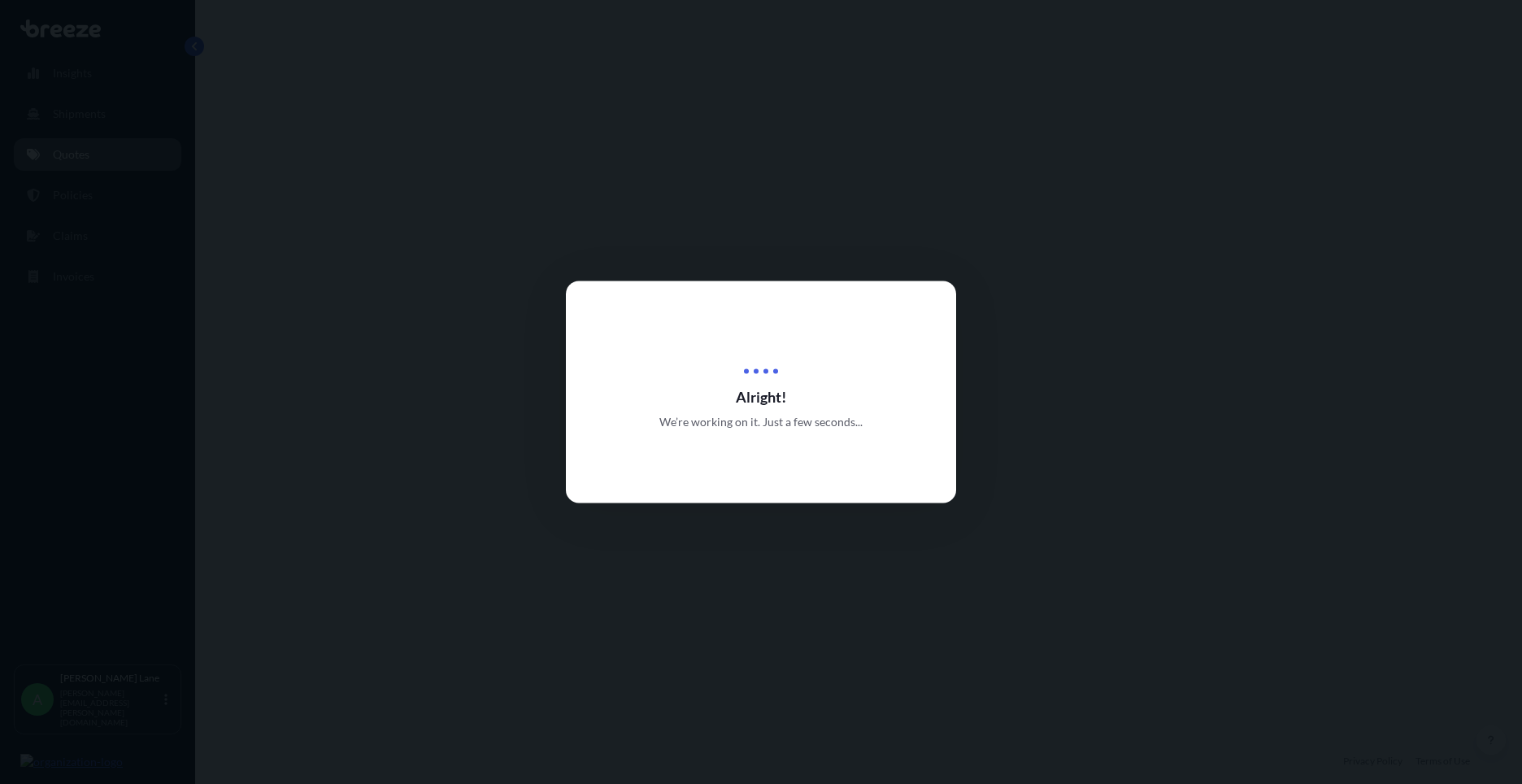
select select "Road"
select select "1"
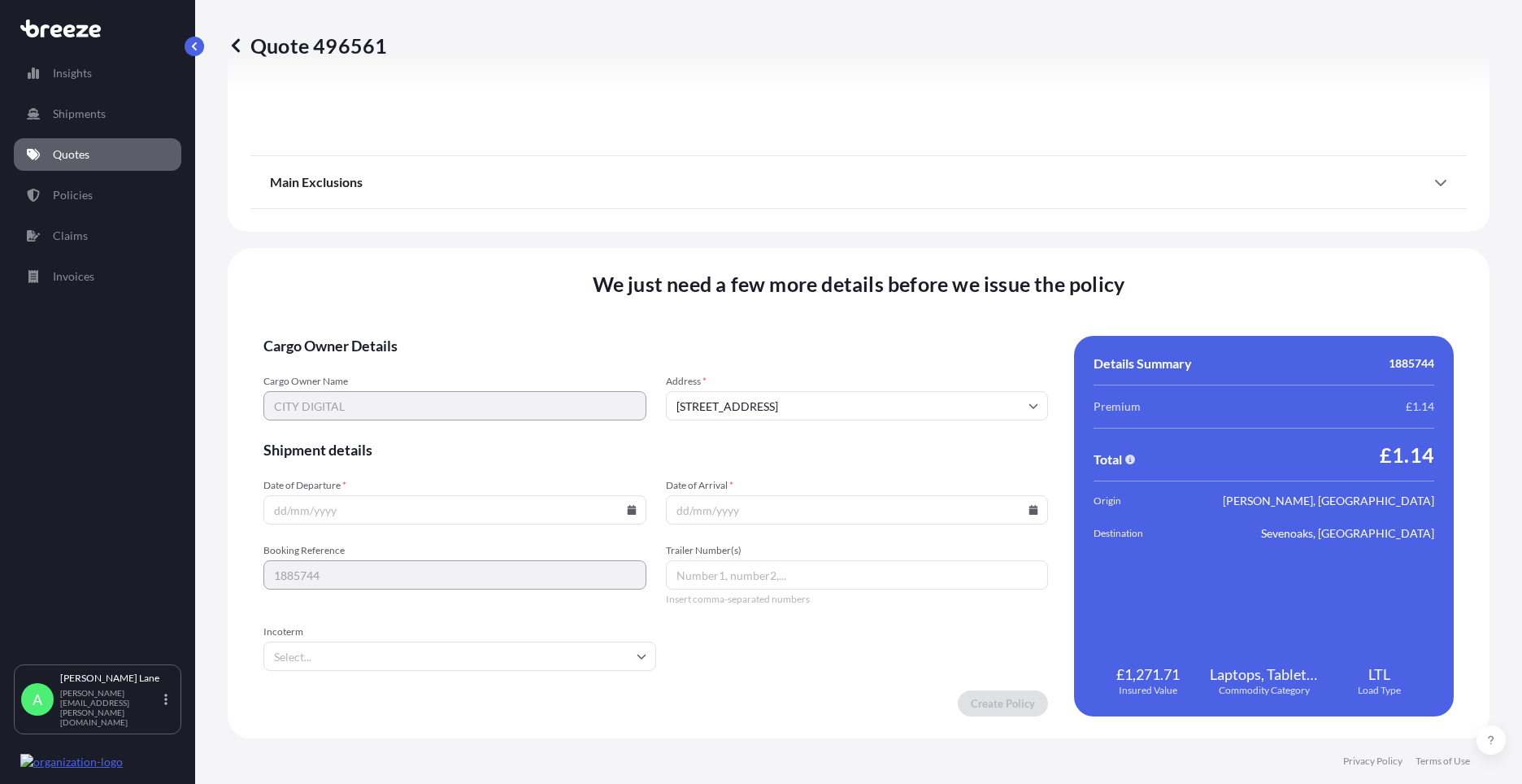
scroll to position [1797, 0]
click at [625, 504] on input "Date of Departure *" at bounding box center [456, 509] width 383 height 29
click at [629, 510] on icon at bounding box center [631, 509] width 9 height 10
click at [446, 364] on button "14" at bounding box center [453, 364] width 26 height 26
type input "[DATE]"
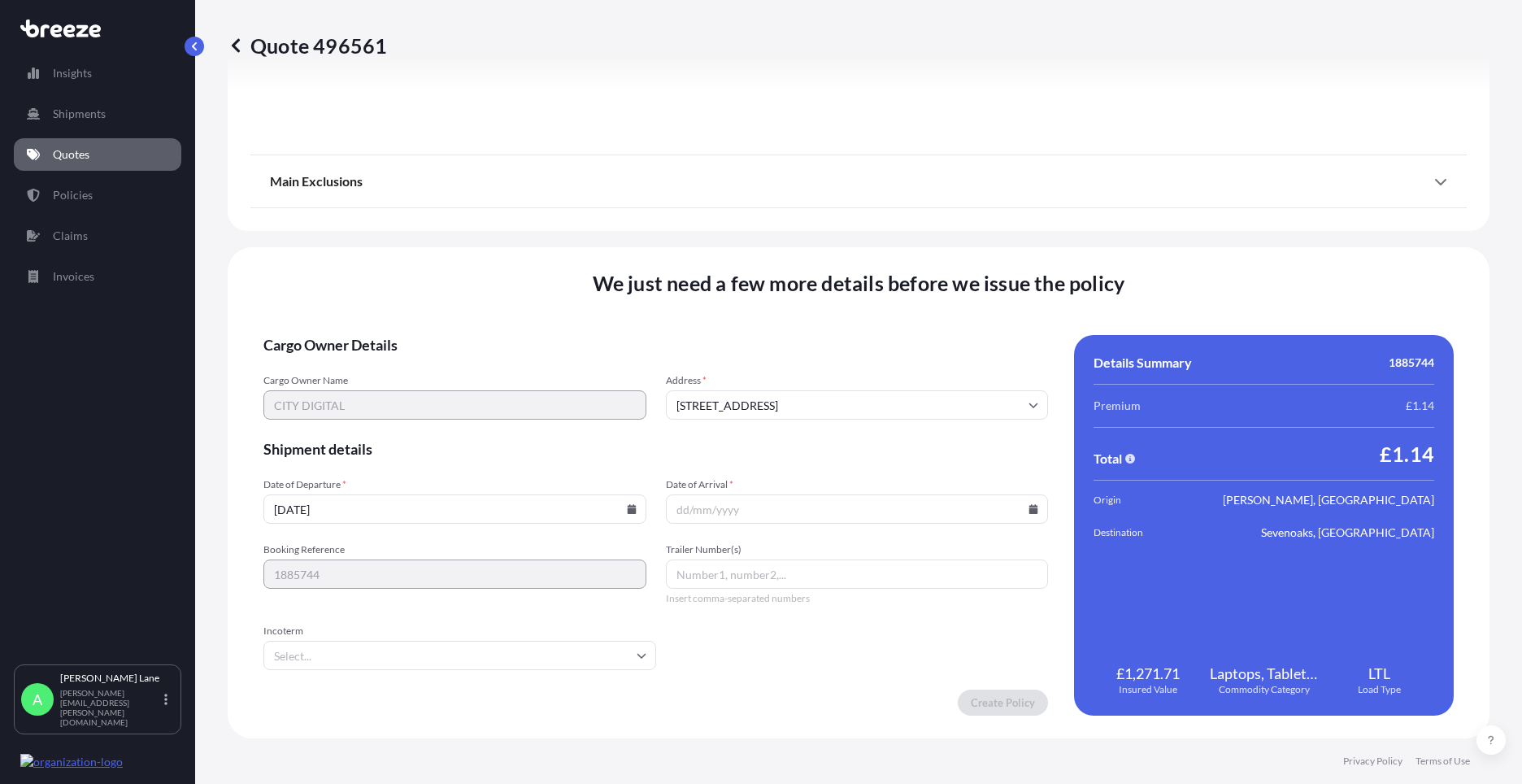
click at [337, 655] on input "Incoterm" at bounding box center [460, 655] width 393 height 29
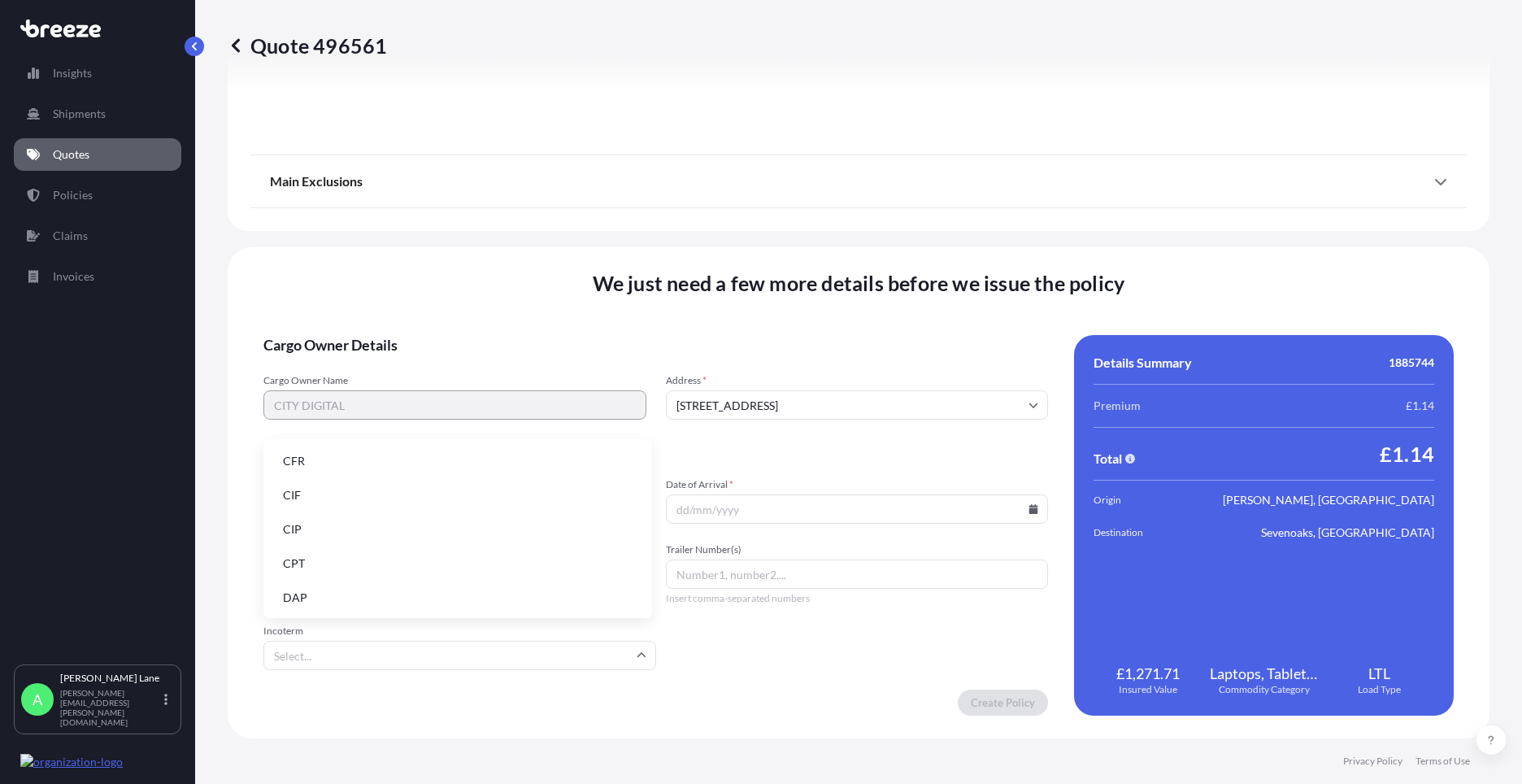
click at [352, 598] on li "DAP" at bounding box center [458, 597] width 376 height 31
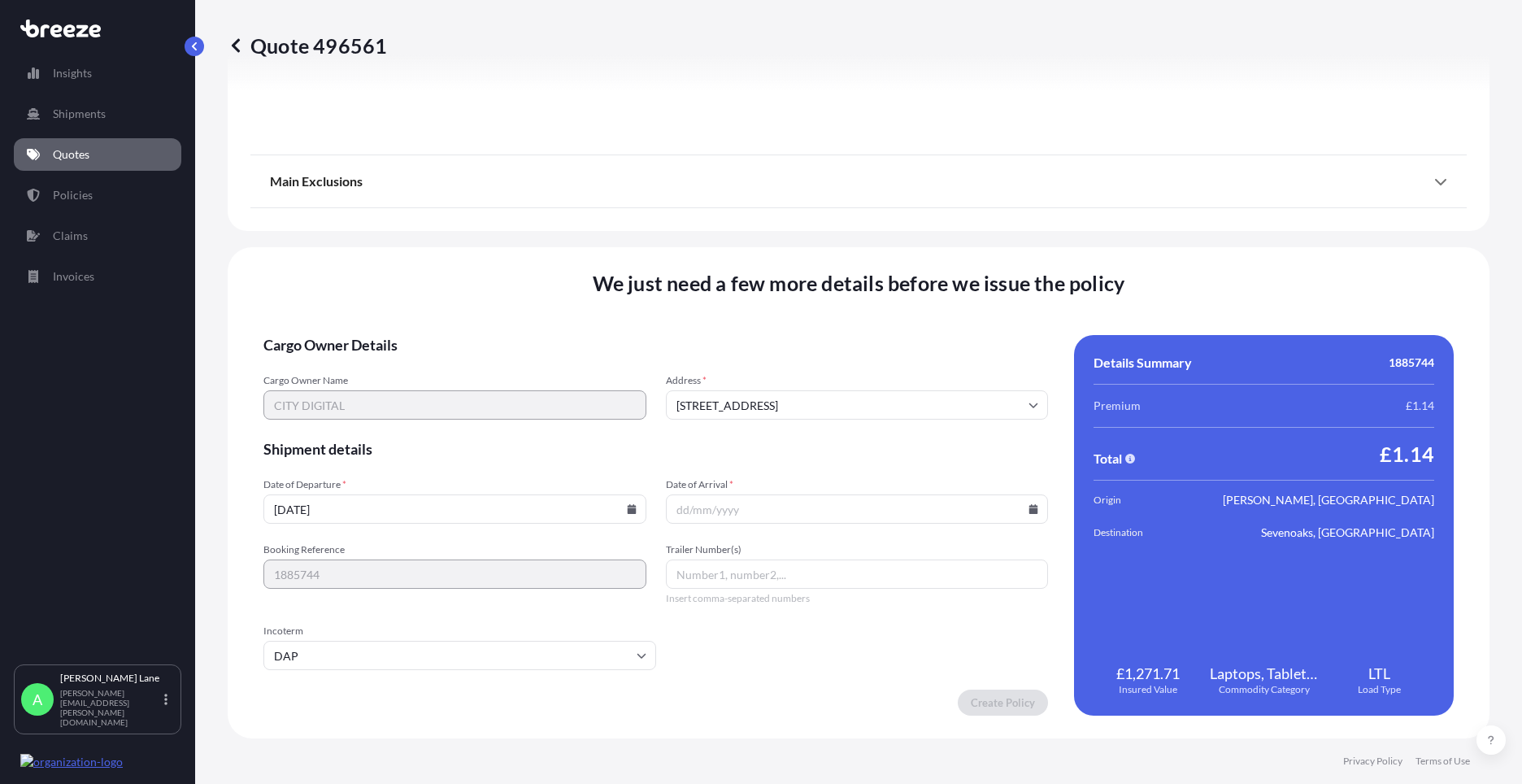
paste input "0011 630 836 2"
type input "0011 630 836 2"
click at [1016, 513] on input "Date of Arrival *" at bounding box center [857, 509] width 383 height 29
click at [1030, 511] on icon at bounding box center [1034, 509] width 9 height 10
click at [895, 359] on button "15" at bounding box center [889, 364] width 26 height 26
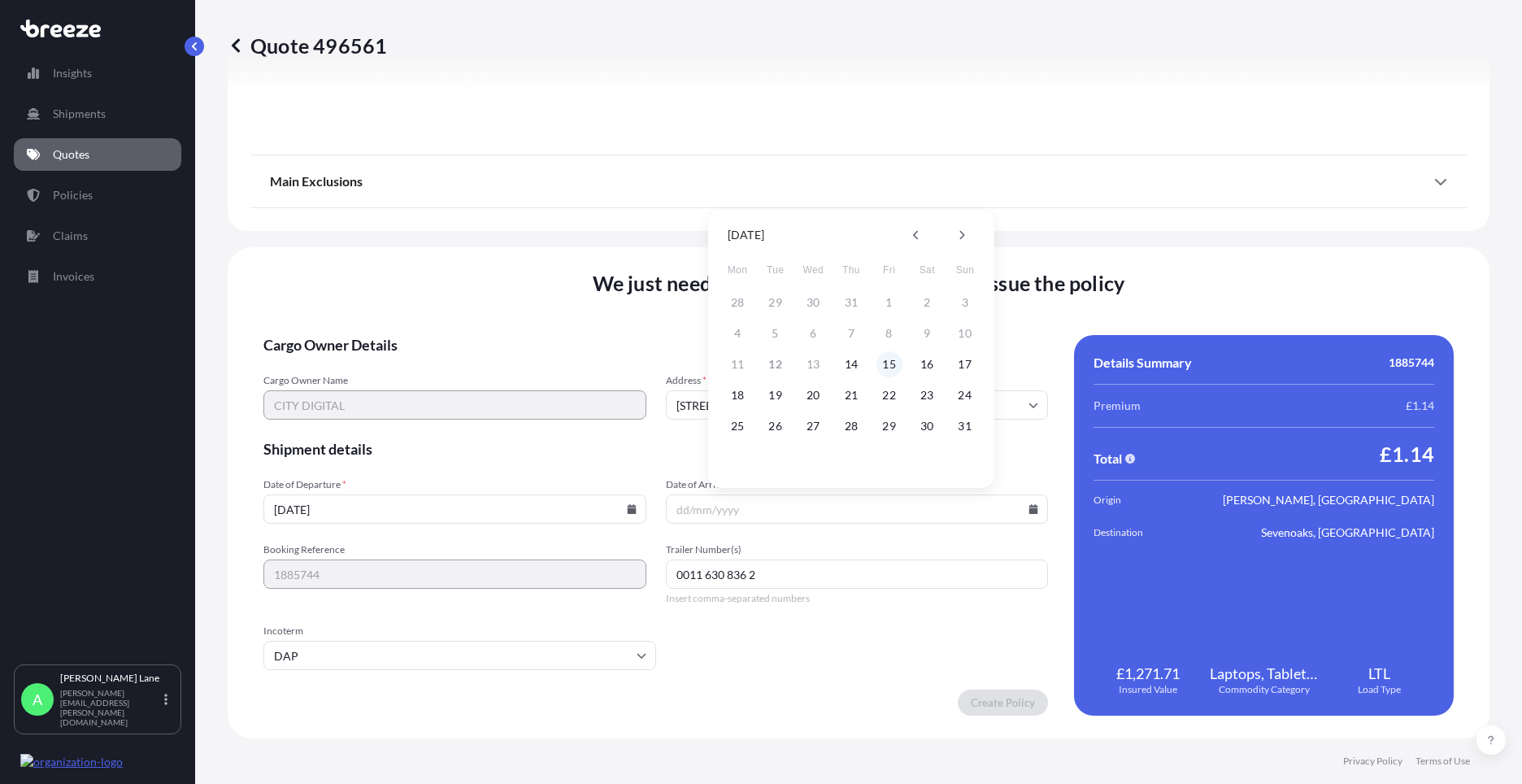
type input "[DATE]"
